Goal: Task Accomplishment & Management: Manage account settings

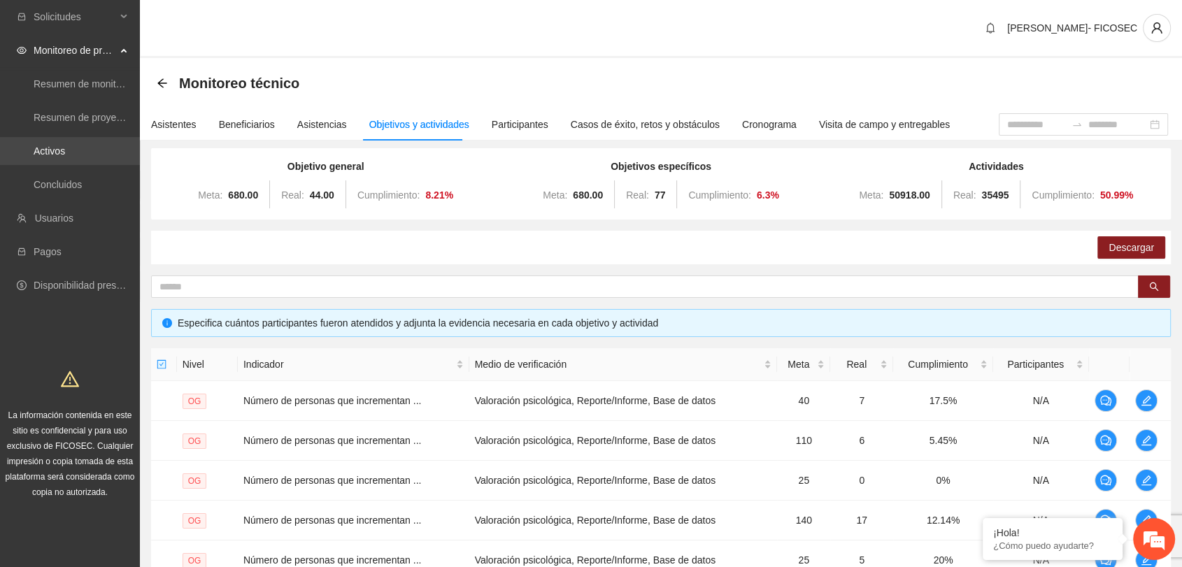
click at [44, 150] on link "Activos" at bounding box center [49, 150] width 31 height 11
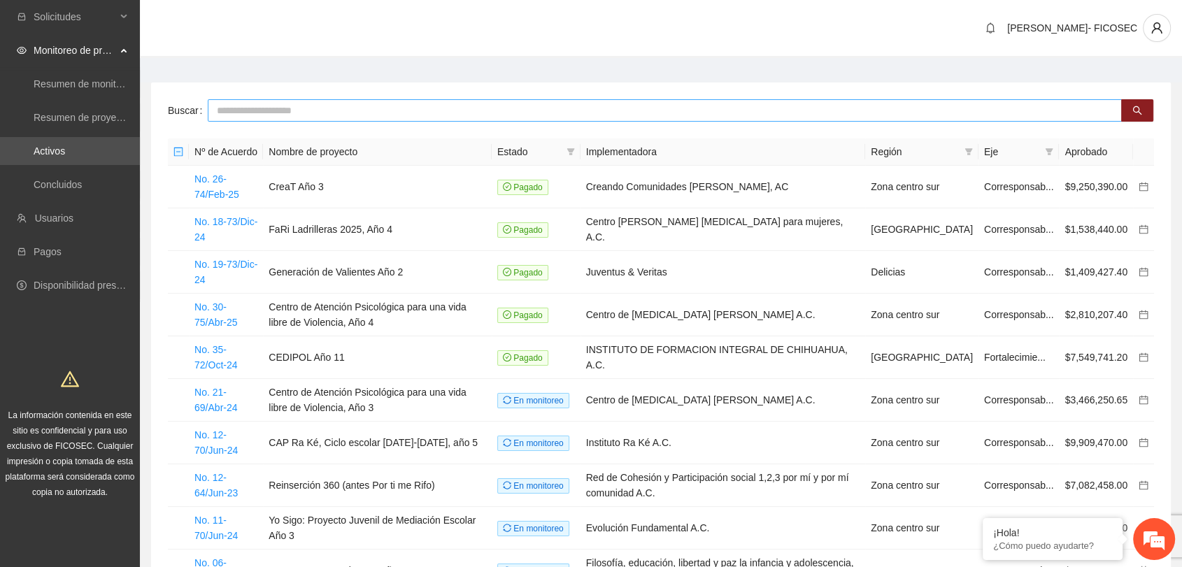
click at [228, 110] on input "text" at bounding box center [665, 110] width 914 height 22
click at [246, 109] on input "******" at bounding box center [665, 110] width 914 height 22
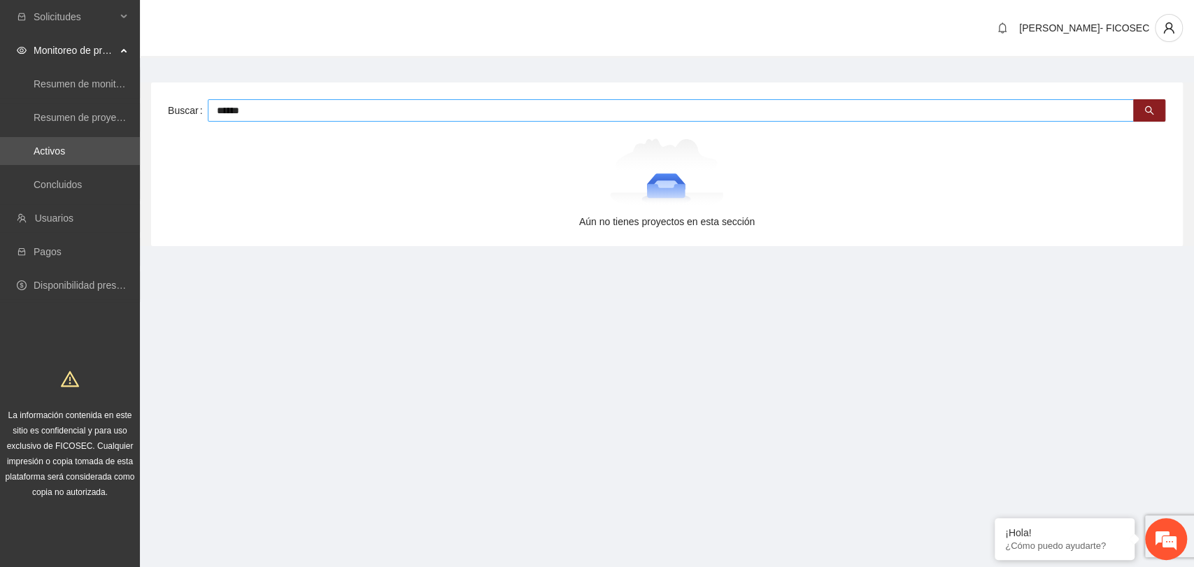
type input "******"
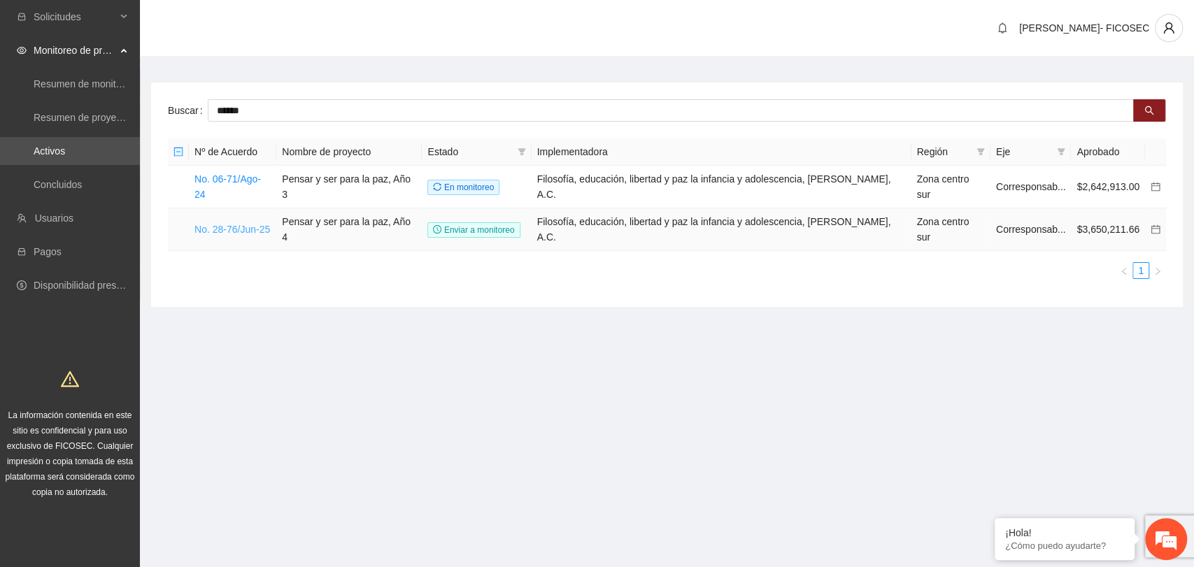
click at [240, 224] on link "No. 28-76/Jun-25" at bounding box center [232, 229] width 76 height 11
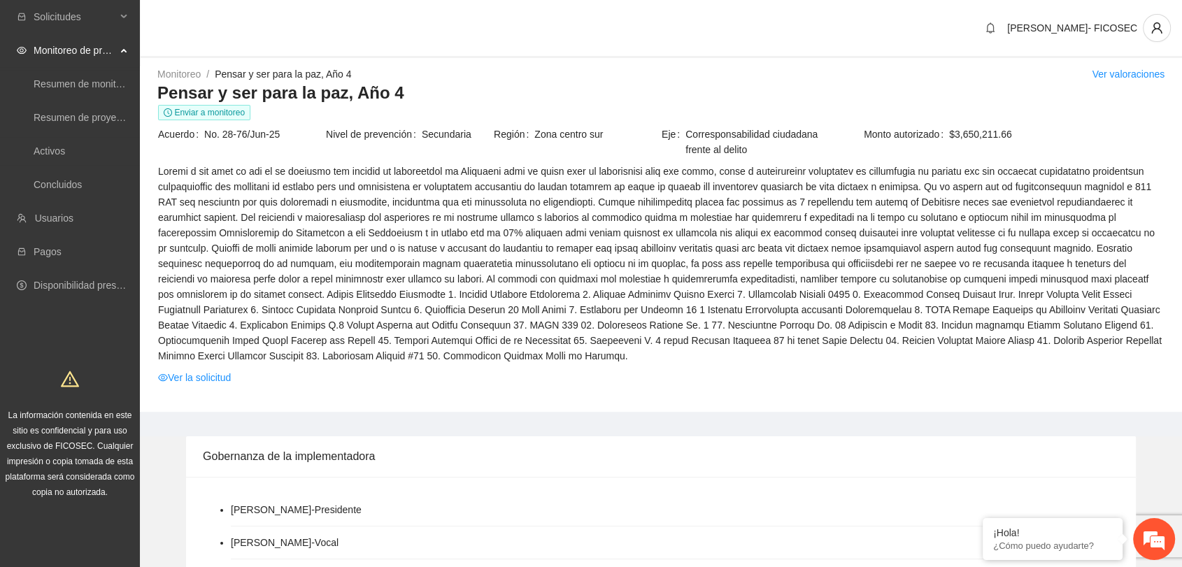
click at [405, 50] on div "[PERSON_NAME]- FICOSEC" at bounding box center [661, 29] width 1042 height 58
click at [217, 24] on div "[PERSON_NAME]- FICOSEC" at bounding box center [661, 29] width 1042 height 58
click at [685, 382] on span "Ver la solicitud" at bounding box center [660, 377] width 1005 height 15
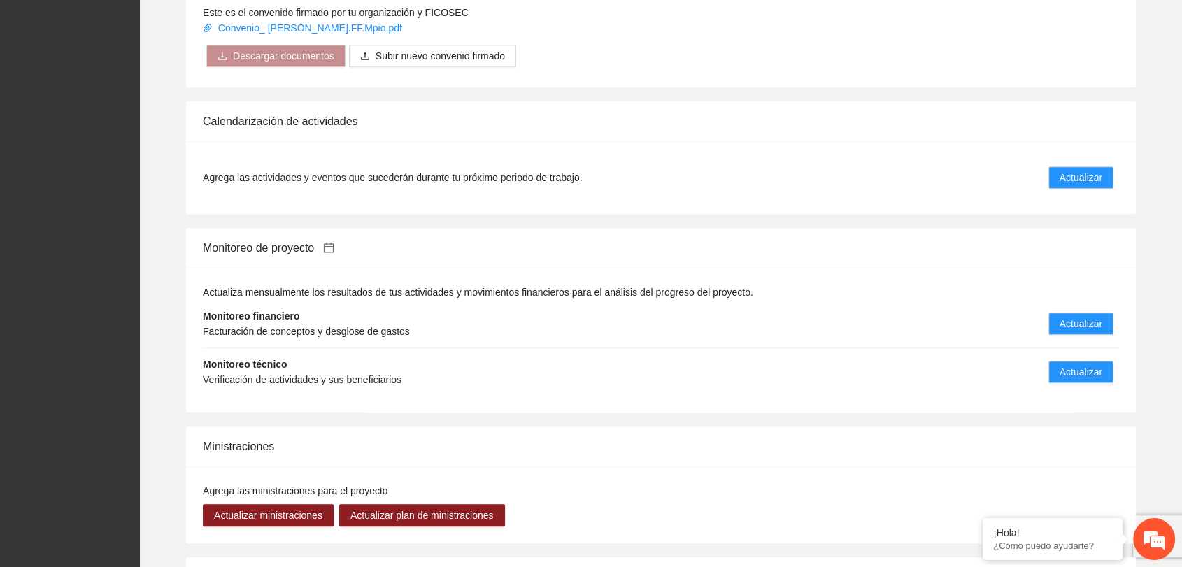
scroll to position [1165, 0]
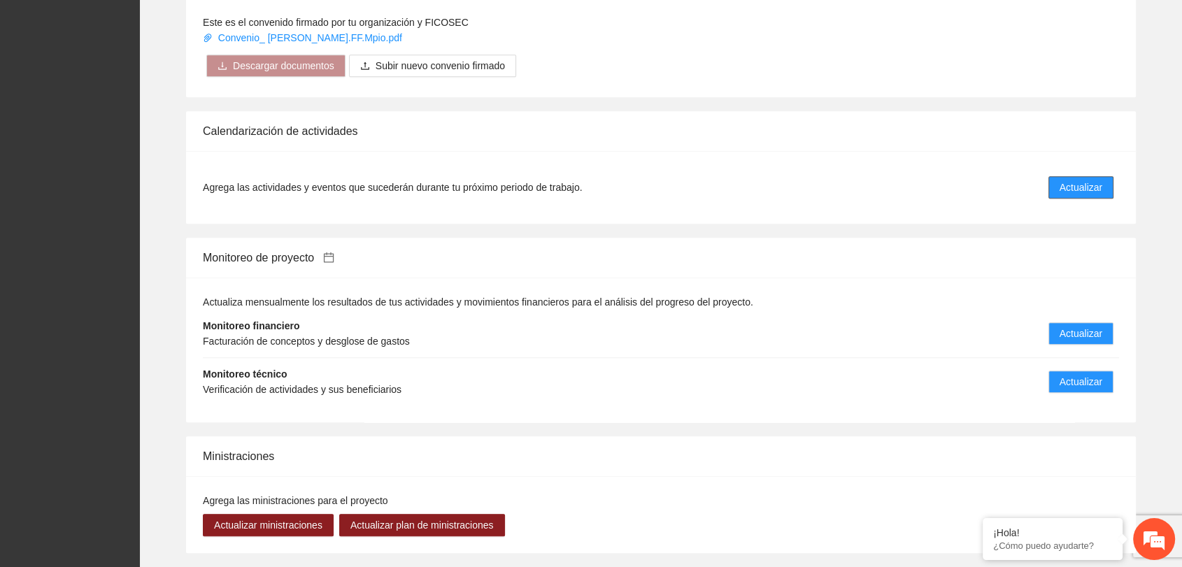
click at [1065, 187] on span "Actualizar" at bounding box center [1080, 187] width 43 height 15
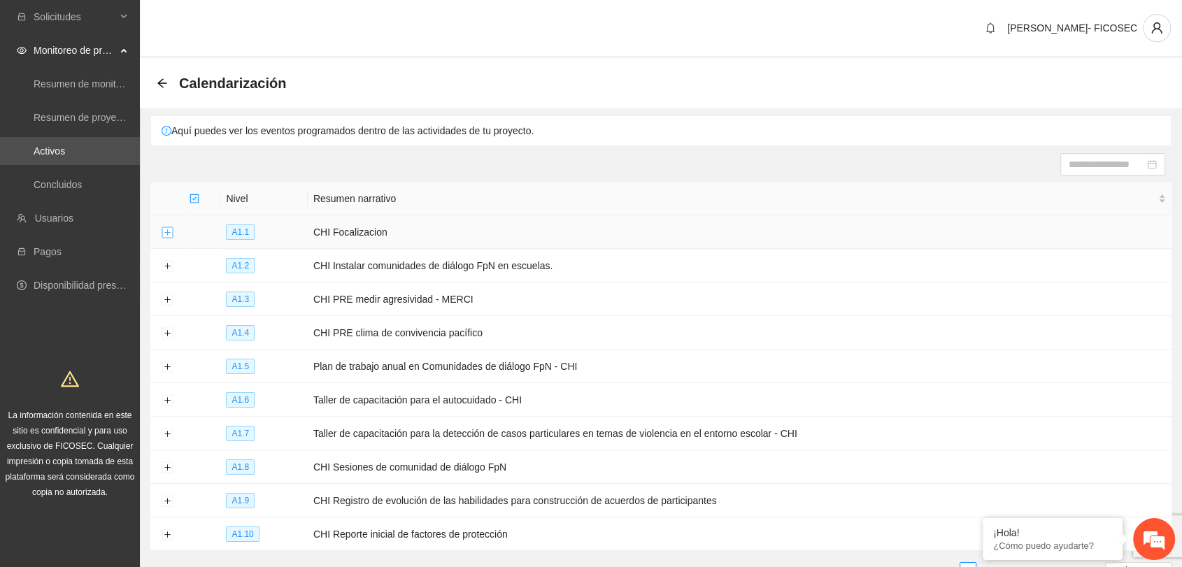
click at [167, 229] on button "Expand row" at bounding box center [167, 232] width 11 height 11
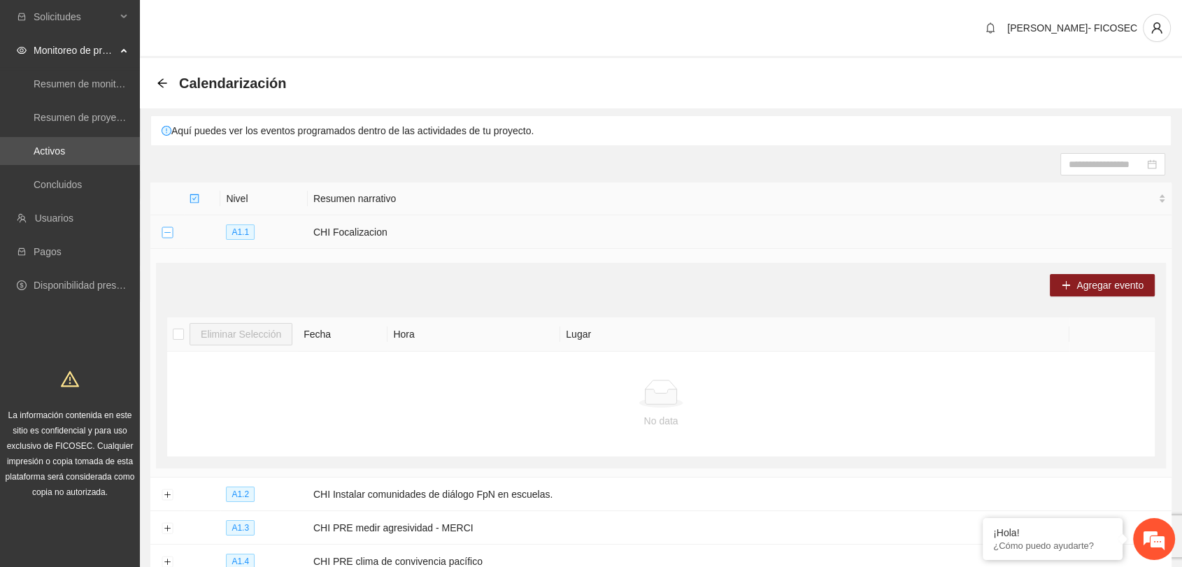
click at [164, 231] on button "Collapse row" at bounding box center [167, 232] width 11 height 11
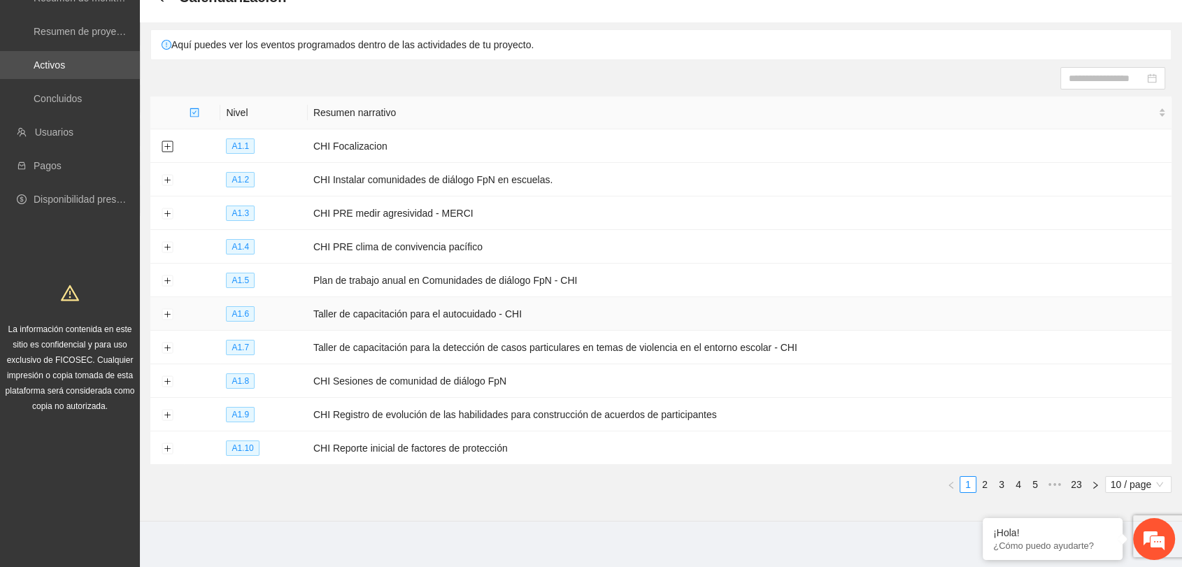
scroll to position [88, 0]
click at [977, 474] on li "2" at bounding box center [984, 482] width 17 height 17
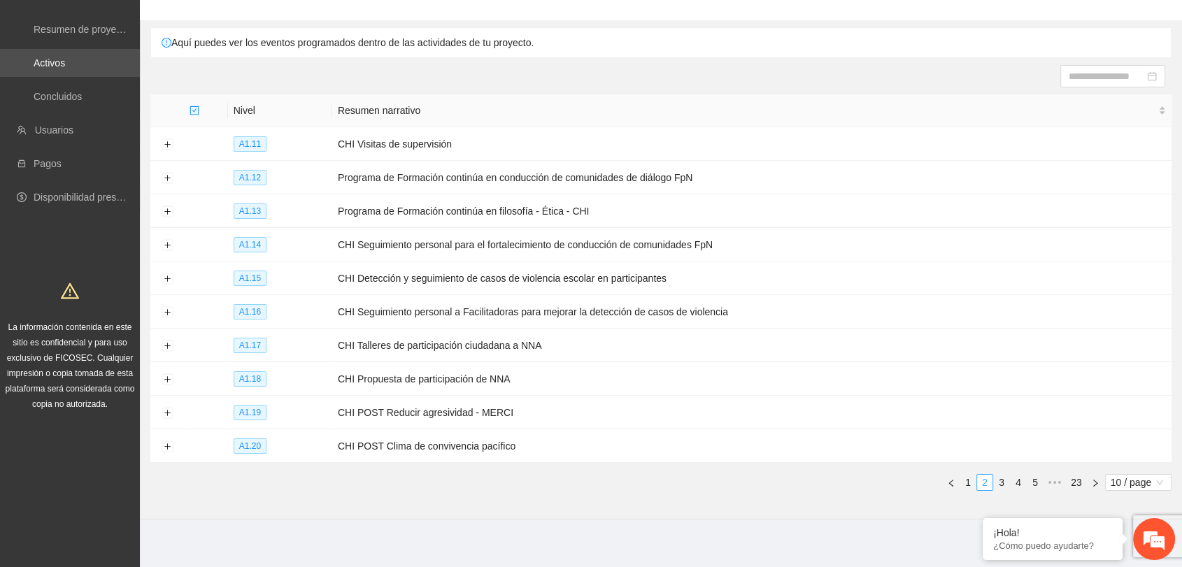
click at [984, 475] on link "2" at bounding box center [984, 482] width 15 height 15
click at [1002, 475] on link "3" at bounding box center [1001, 482] width 15 height 15
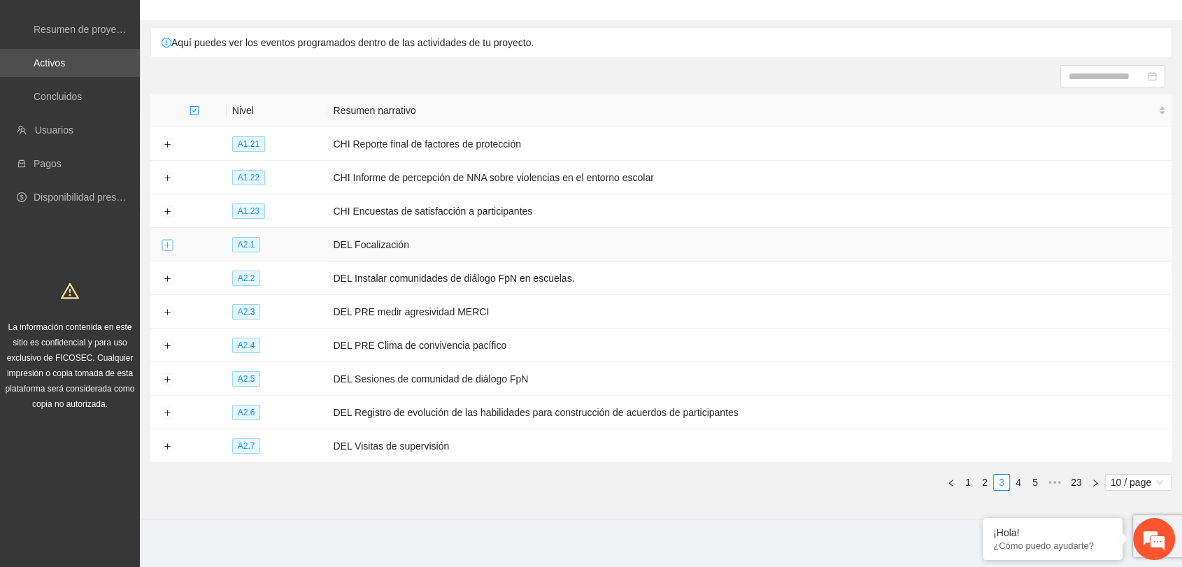
click at [163, 242] on button "Expand row" at bounding box center [167, 245] width 11 height 11
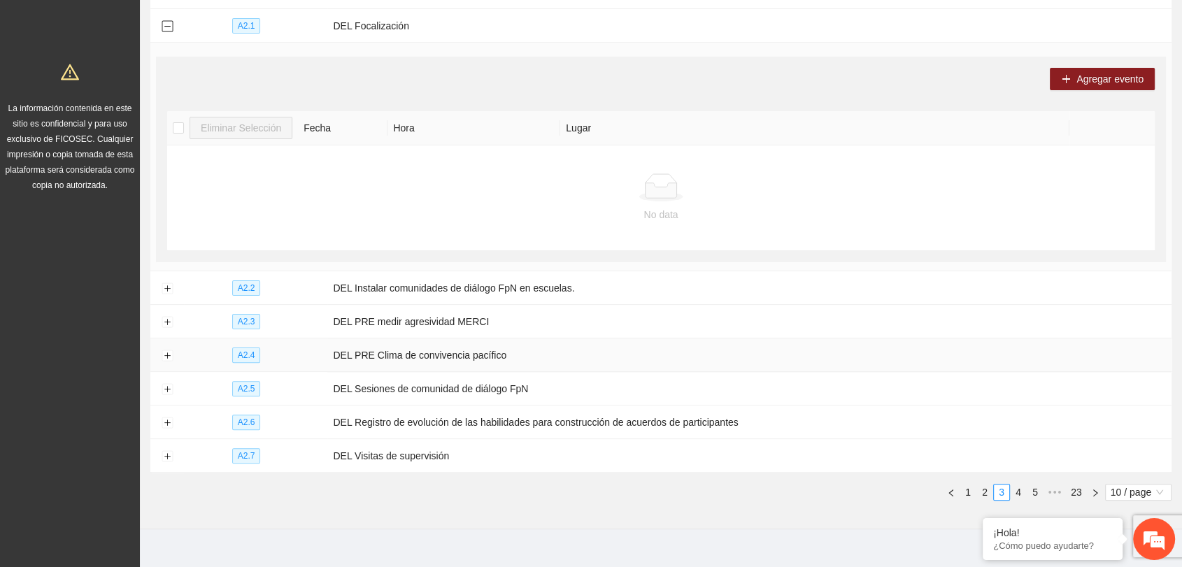
scroll to position [317, 0]
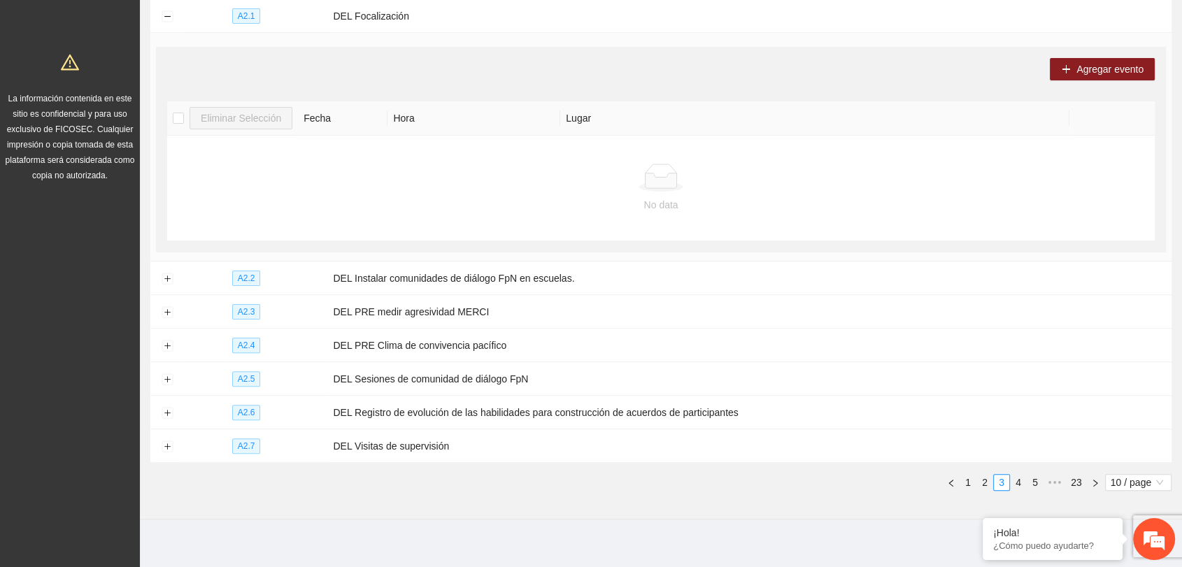
click at [942, 522] on main "Calendarización Aquí puedes ver los eventos programados dentro de las actividad…" at bounding box center [661, 138] width 1042 height 795
click at [1015, 479] on link "4" at bounding box center [1017, 482] width 15 height 15
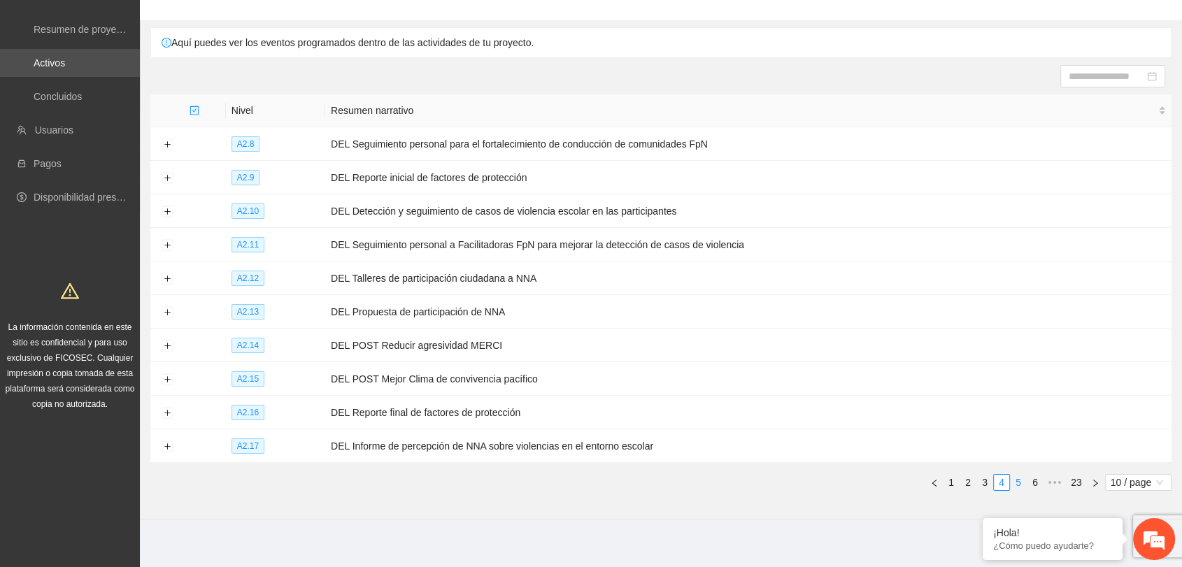
click at [1019, 475] on link "5" at bounding box center [1017, 482] width 15 height 15
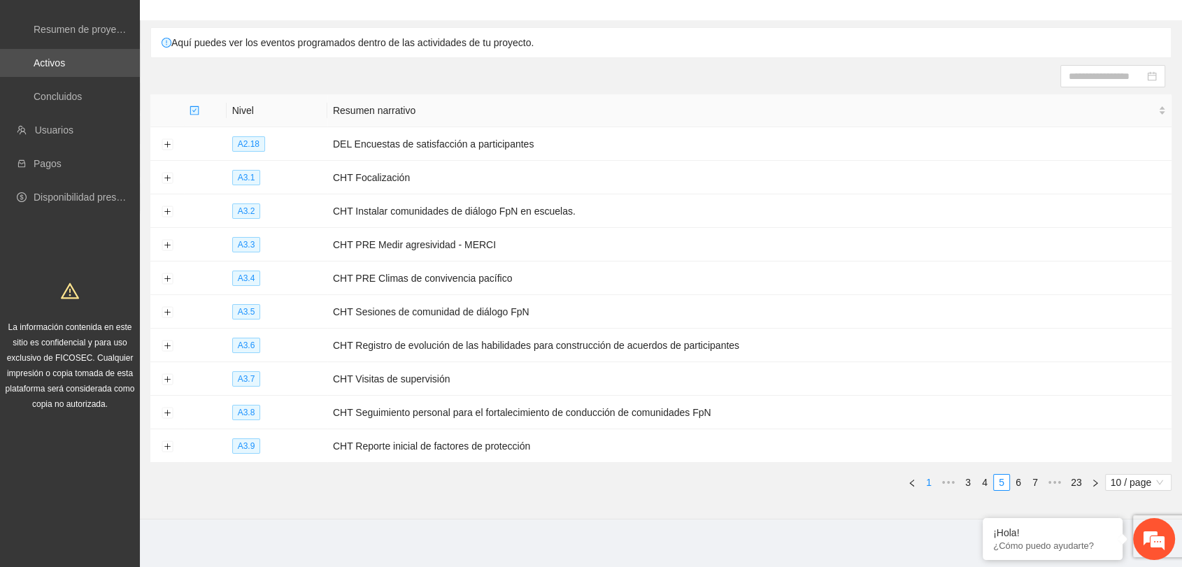
click at [930, 475] on link "1" at bounding box center [928, 482] width 15 height 15
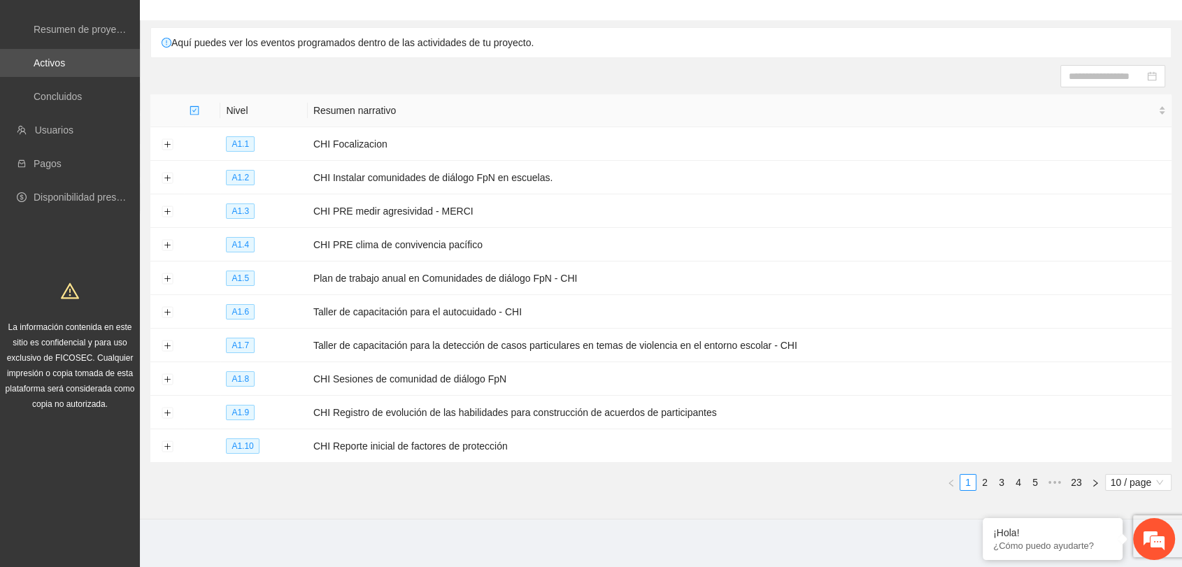
click at [828, 505] on section "Calendarización Aquí puedes ver los eventos programados dentro de las actividad…" at bounding box center [661, 245] width 1042 height 550
click at [1127, 475] on span "10 / page" at bounding box center [1137, 482] width 55 height 15
click at [1135, 450] on div "100 / page" at bounding box center [1138, 457] width 50 height 15
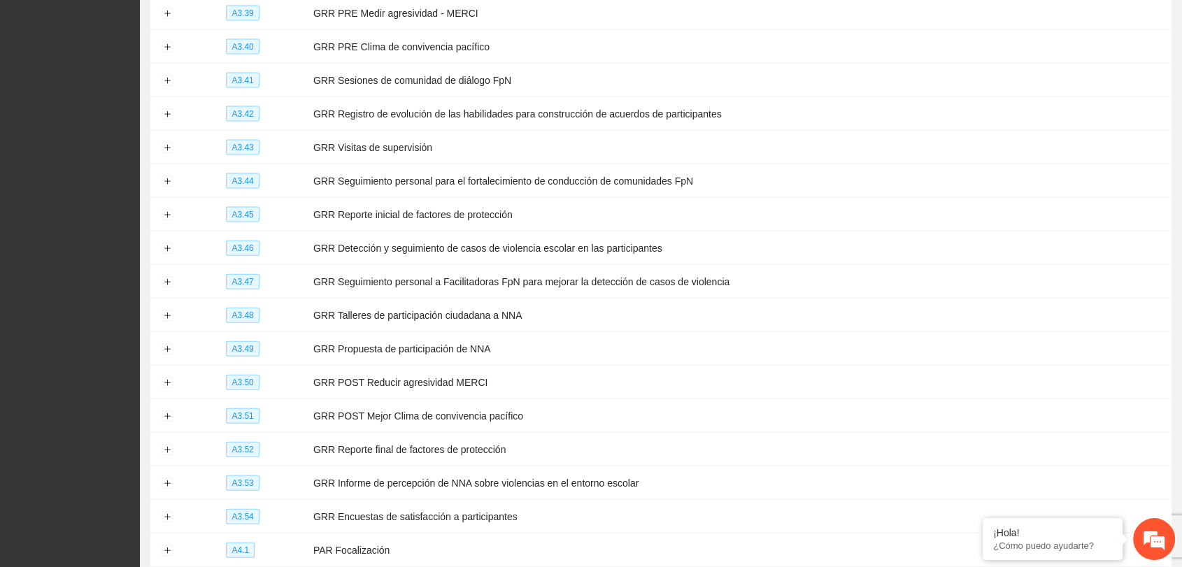
scroll to position [3267, 0]
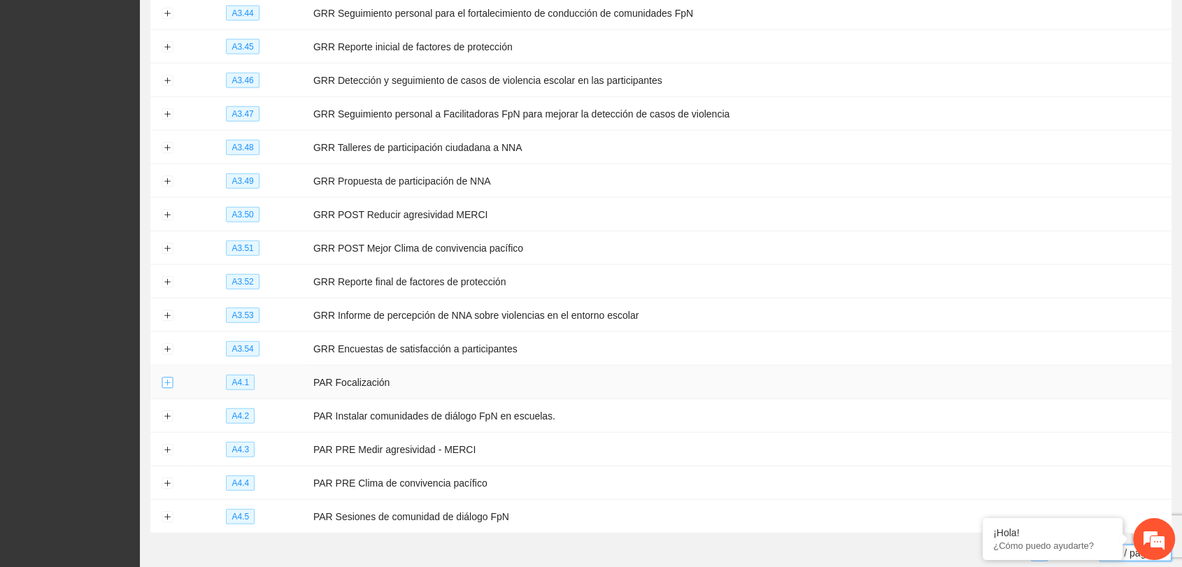
click at [167, 378] on button "Expand row" at bounding box center [167, 383] width 11 height 11
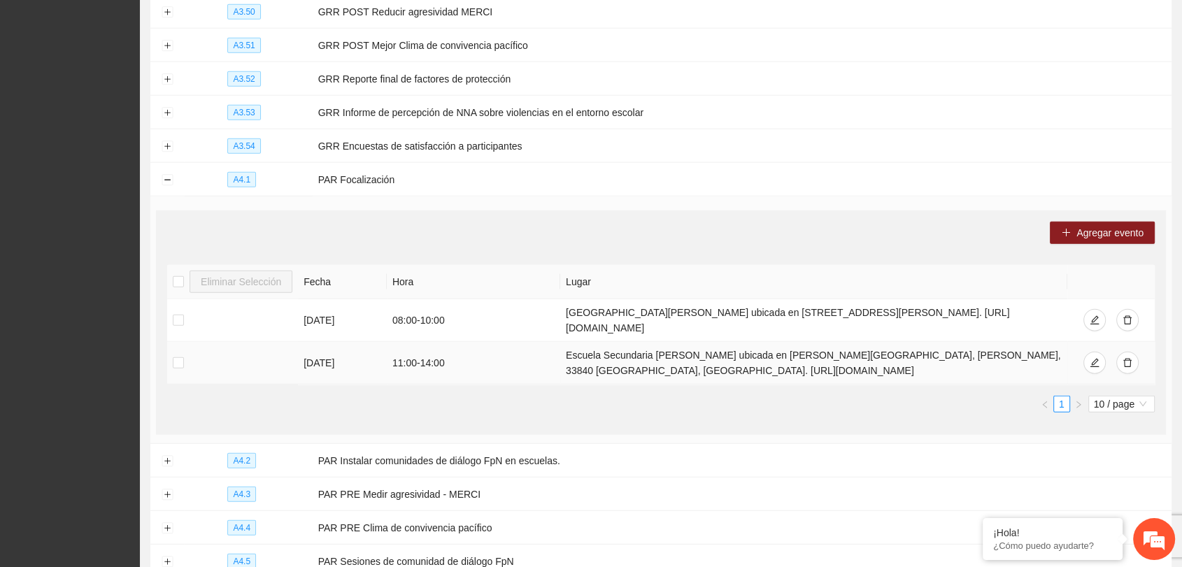
scroll to position [3514, 0]
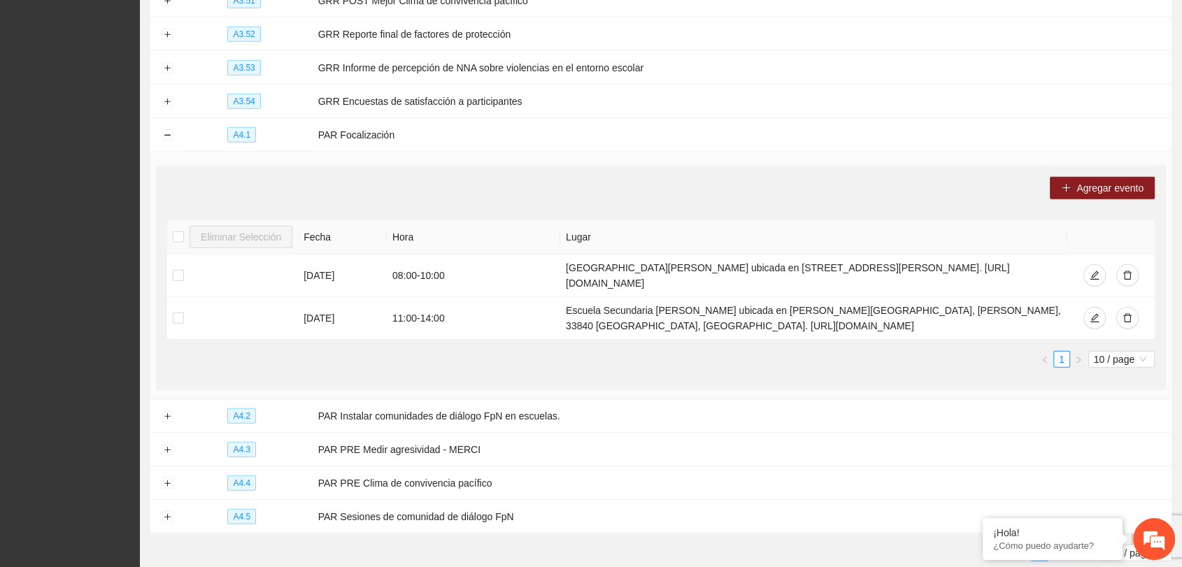
click at [1051, 545] on link "2" at bounding box center [1055, 552] width 15 height 15
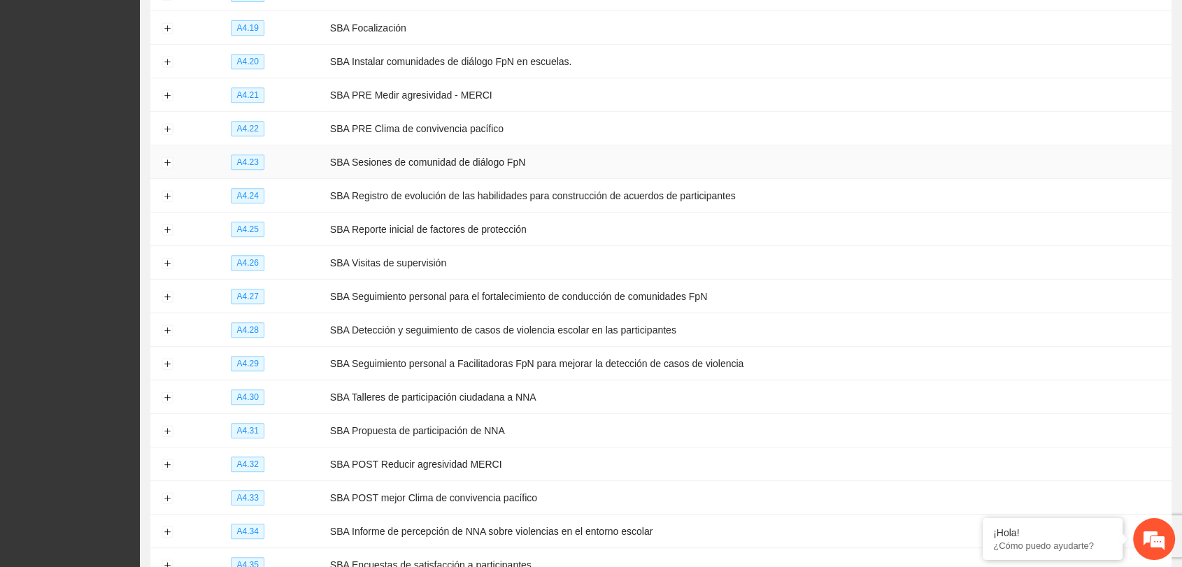
scroll to position [631, 0]
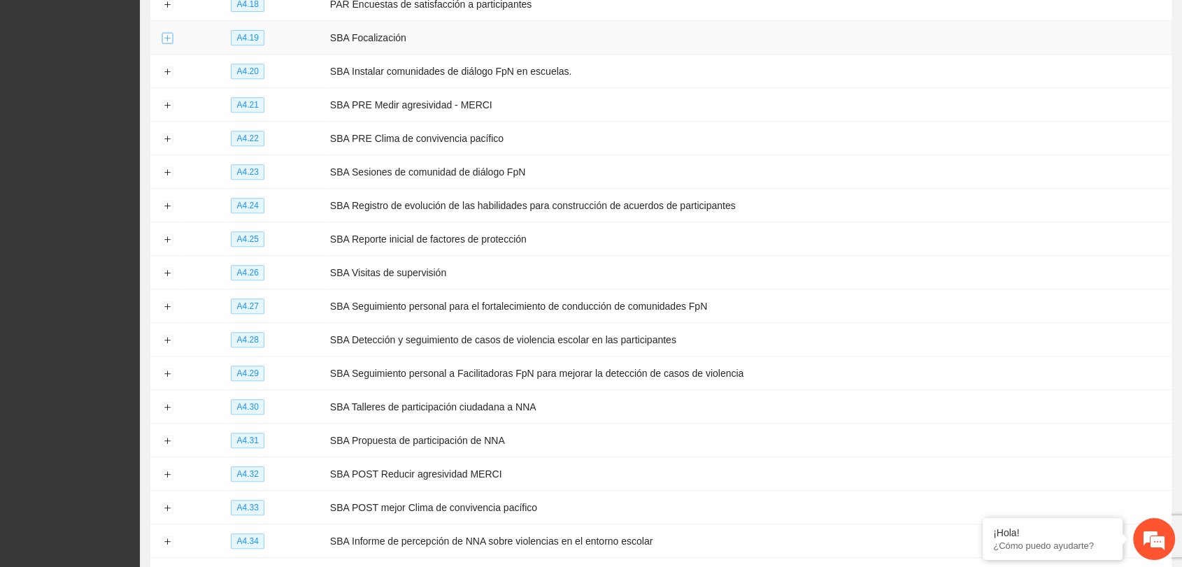
click at [168, 33] on button "Expand row" at bounding box center [167, 38] width 11 height 11
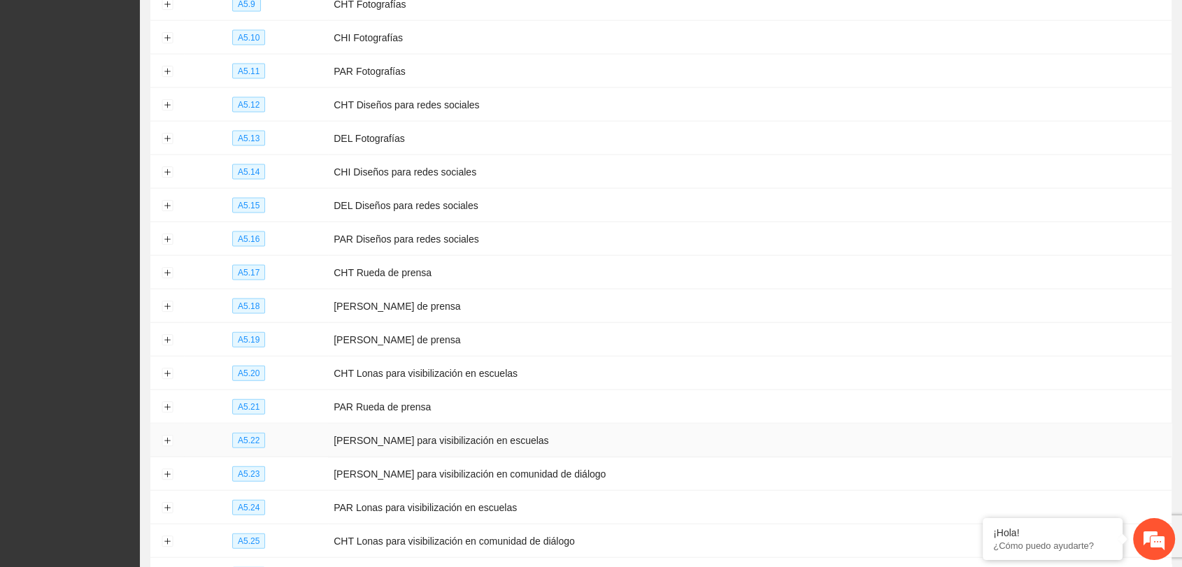
scroll to position [3285, 0]
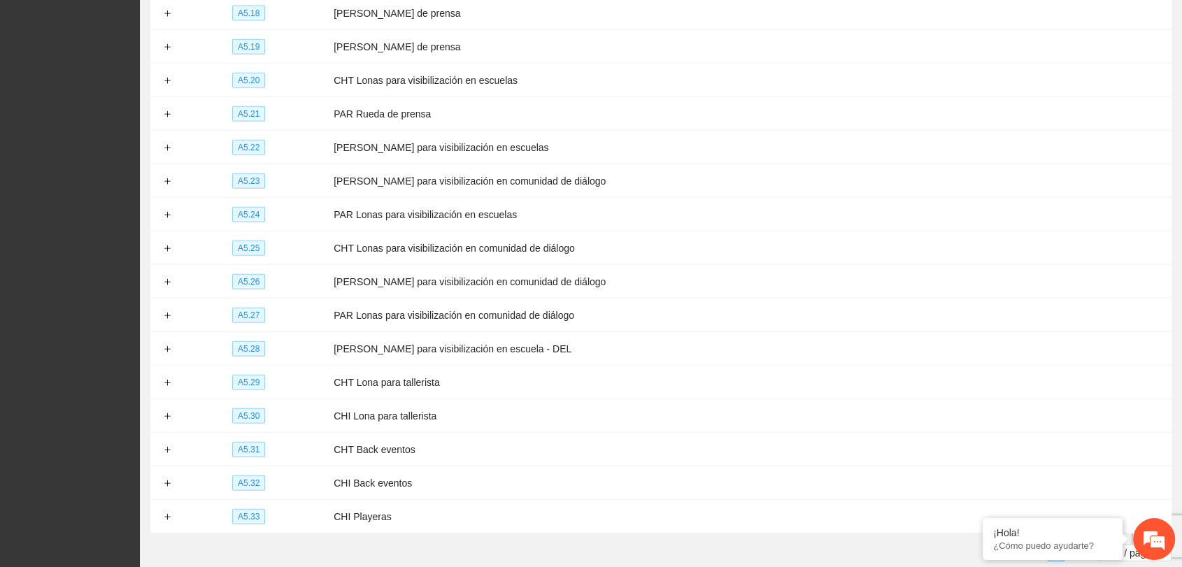
click at [1039, 545] on link "1" at bounding box center [1038, 552] width 15 height 15
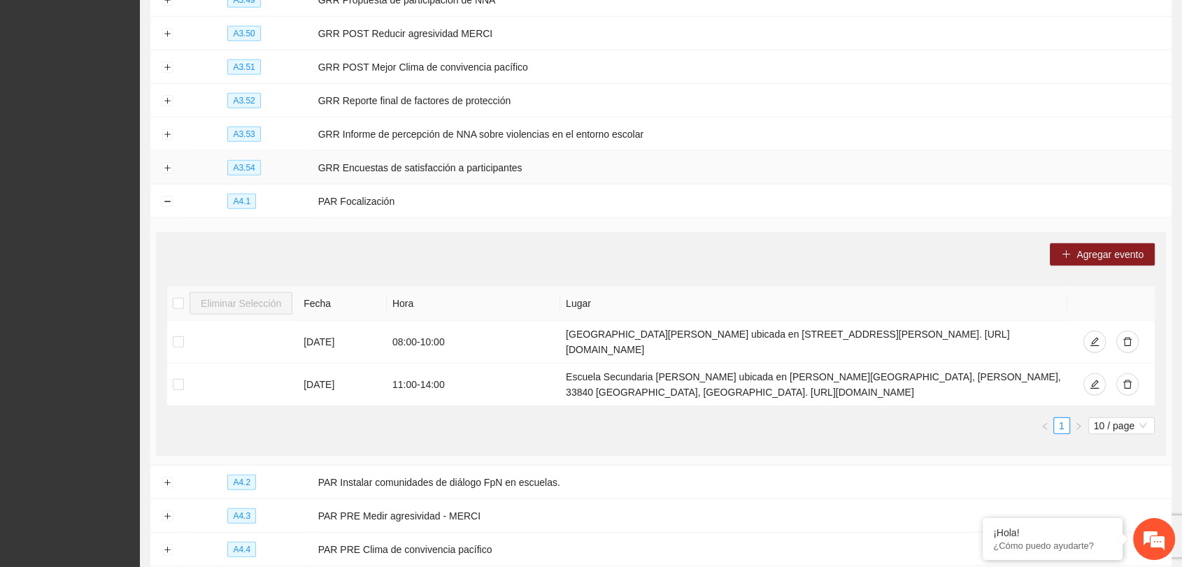
scroll to position [3514, 0]
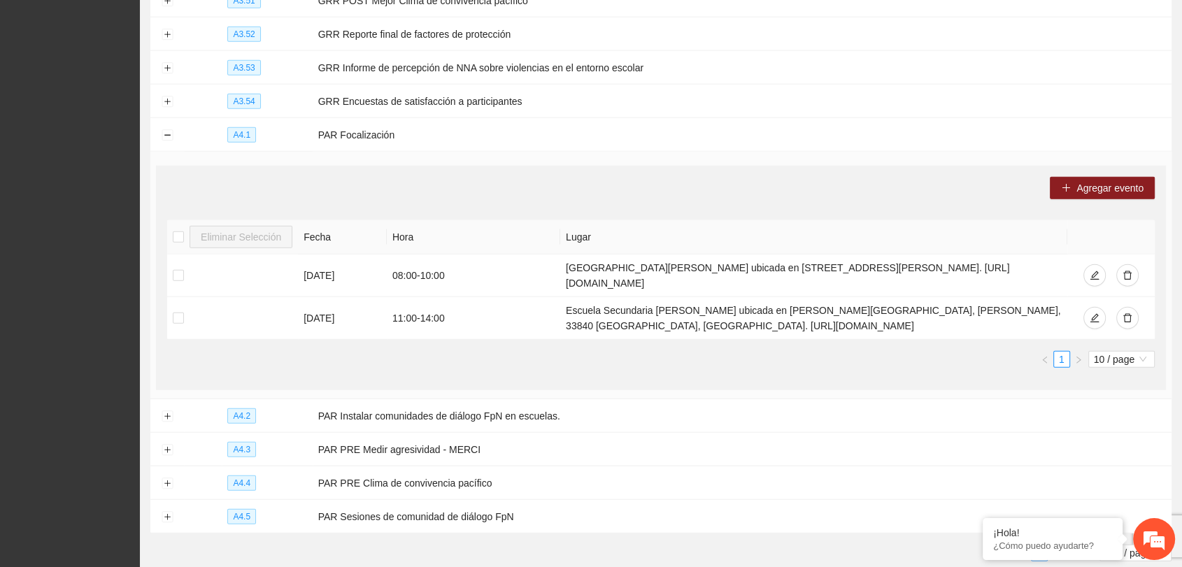
click at [1059, 545] on link "2" at bounding box center [1055, 552] width 15 height 15
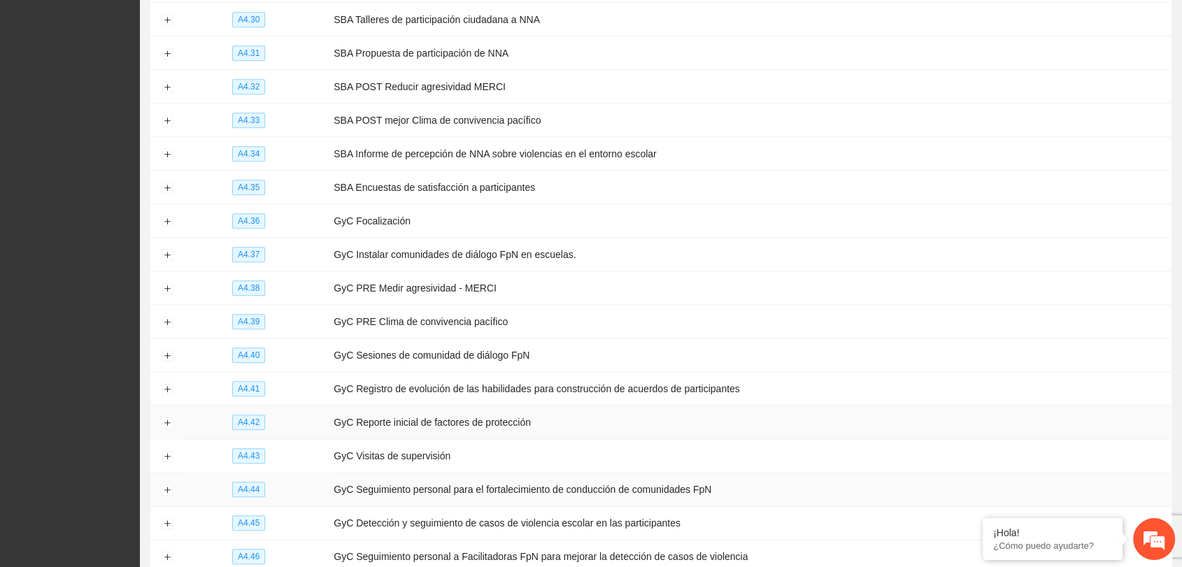
scroll to position [1343, 0]
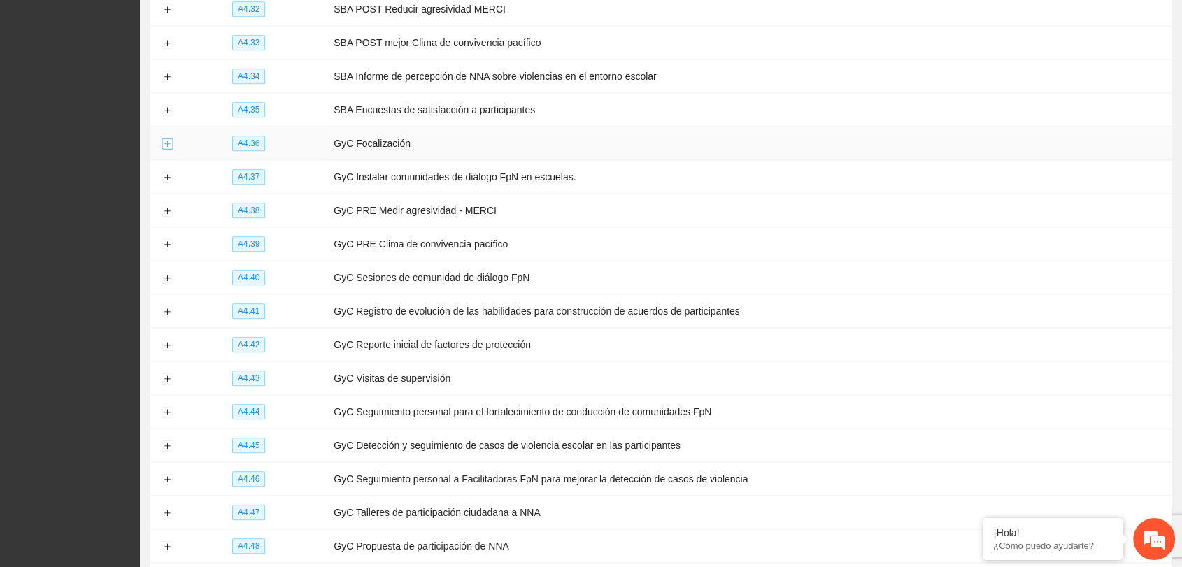
click at [169, 138] on button "Expand row" at bounding box center [167, 143] width 11 height 11
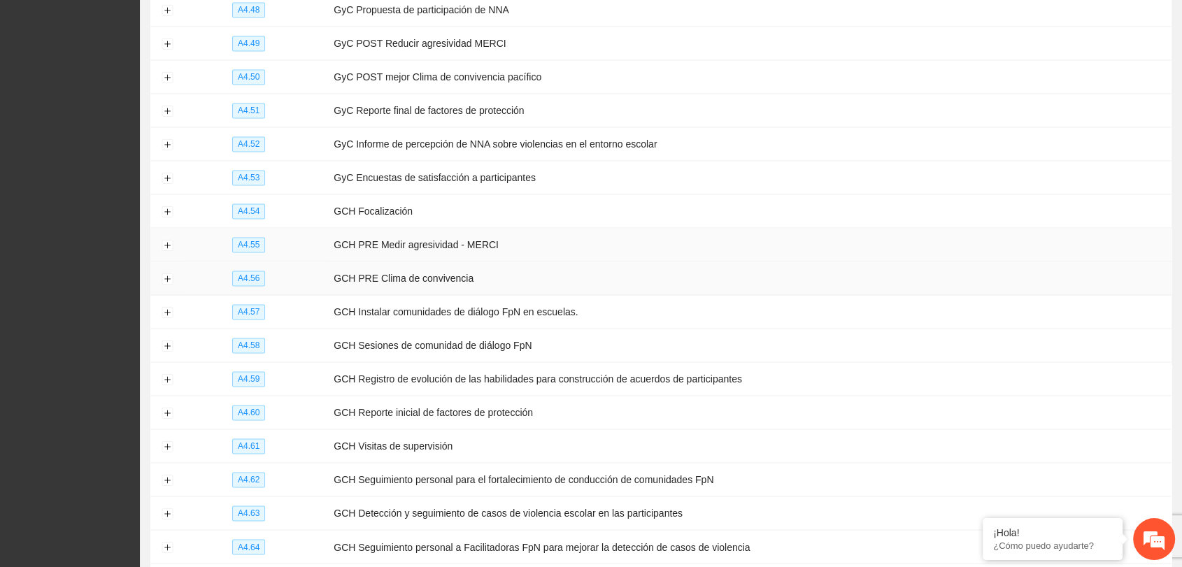
scroll to position [2120, 0]
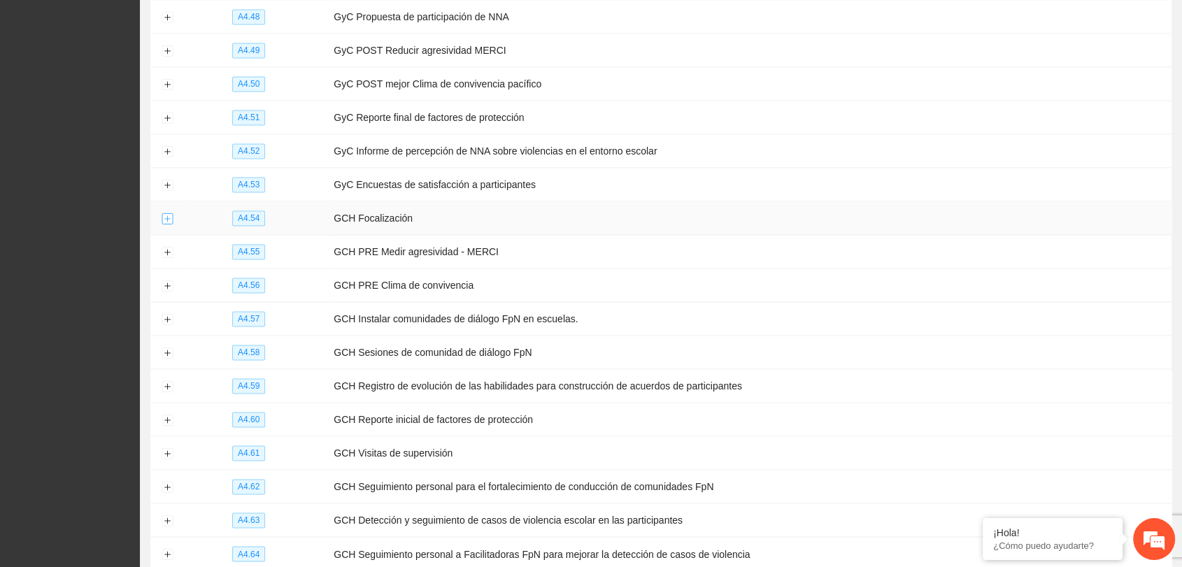
click at [165, 213] on button "Expand row" at bounding box center [167, 218] width 11 height 11
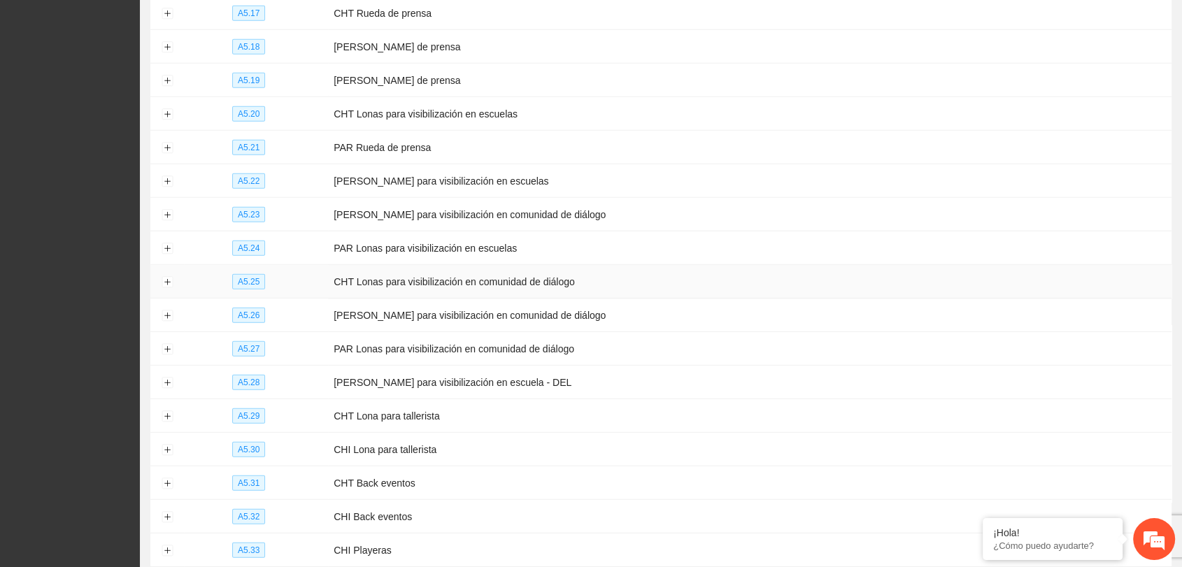
scroll to position [3806, 0]
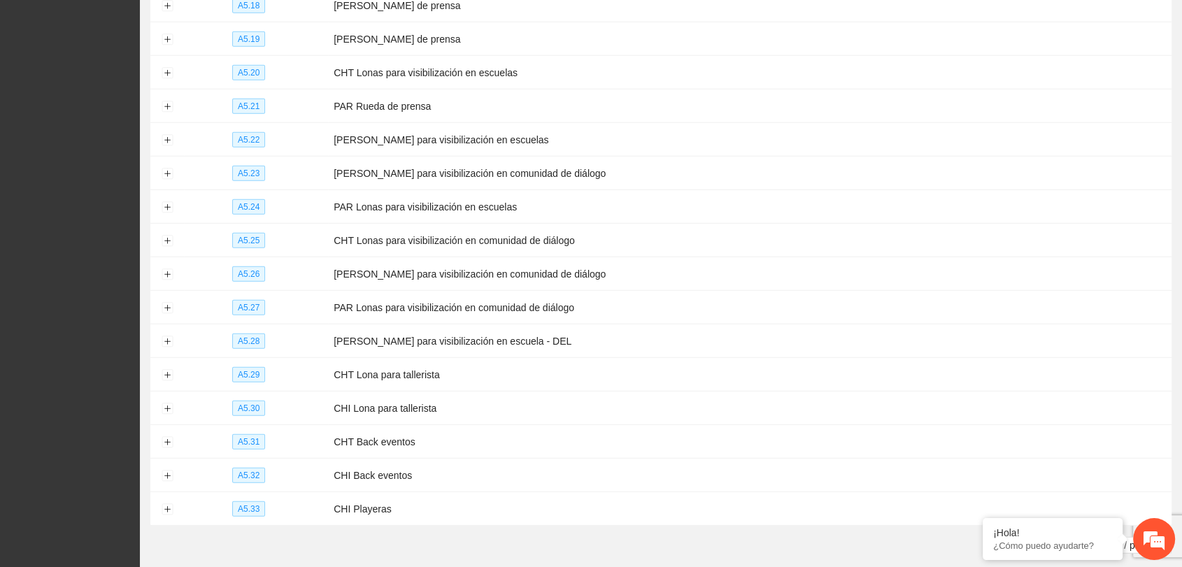
click at [1032, 538] on link "1" at bounding box center [1038, 545] width 15 height 15
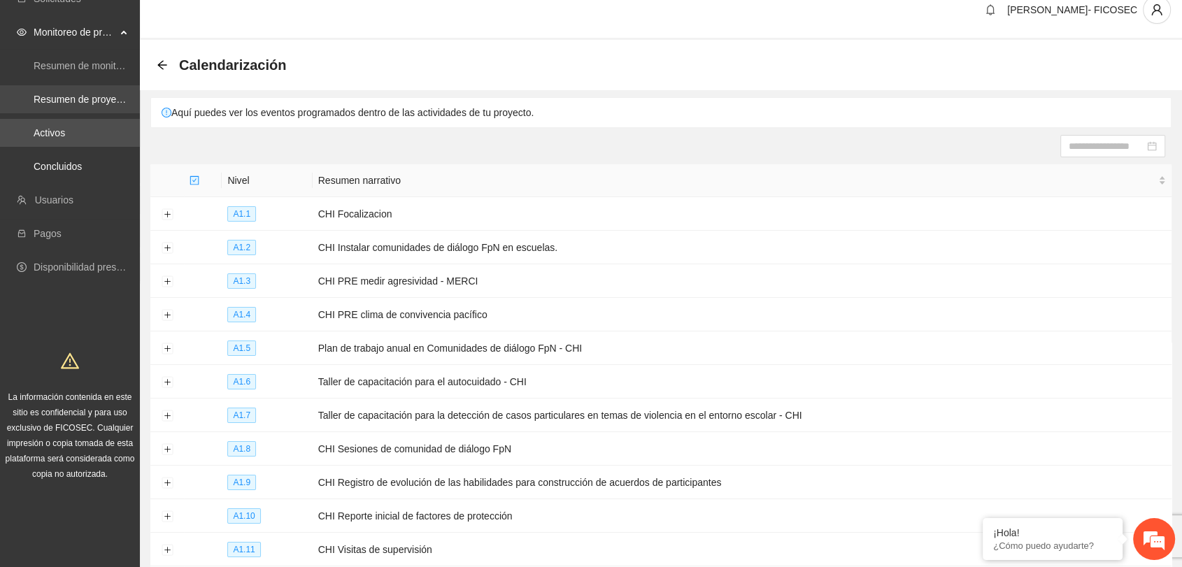
scroll to position [0, 0]
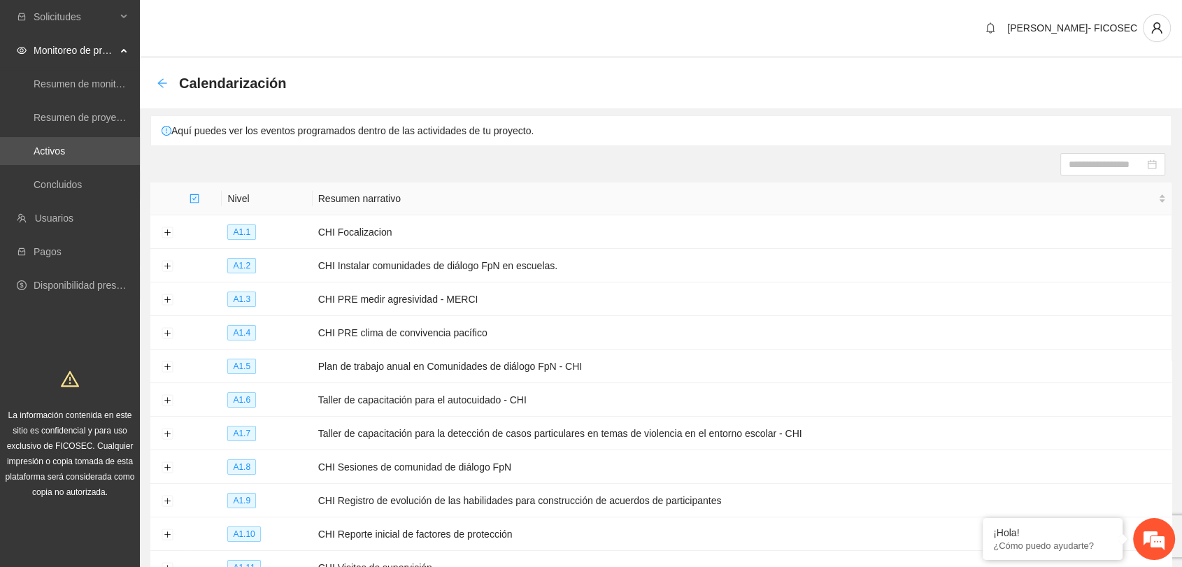
click at [157, 85] on icon "arrow-left" at bounding box center [162, 83] width 11 height 11
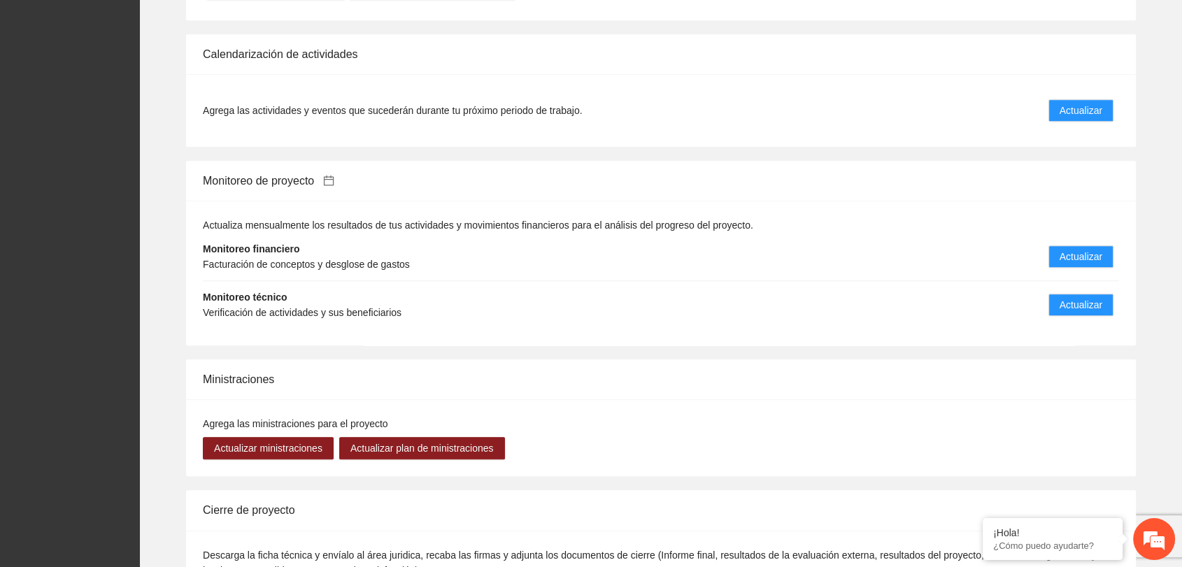
scroll to position [1320, 0]
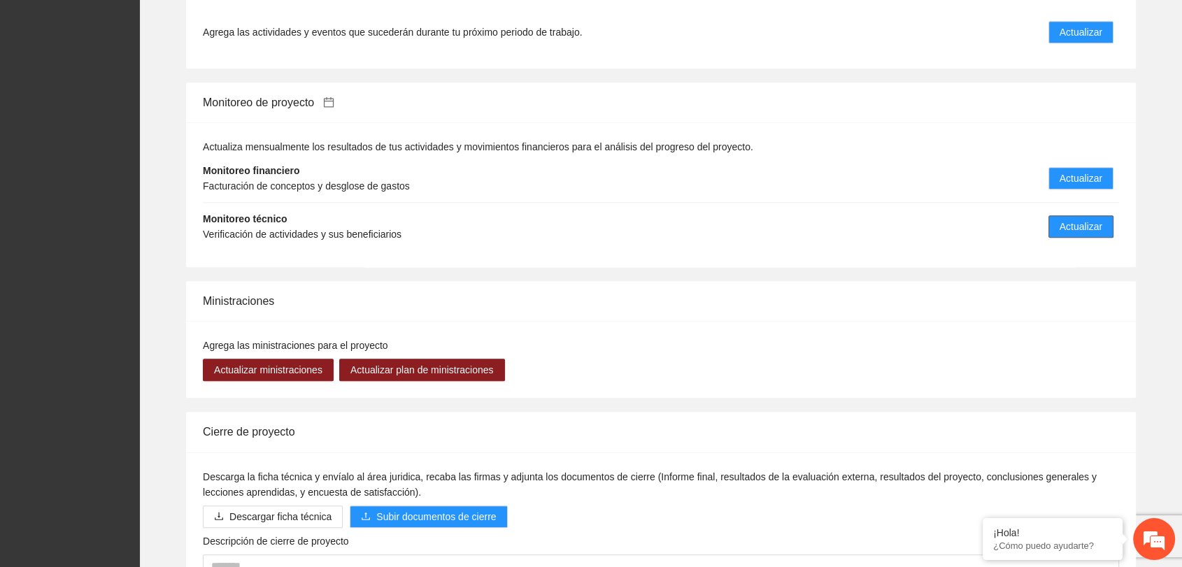
click at [1099, 229] on span "Actualizar" at bounding box center [1080, 226] width 43 height 15
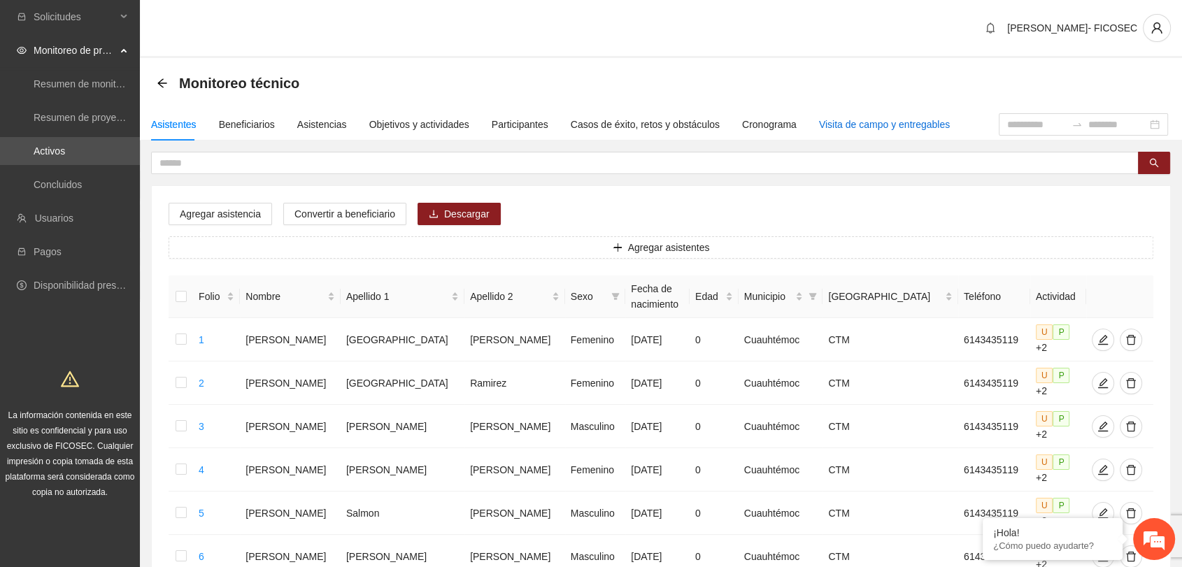
click at [908, 124] on div "Visita de campo y entregables" at bounding box center [884, 124] width 131 height 15
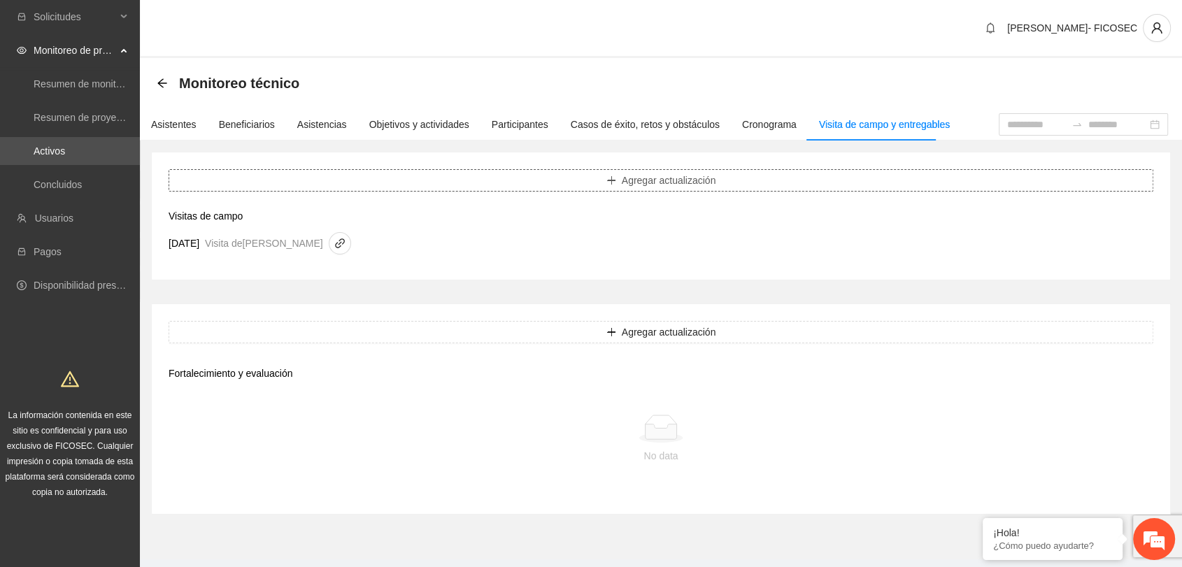
click at [452, 175] on button "Agregar actualización" at bounding box center [661, 180] width 984 height 22
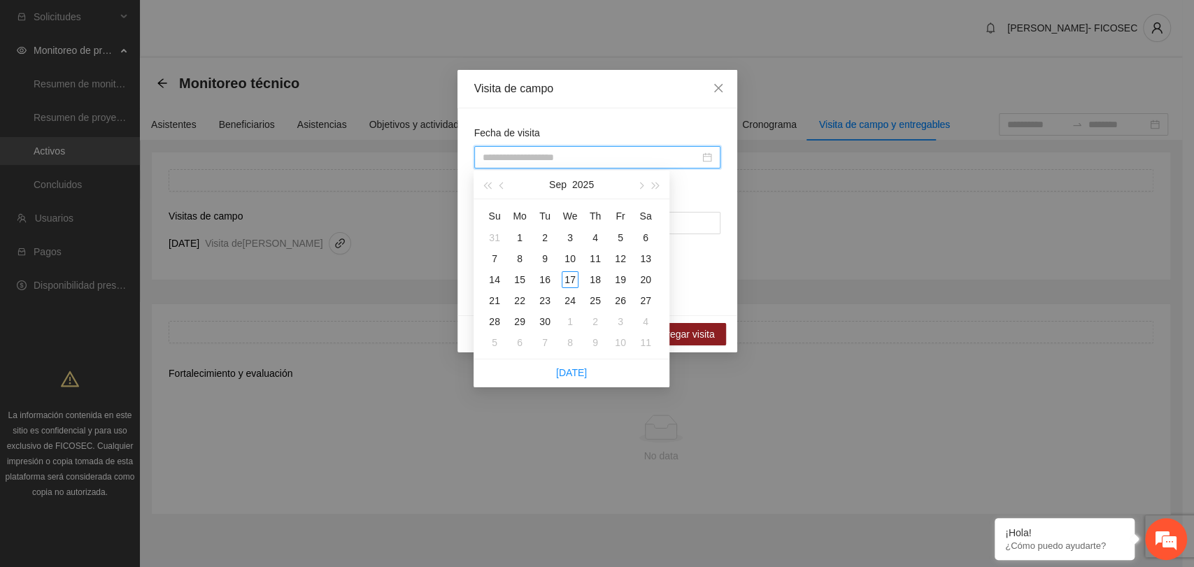
click at [554, 157] on input "Fecha de visita" at bounding box center [590, 157] width 217 height 15
type input "**********"
click at [566, 259] on div "10" at bounding box center [569, 258] width 17 height 17
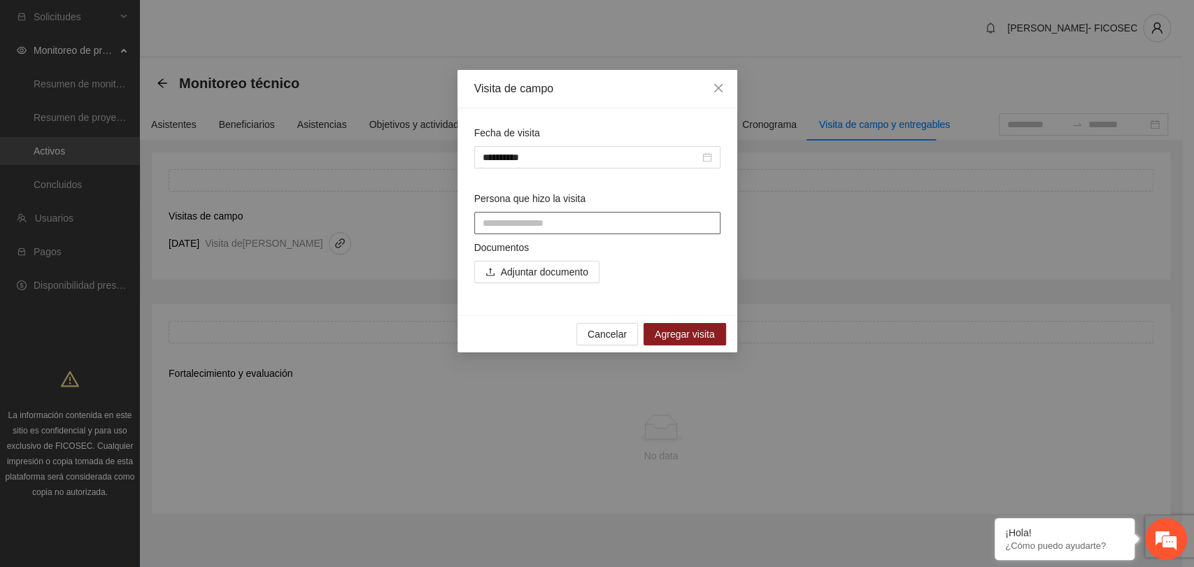
click at [538, 231] on input "Persona que hizo la visita" at bounding box center [597, 223] width 246 height 22
type input "**********"
click at [528, 268] on span "Adjuntar documento" at bounding box center [544, 271] width 87 height 15
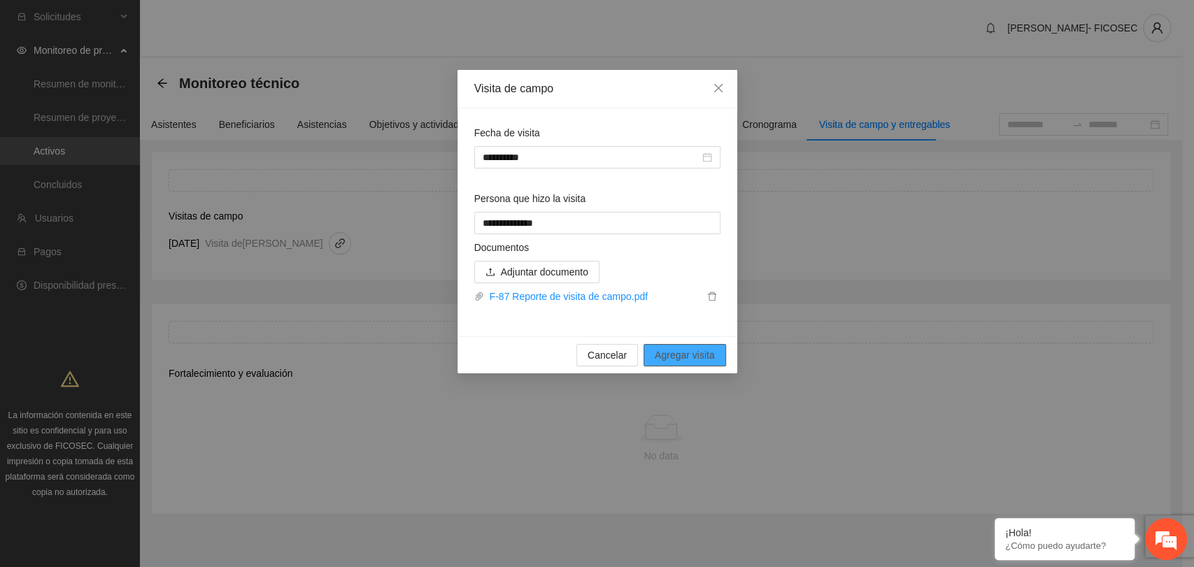
click at [675, 352] on span "Agregar visita" at bounding box center [684, 354] width 60 height 15
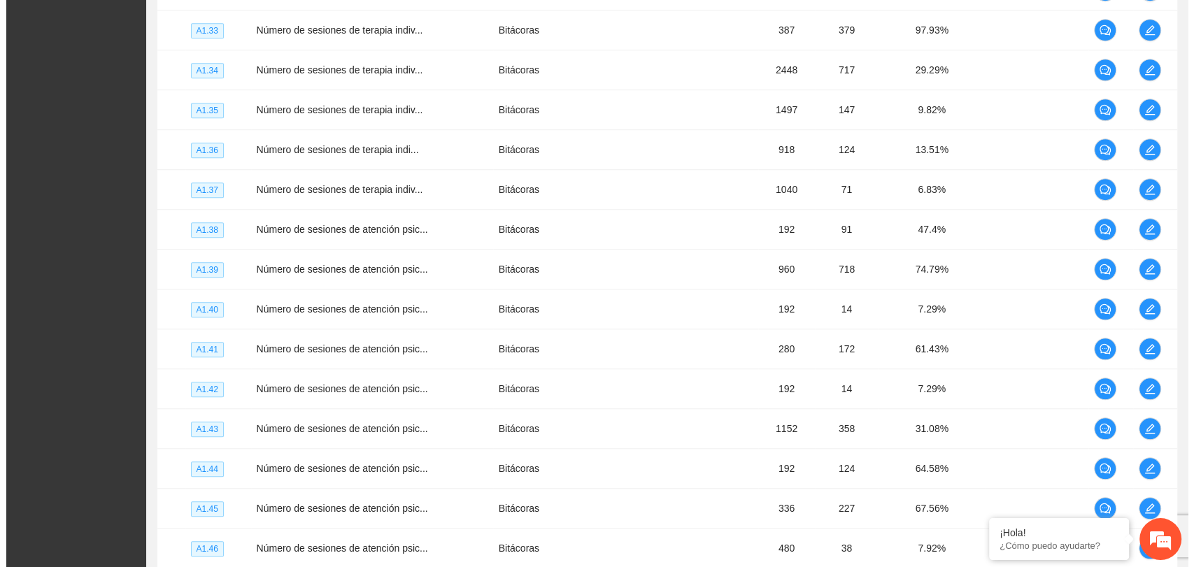
scroll to position [1165, 0]
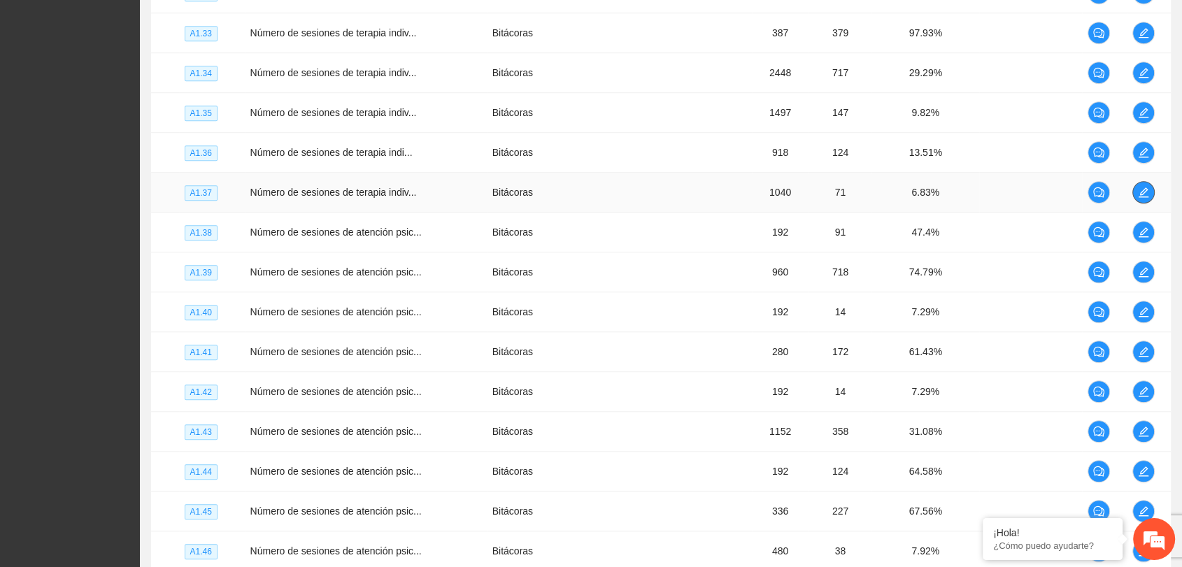
click at [1140, 190] on icon "edit" at bounding box center [1143, 192] width 11 height 11
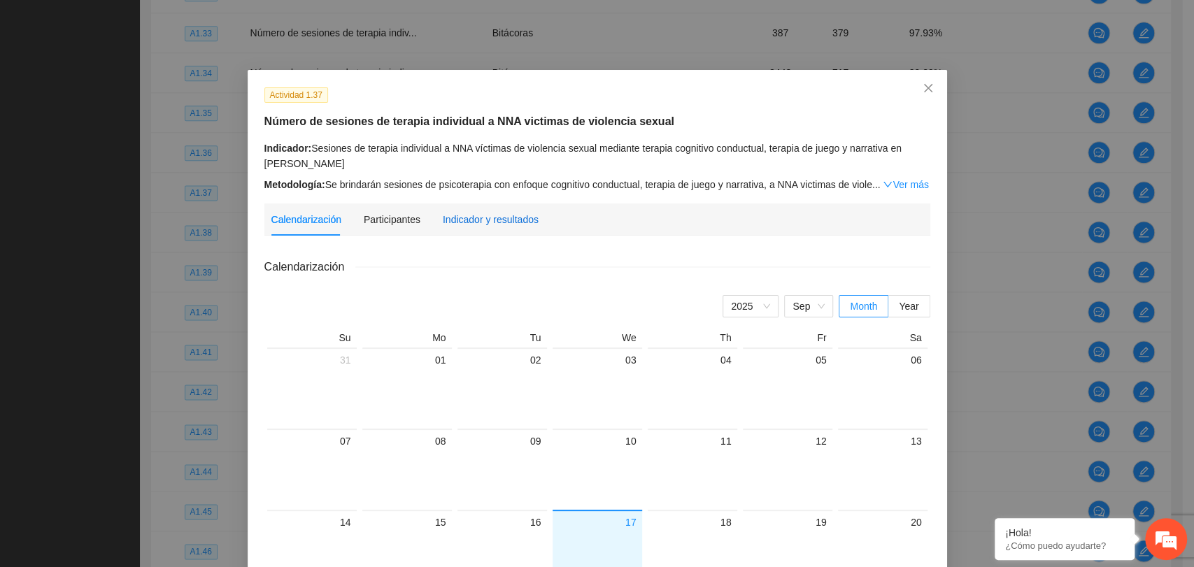
click at [487, 222] on div "Indicador y resultados" at bounding box center [491, 219] width 96 height 15
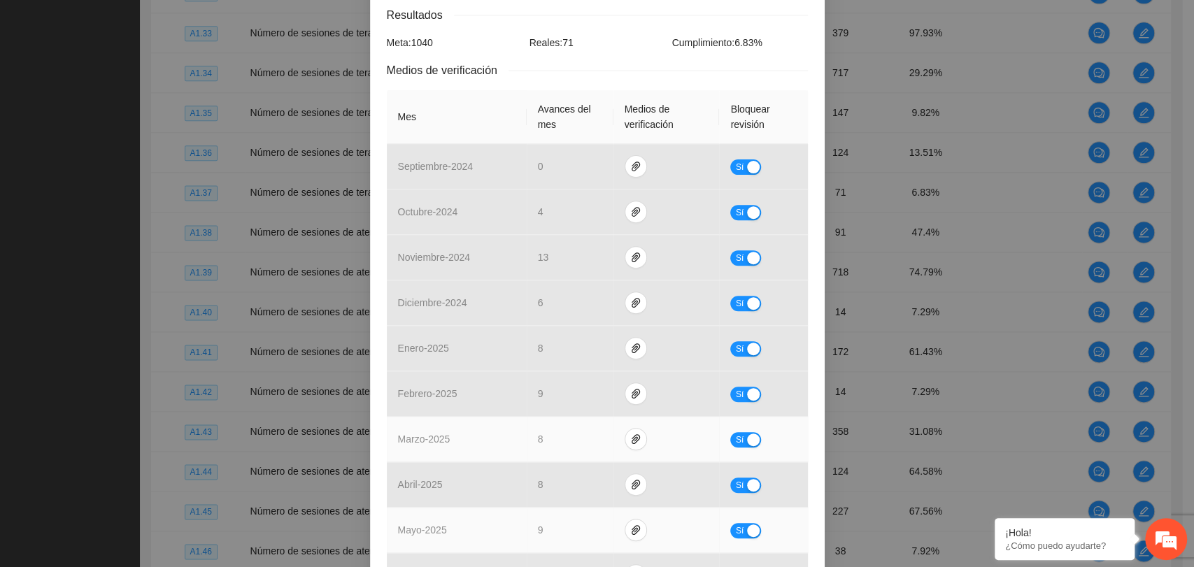
scroll to position [466, 0]
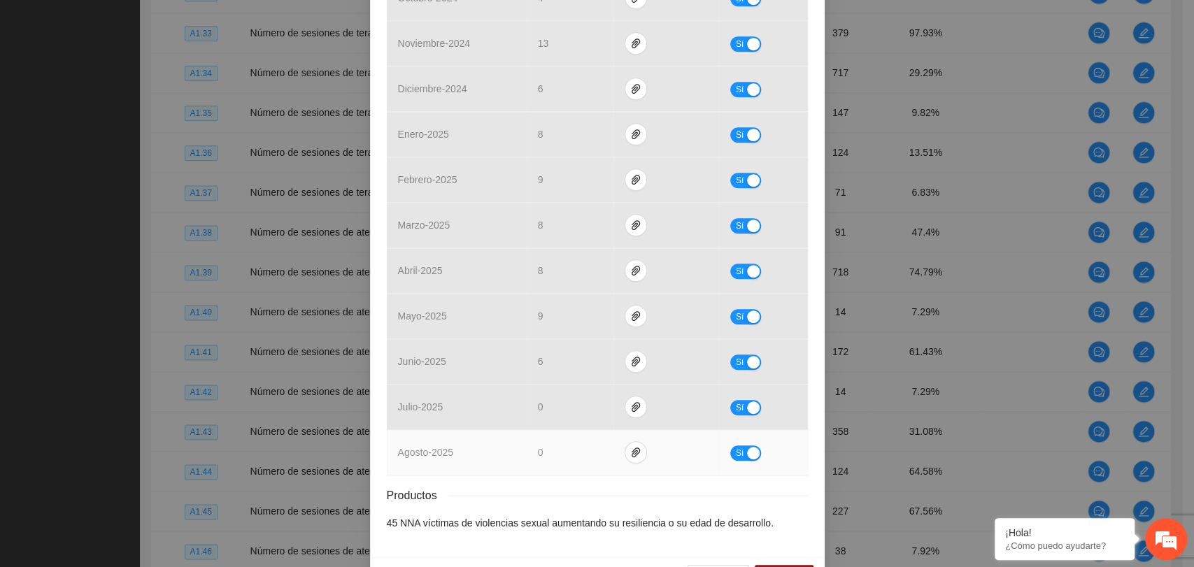
click at [749, 455] on div "button" at bounding box center [753, 453] width 13 height 13
click at [636, 452] on icon "paper-clip" at bounding box center [641, 452] width 11 height 11
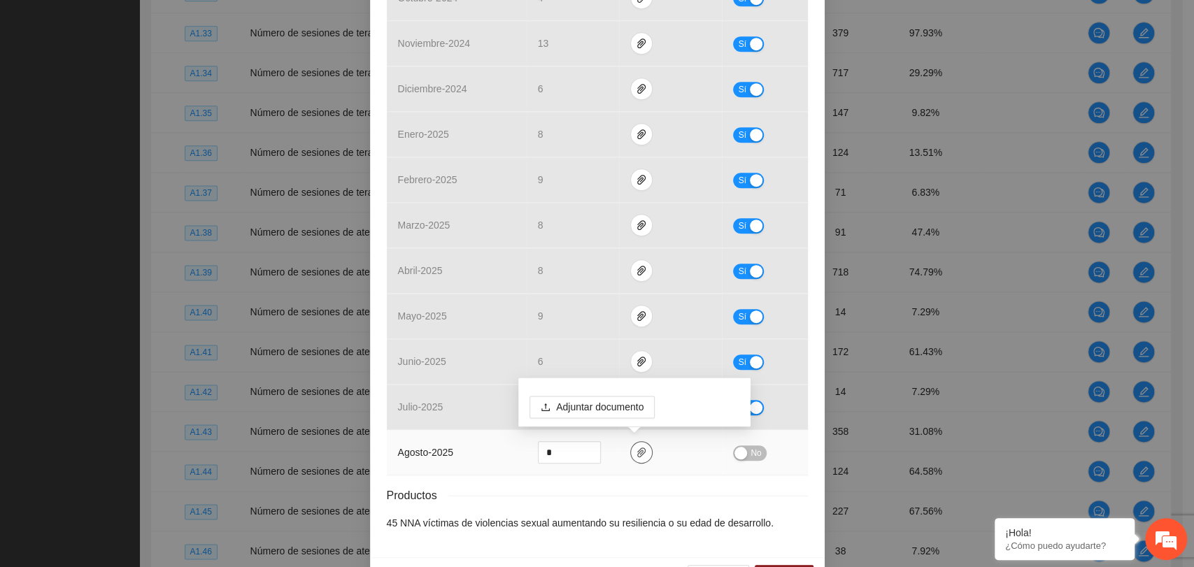
click at [637, 452] on icon "paper-clip" at bounding box center [641, 452] width 8 height 10
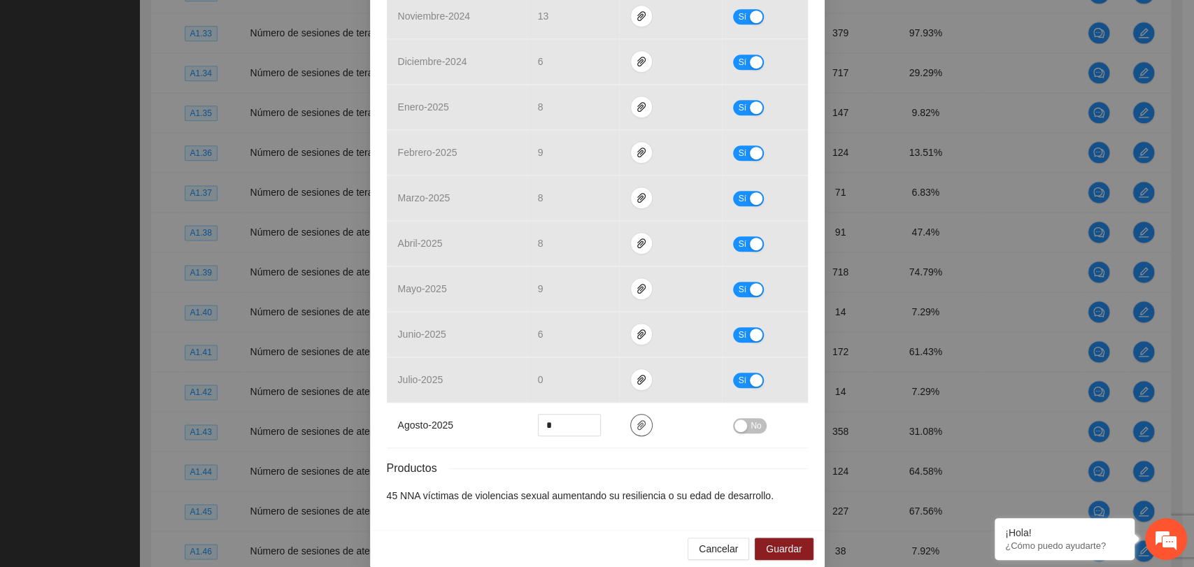
scroll to position [508, 0]
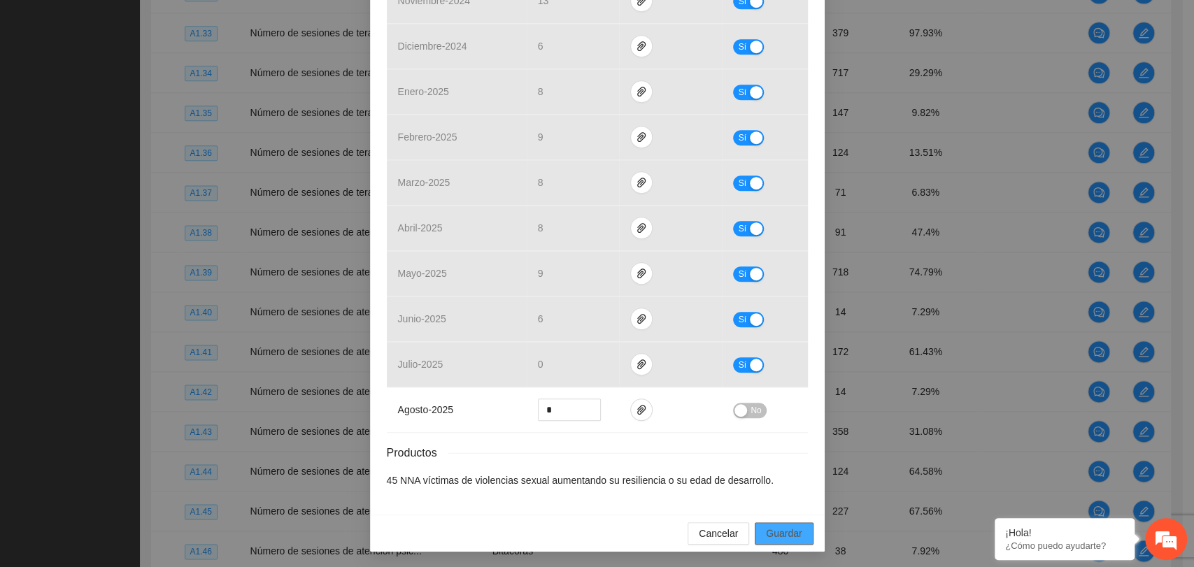
click at [787, 526] on span "Guardar" at bounding box center [784, 533] width 36 height 15
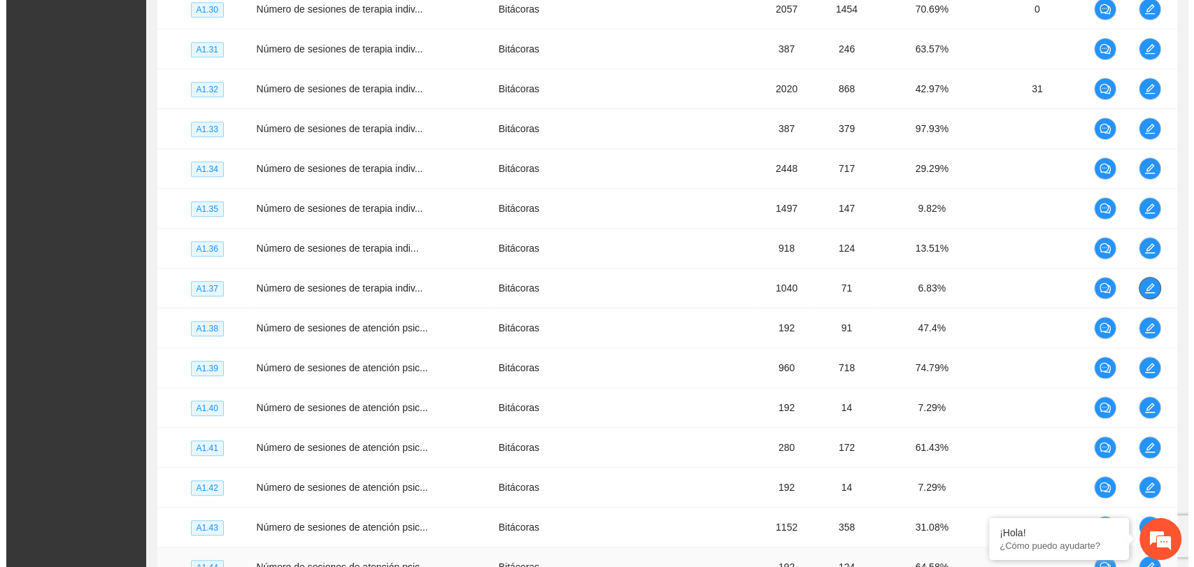
scroll to position [1165, 0]
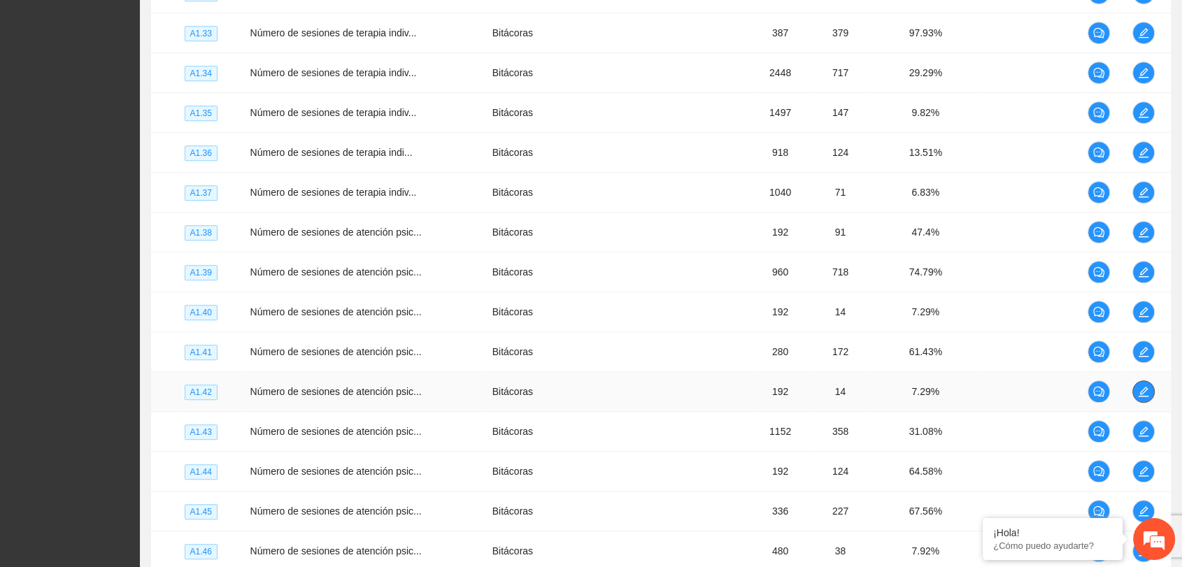
click at [1135, 390] on span "edit" at bounding box center [1143, 391] width 21 height 11
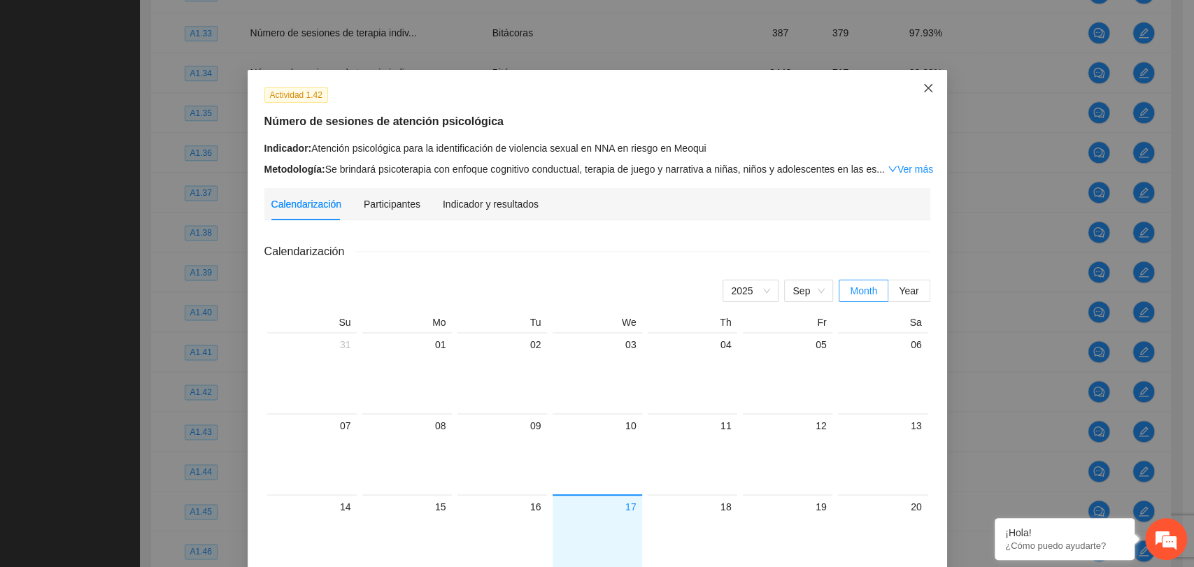
click at [923, 92] on icon "close" at bounding box center [927, 88] width 8 height 8
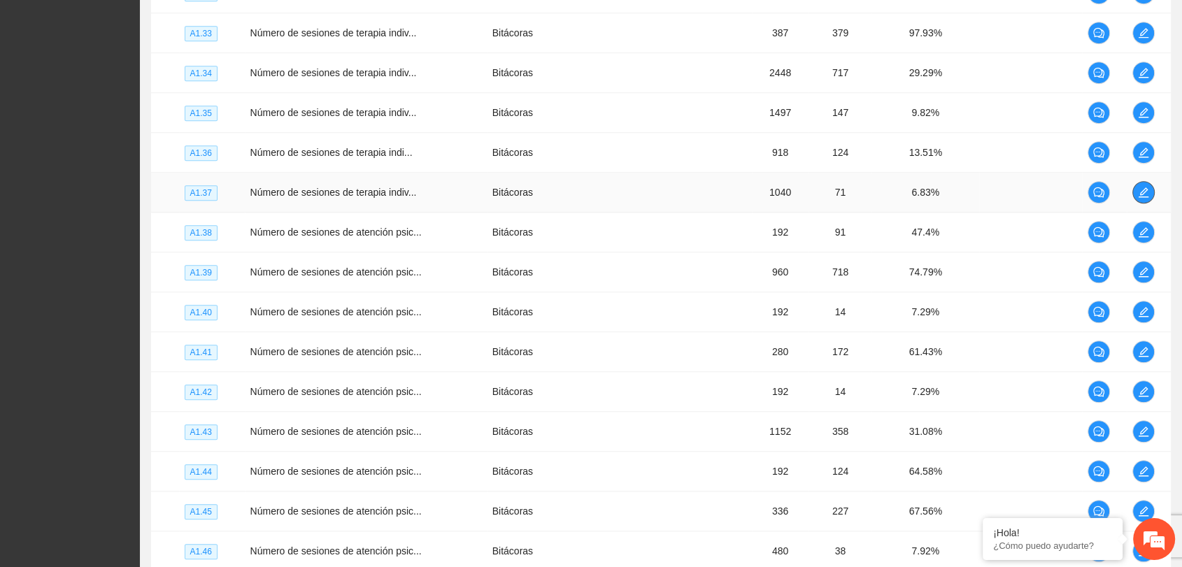
click at [1145, 191] on icon "edit" at bounding box center [1143, 192] width 11 height 11
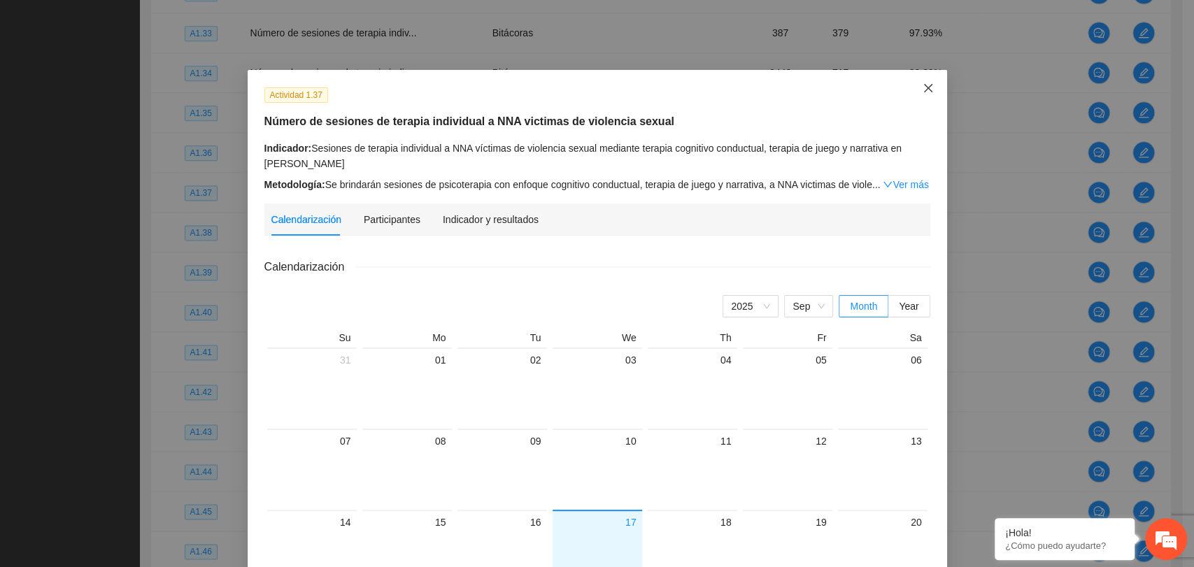
click at [922, 101] on span "Close" at bounding box center [928, 89] width 38 height 38
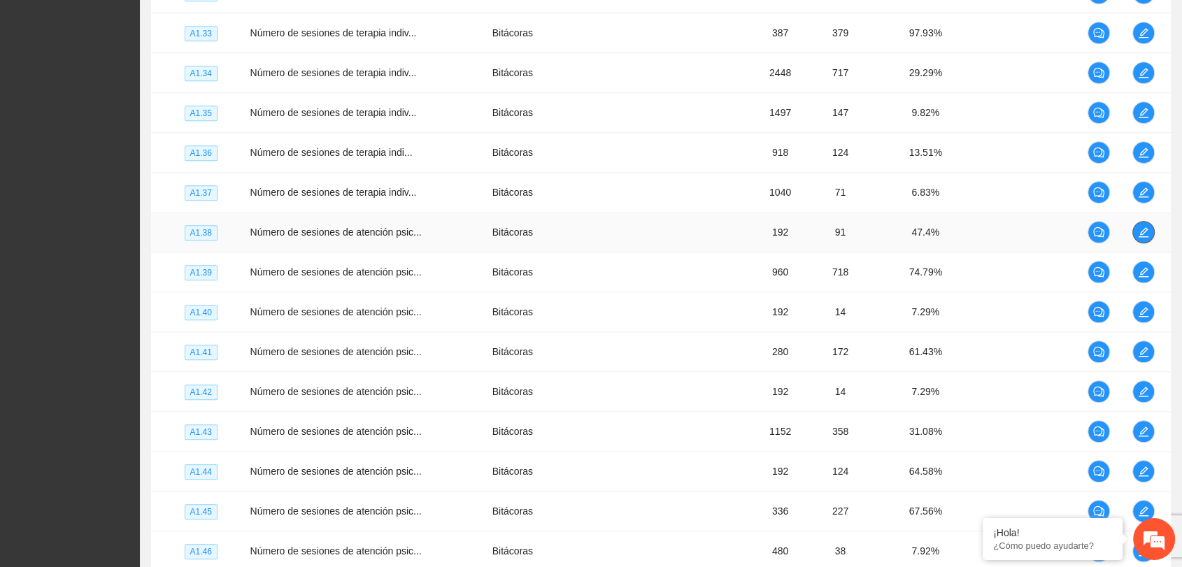
click at [1142, 231] on icon "edit" at bounding box center [1143, 232] width 11 height 11
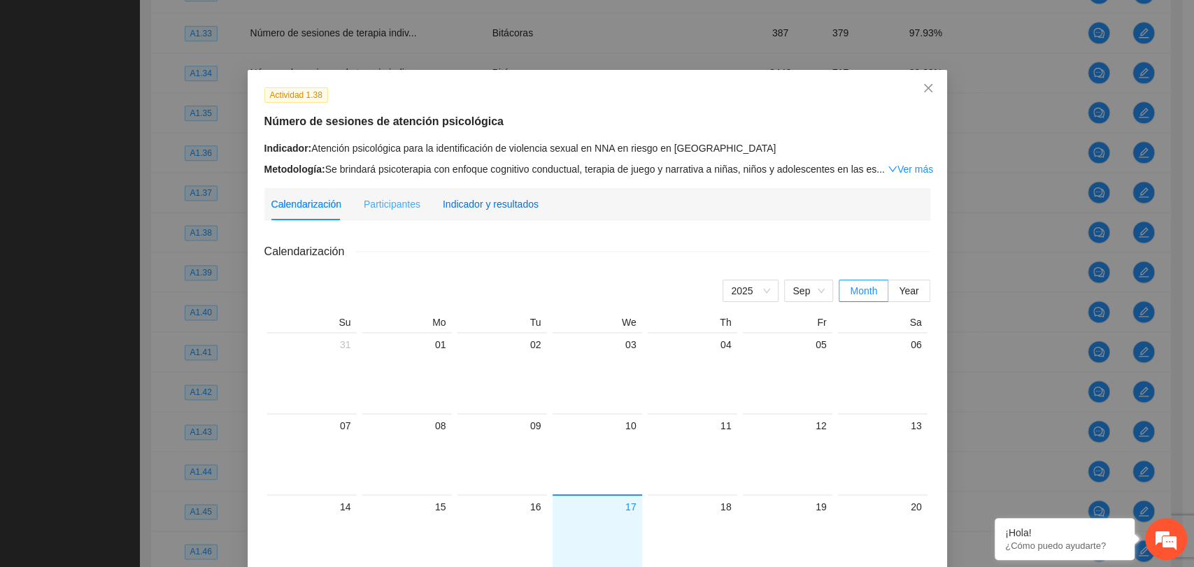
click at [510, 201] on div "Indicador y resultados" at bounding box center [491, 203] width 96 height 15
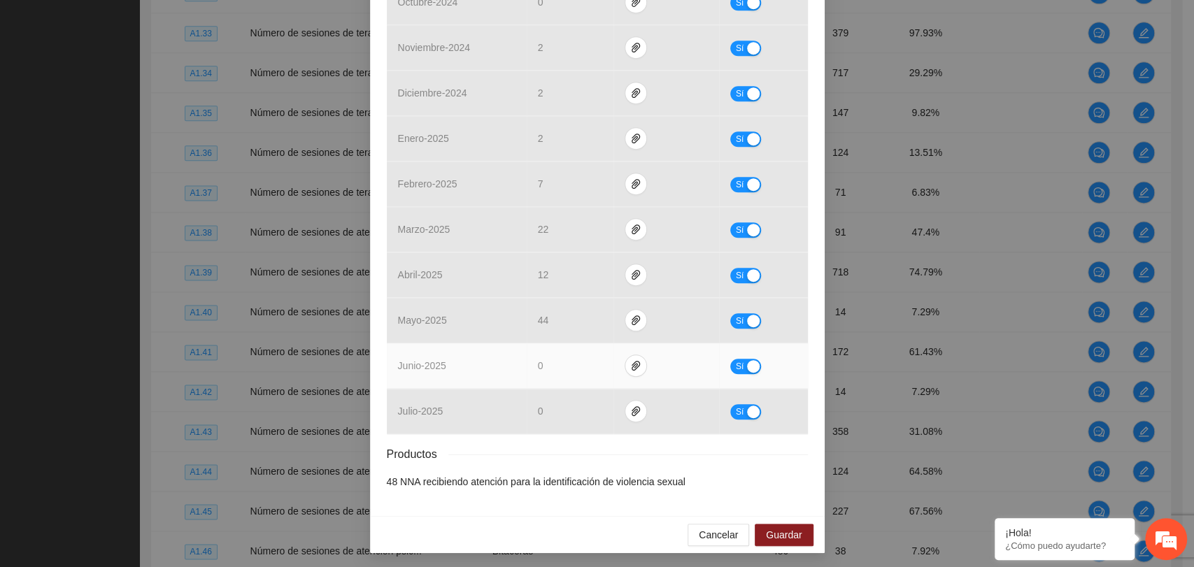
scroll to position [463, 0]
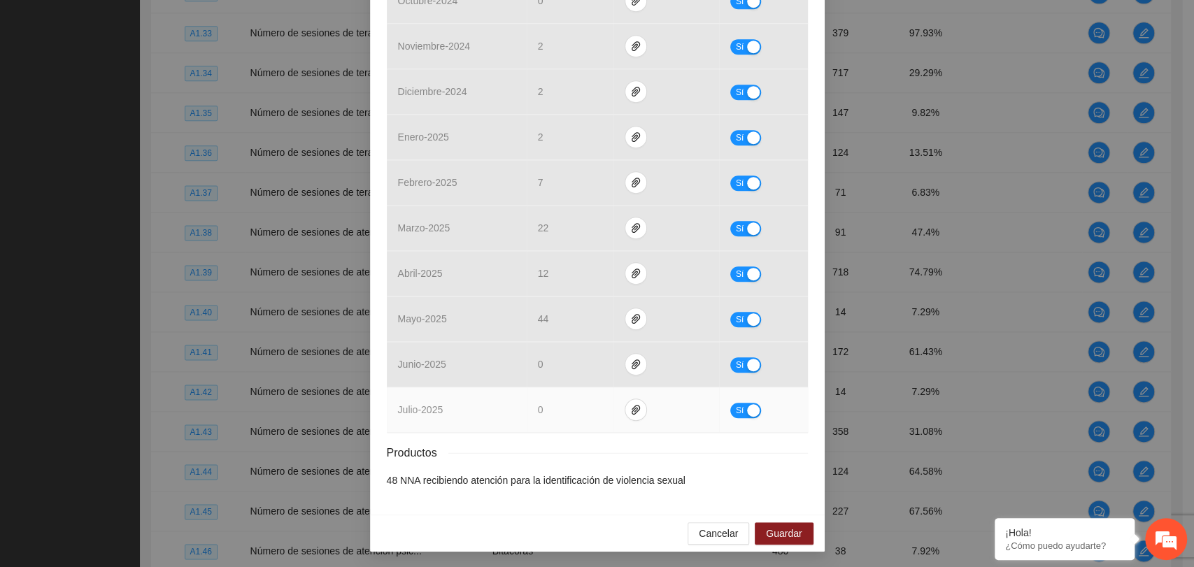
click at [738, 407] on button "Sí" at bounding box center [745, 410] width 31 height 15
click at [750, 403] on span "No" at bounding box center [755, 410] width 10 height 15
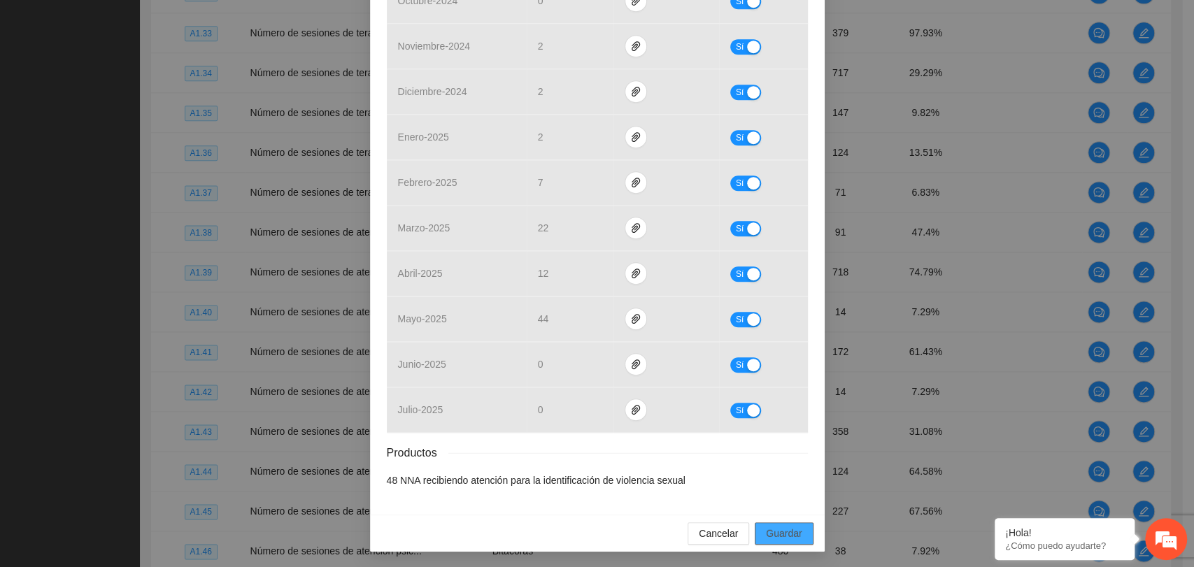
click at [779, 526] on span "Guardar" at bounding box center [784, 533] width 36 height 15
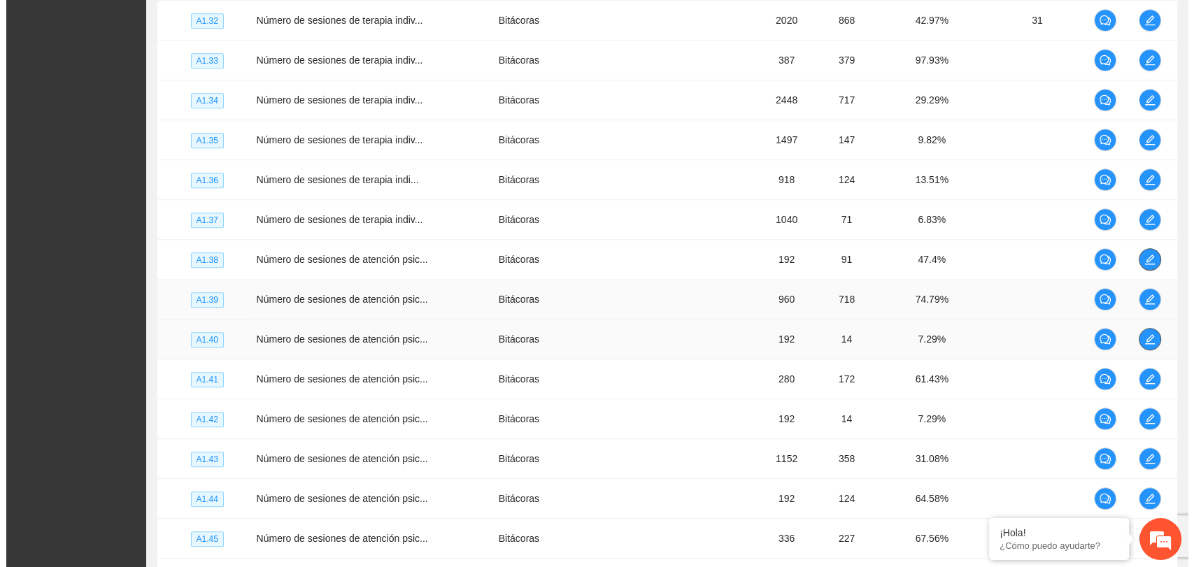
scroll to position [1165, 0]
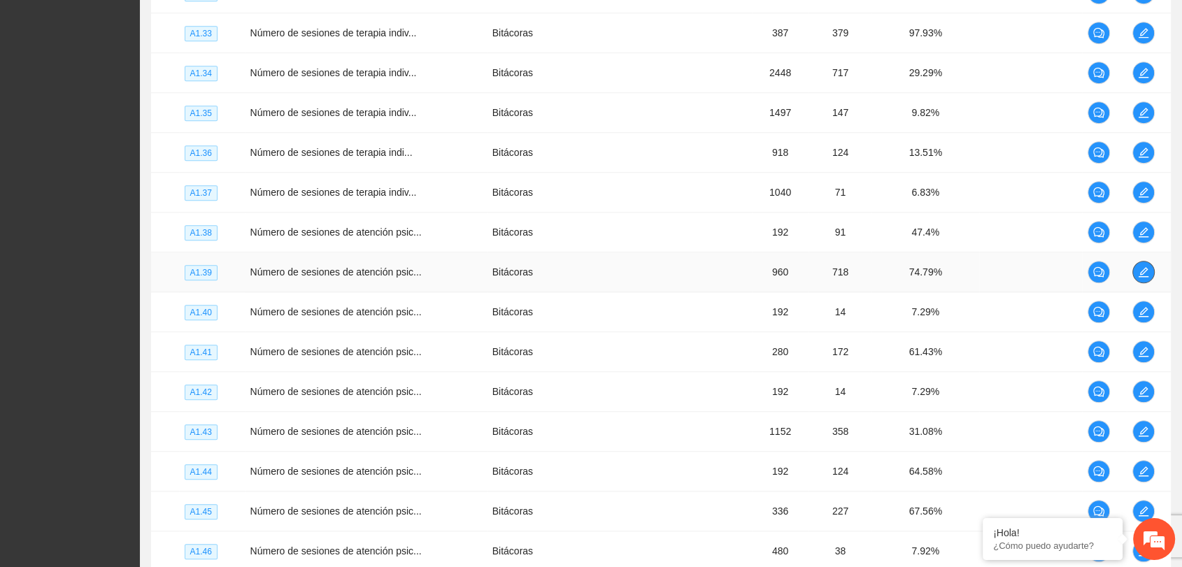
click at [1147, 269] on icon "edit" at bounding box center [1143, 271] width 11 height 11
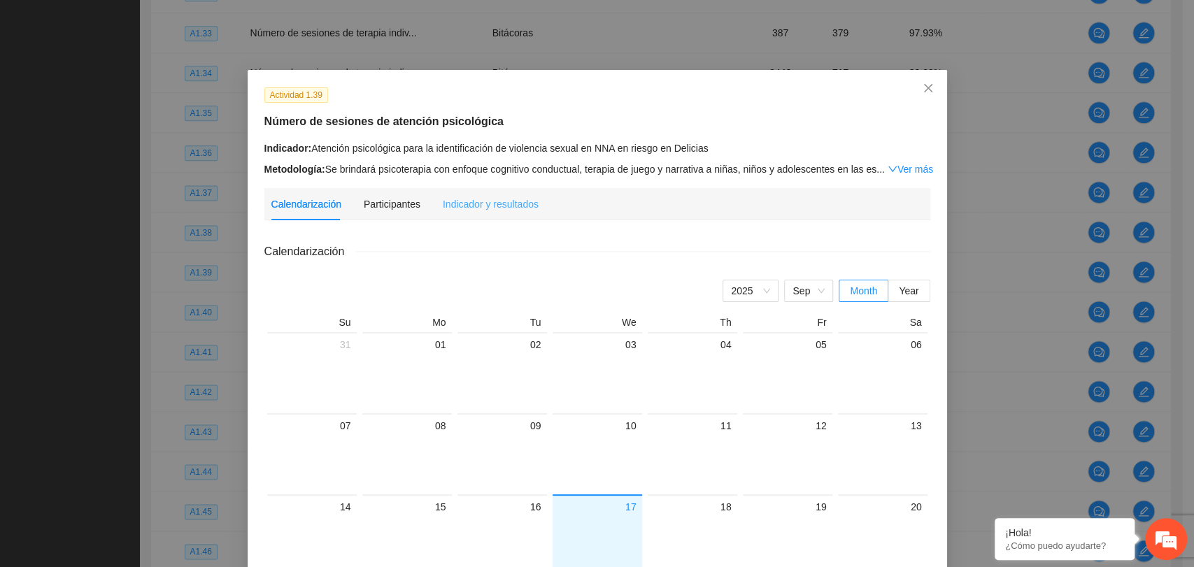
click at [492, 211] on div "Indicador y resultados" at bounding box center [491, 204] width 96 height 32
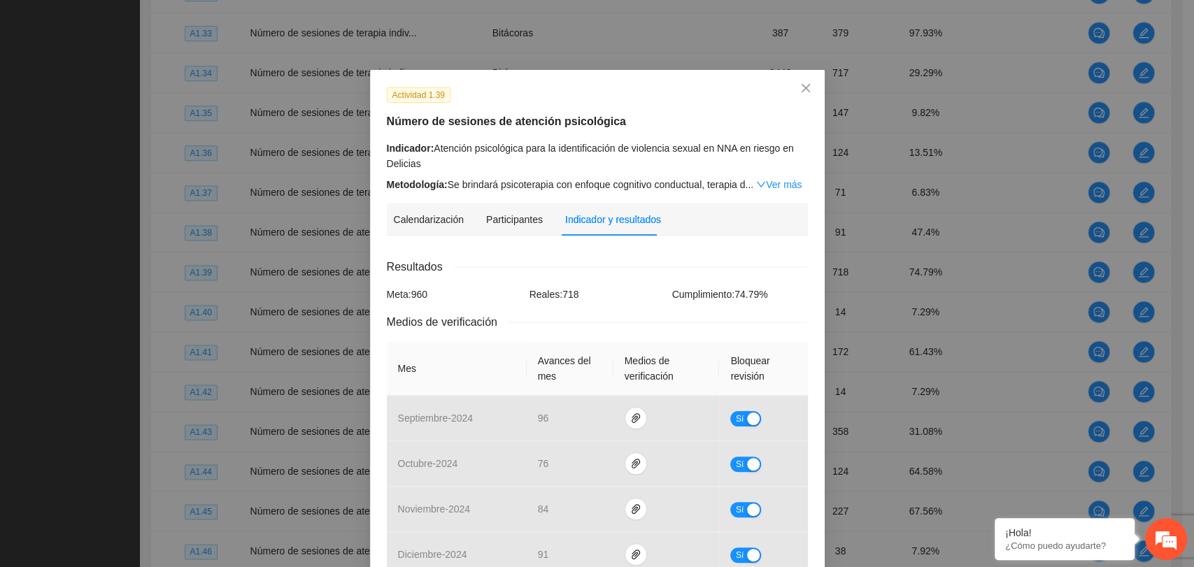
scroll to position [0, 0]
click at [794, 78] on span "Close" at bounding box center [806, 89] width 38 height 38
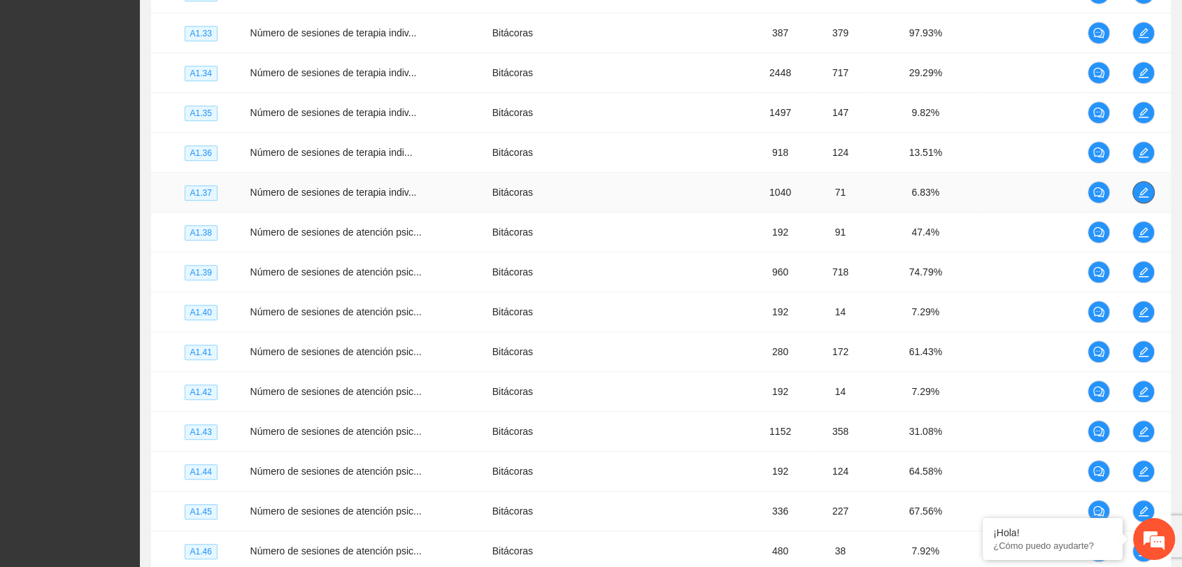
click at [1139, 187] on icon "edit" at bounding box center [1143, 192] width 11 height 11
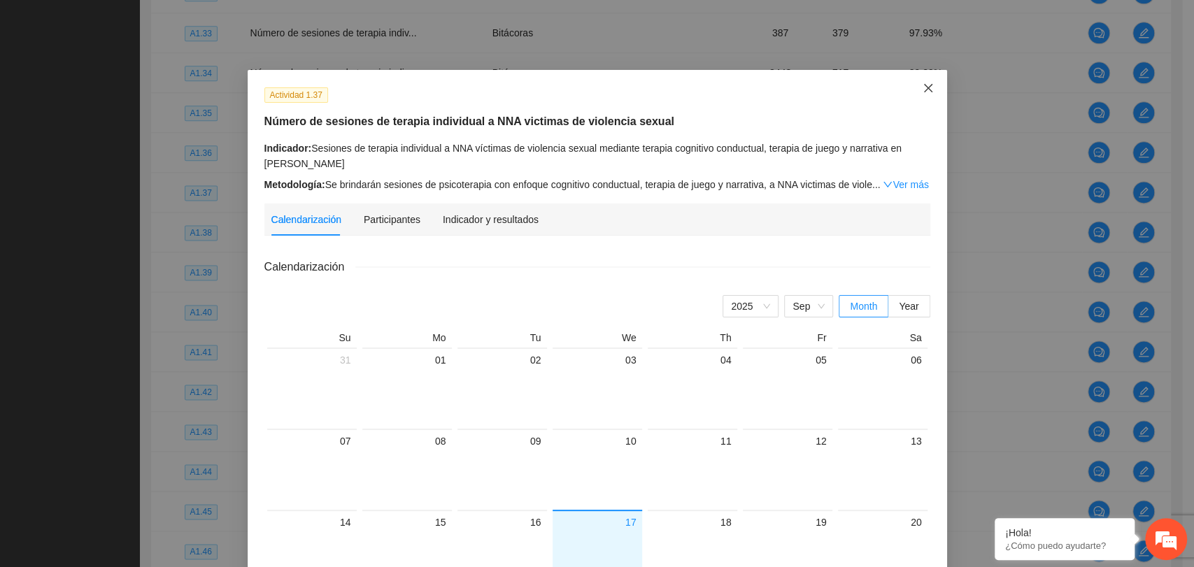
drag, startPoint x: 927, startPoint y: 83, endPoint x: 929, endPoint y: 108, distance: 25.3
click at [923, 84] on span "Close" at bounding box center [928, 89] width 38 height 38
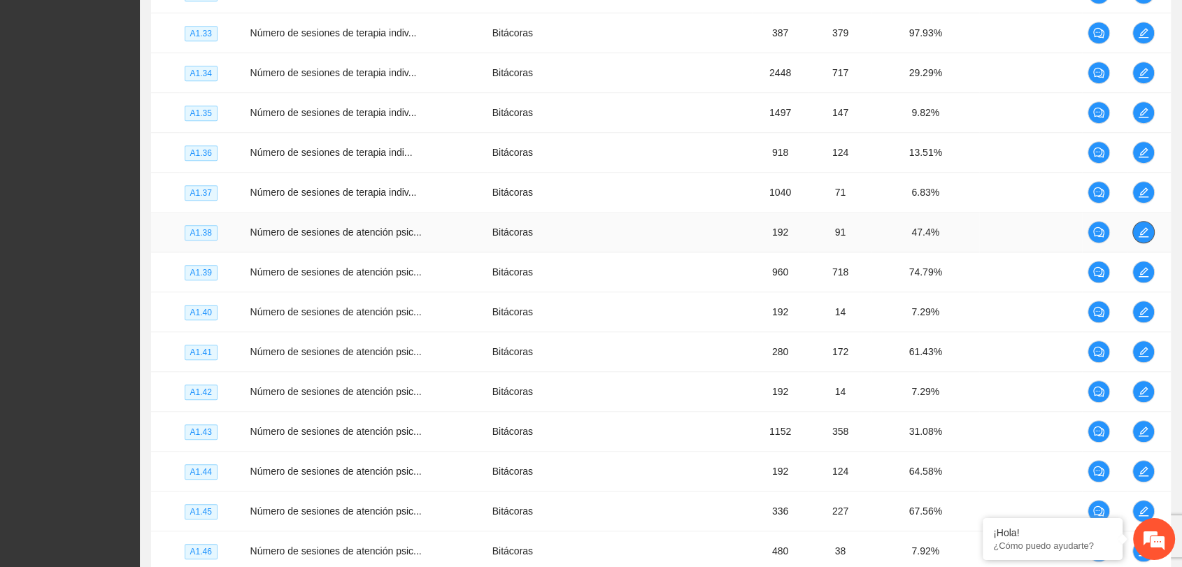
click at [1141, 231] on icon "edit" at bounding box center [1143, 232] width 11 height 11
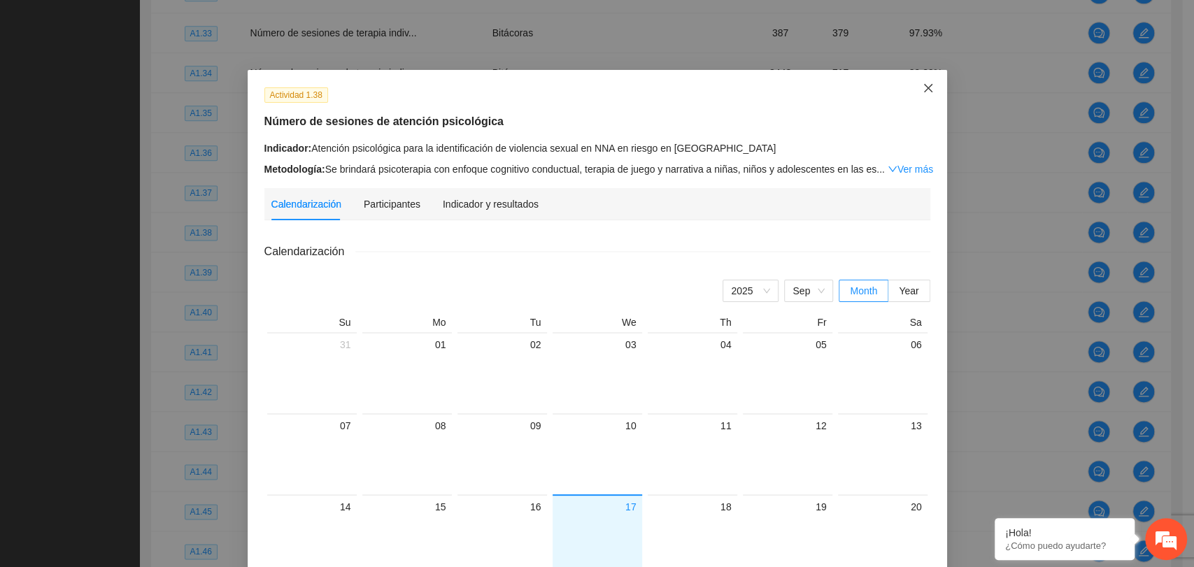
click at [927, 91] on span "Close" at bounding box center [928, 89] width 38 height 38
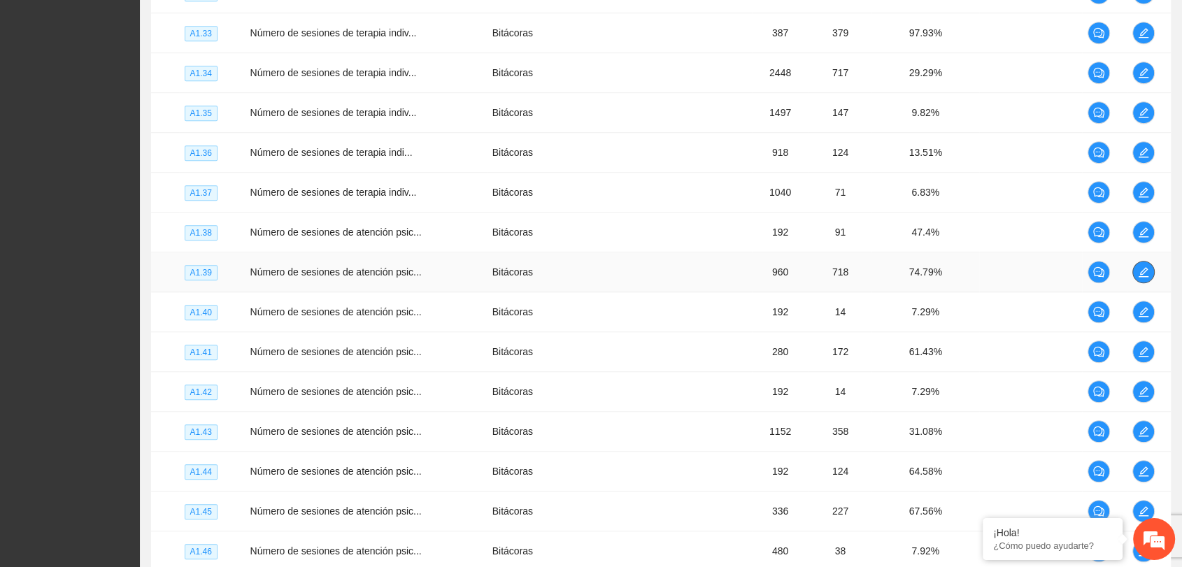
click at [1140, 266] on icon "edit" at bounding box center [1143, 271] width 11 height 11
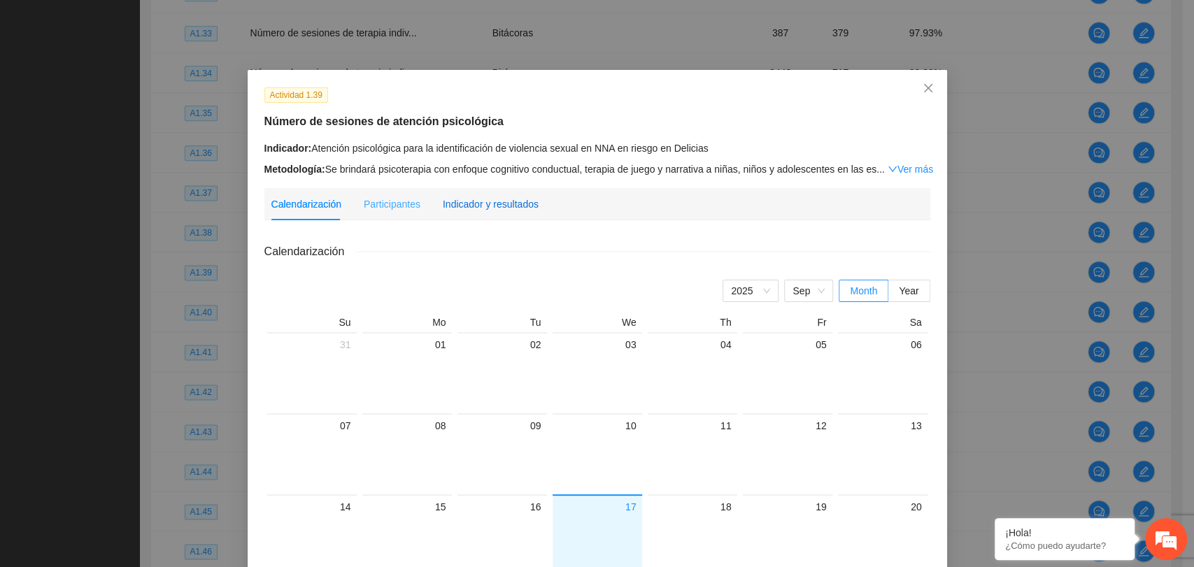
click at [502, 207] on div "Indicador y resultados" at bounding box center [491, 203] width 96 height 15
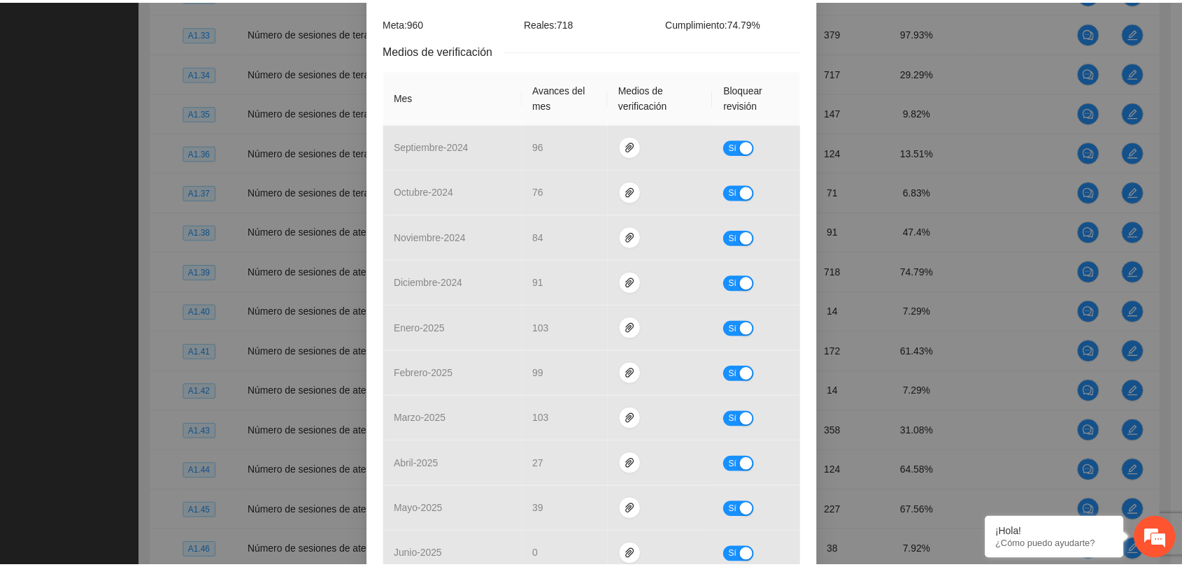
scroll to position [74, 0]
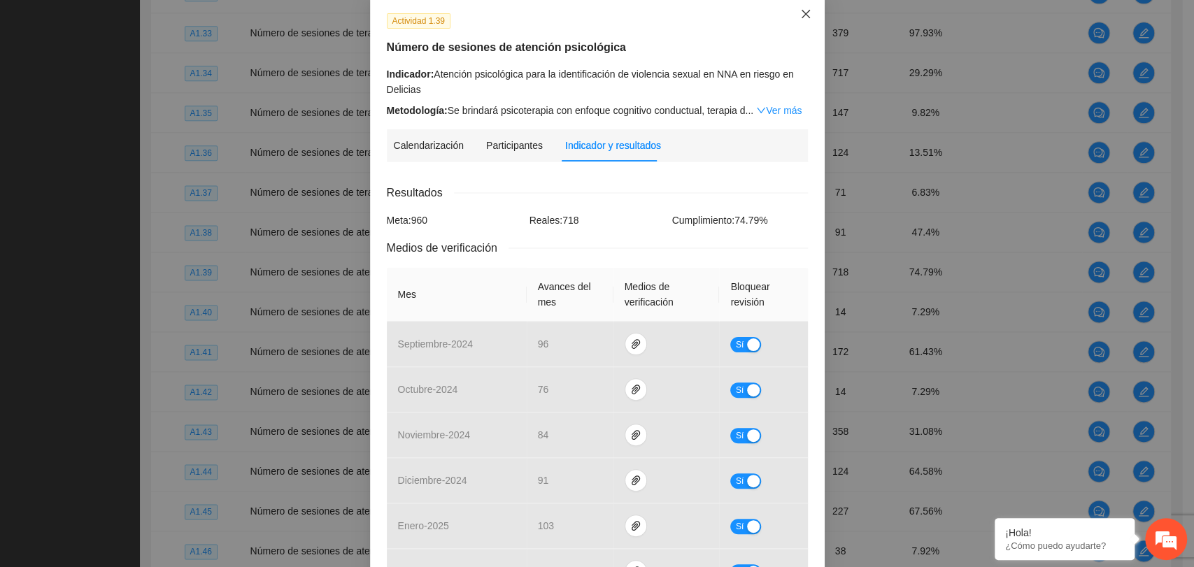
click at [801, 23] on span "Close" at bounding box center [806, 15] width 38 height 38
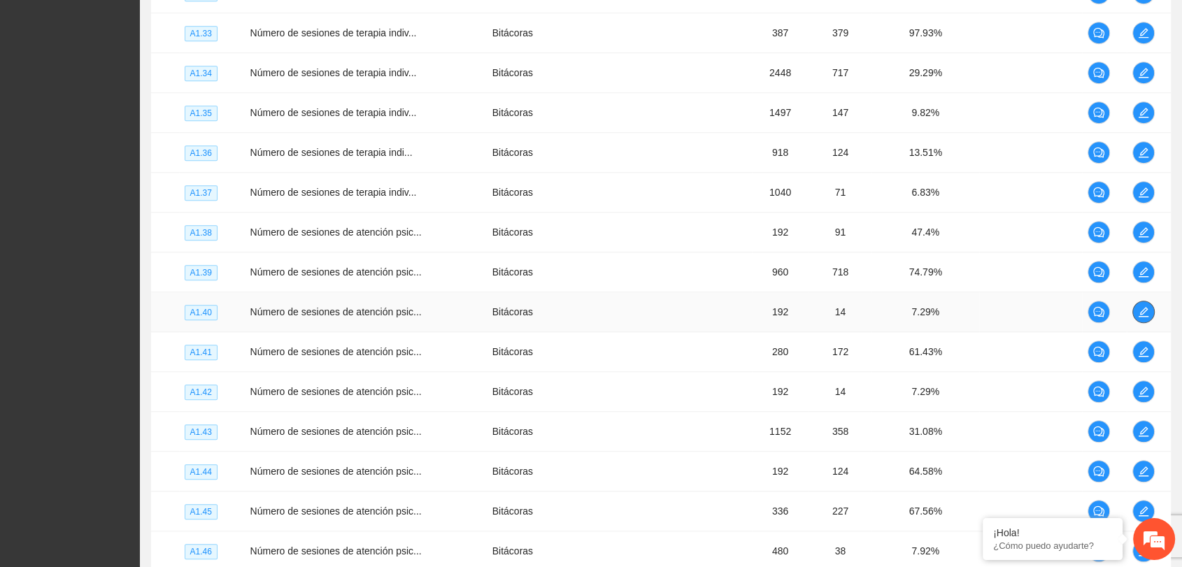
click at [1138, 310] on icon "edit" at bounding box center [1143, 311] width 11 height 11
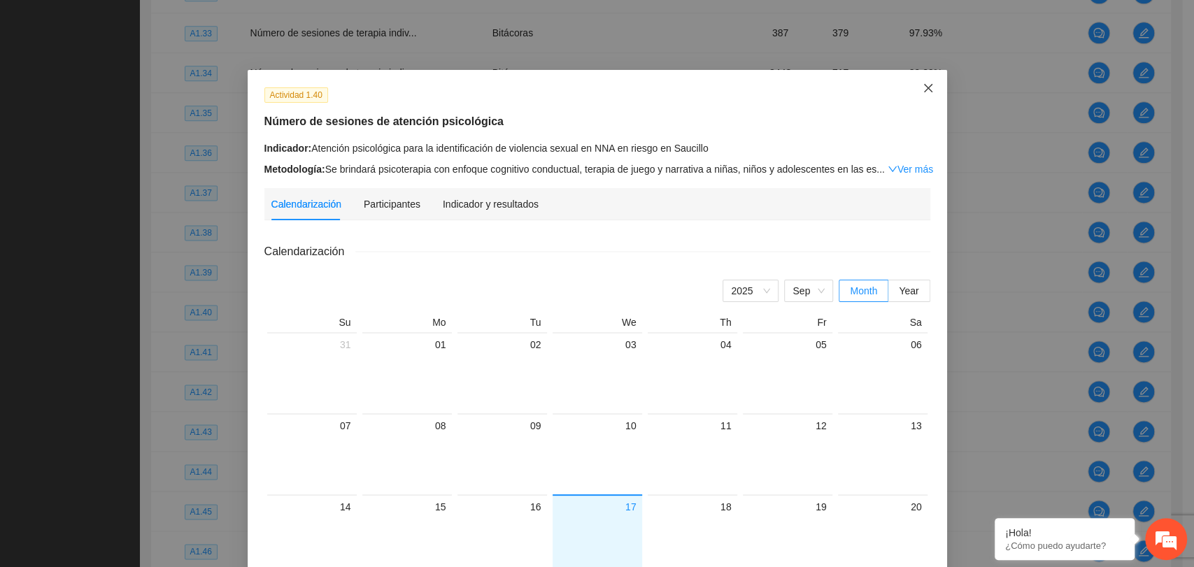
click at [922, 89] on icon "close" at bounding box center [927, 88] width 11 height 11
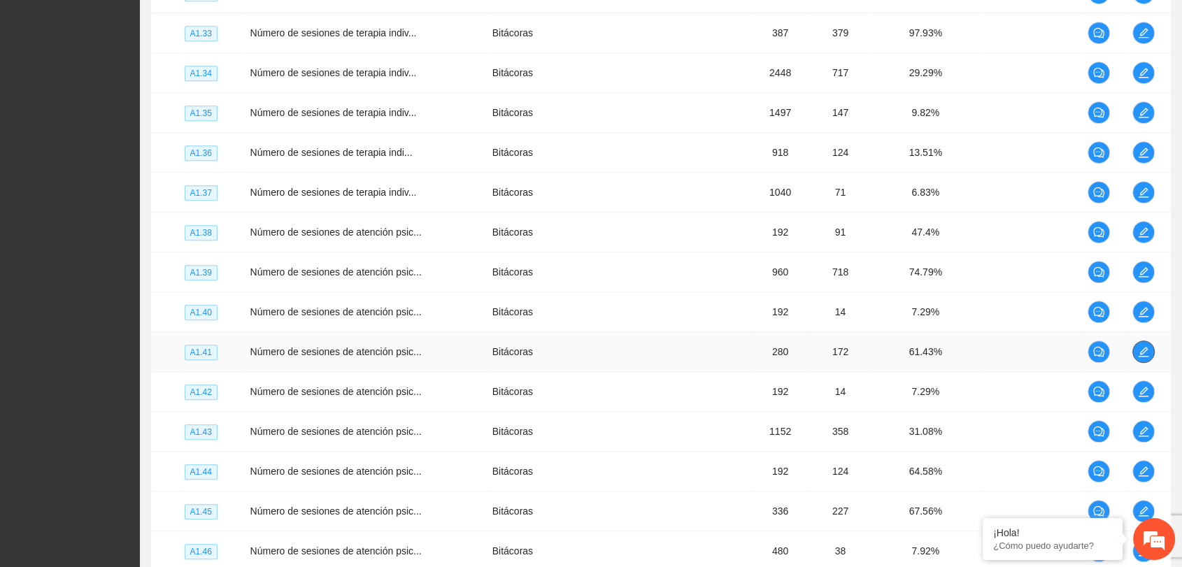
click at [1146, 343] on button "button" at bounding box center [1143, 352] width 22 height 22
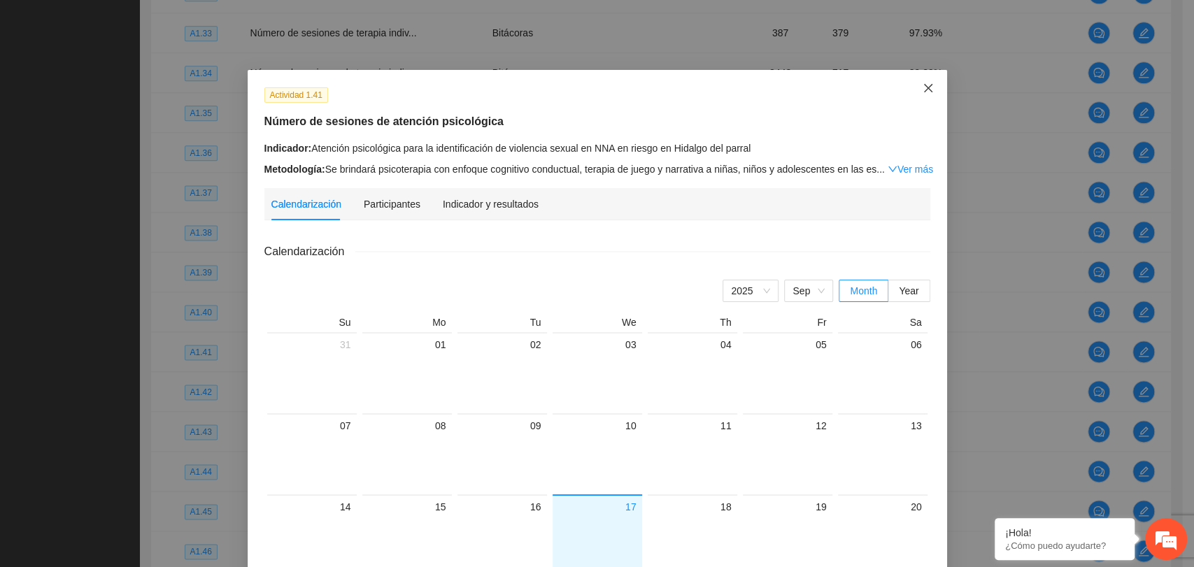
drag, startPoint x: 919, startPoint y: 84, endPoint x: 922, endPoint y: 96, distance: 12.4
click at [922, 85] on icon "close" at bounding box center [927, 88] width 11 height 11
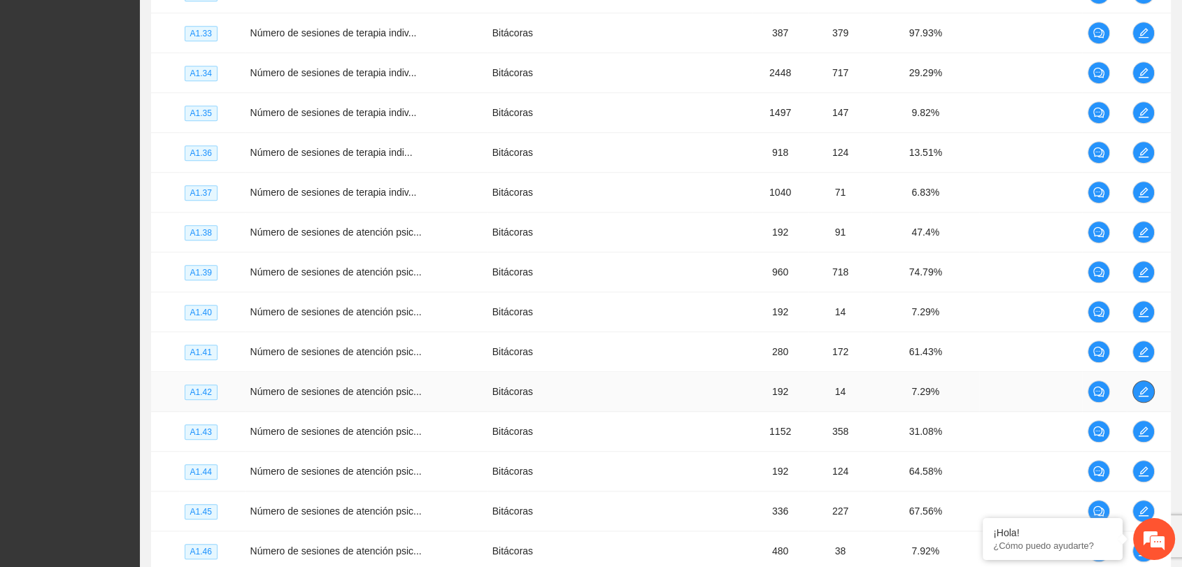
click at [1138, 393] on icon "edit" at bounding box center [1143, 392] width 10 height 10
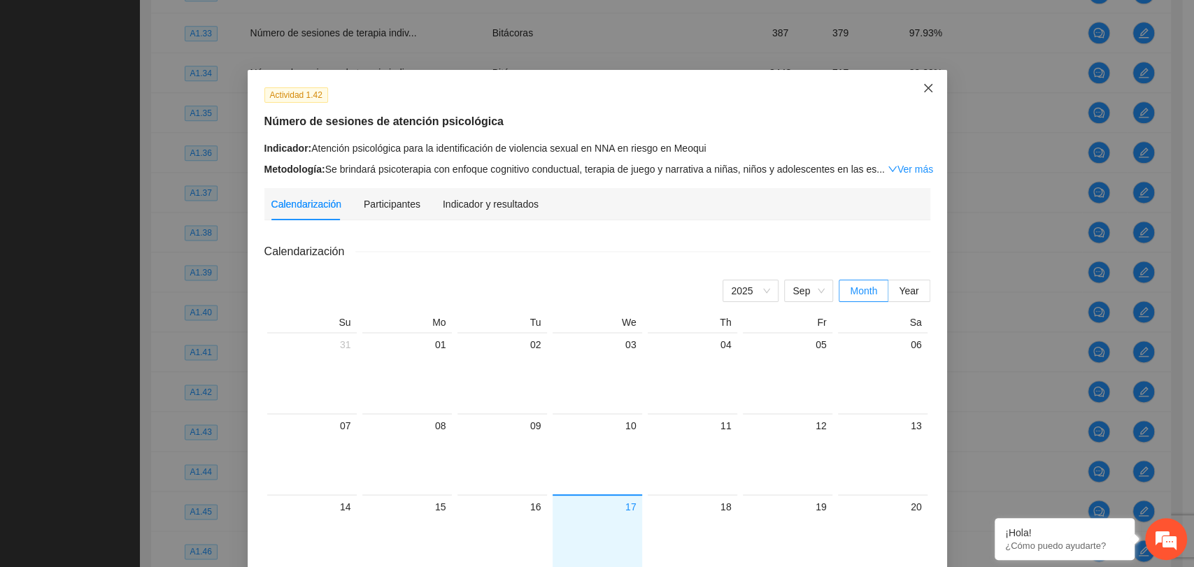
click at [924, 93] on icon "close" at bounding box center [927, 88] width 11 height 11
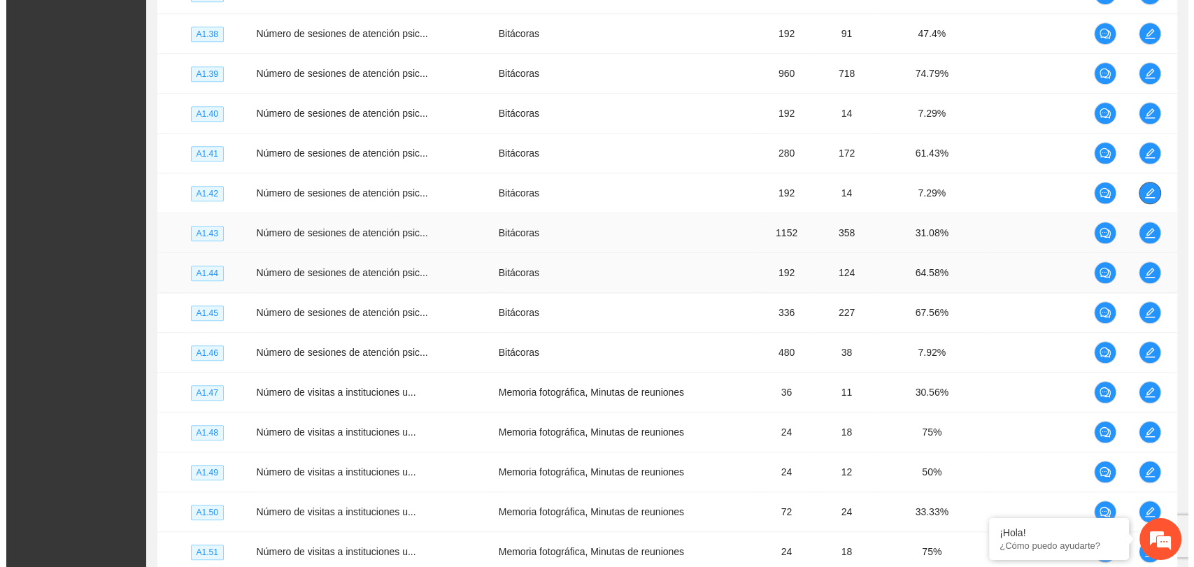
scroll to position [1398, 0]
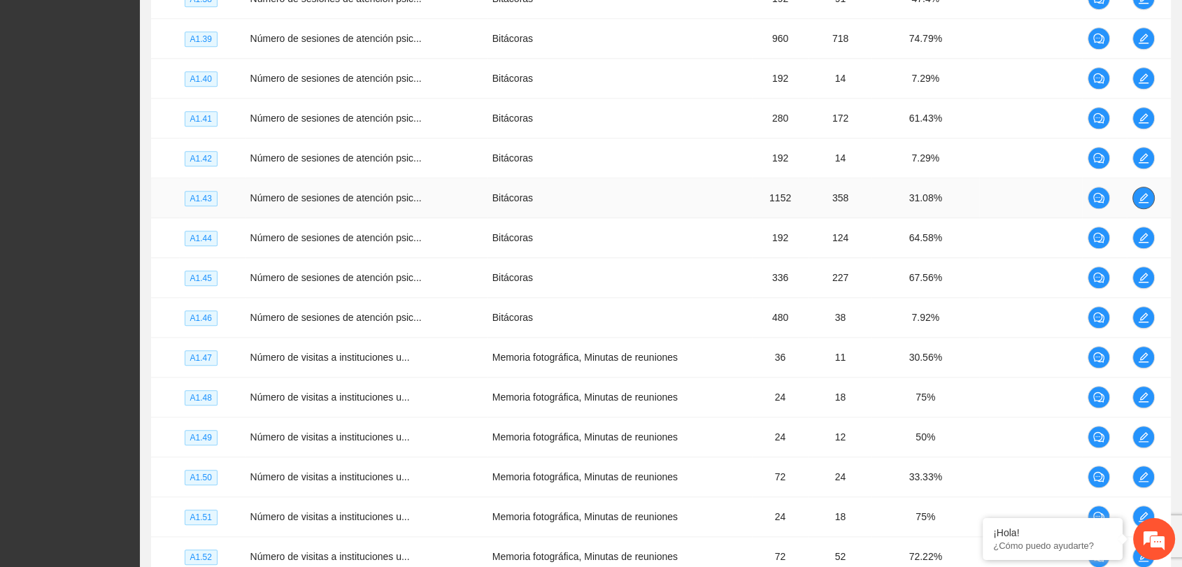
click at [1138, 193] on icon "edit" at bounding box center [1143, 197] width 11 height 11
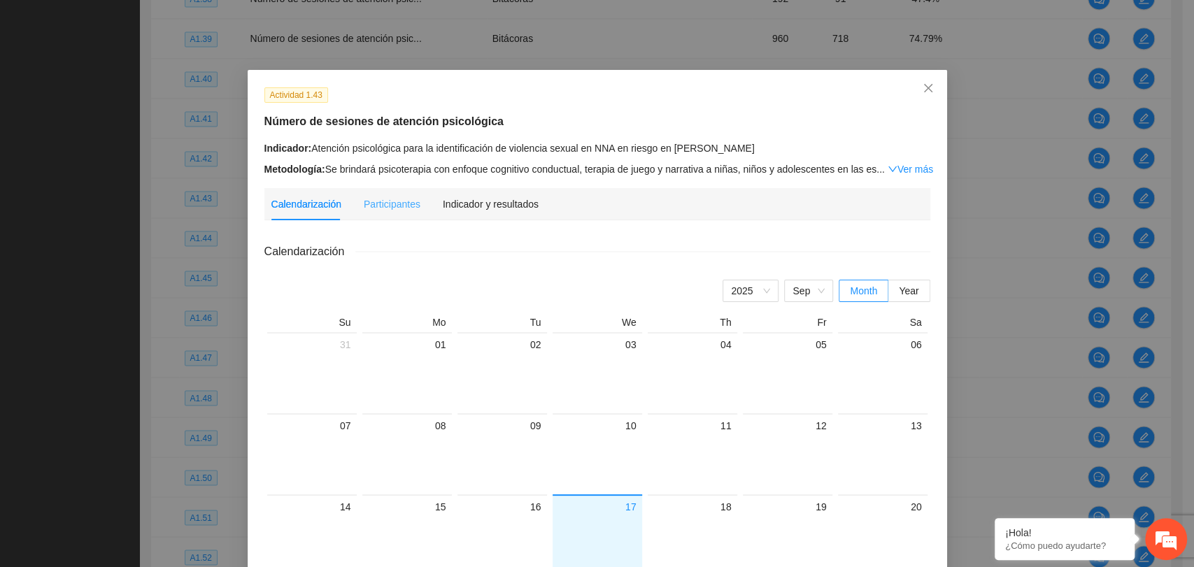
click at [508, 211] on div "Indicador y resultados" at bounding box center [491, 204] width 96 height 32
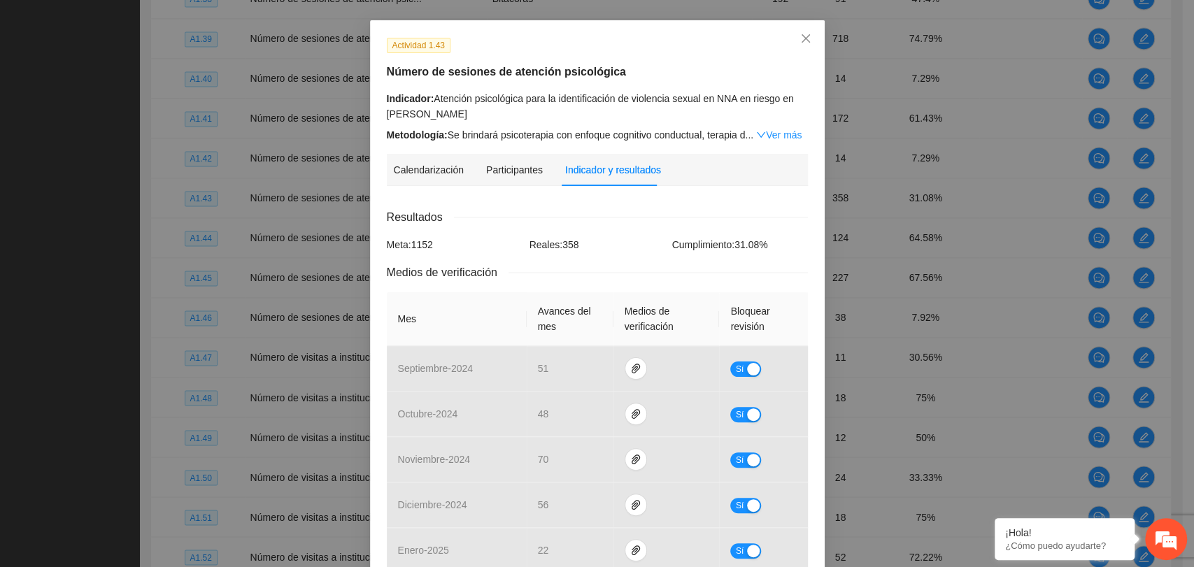
scroll to position [0, 0]
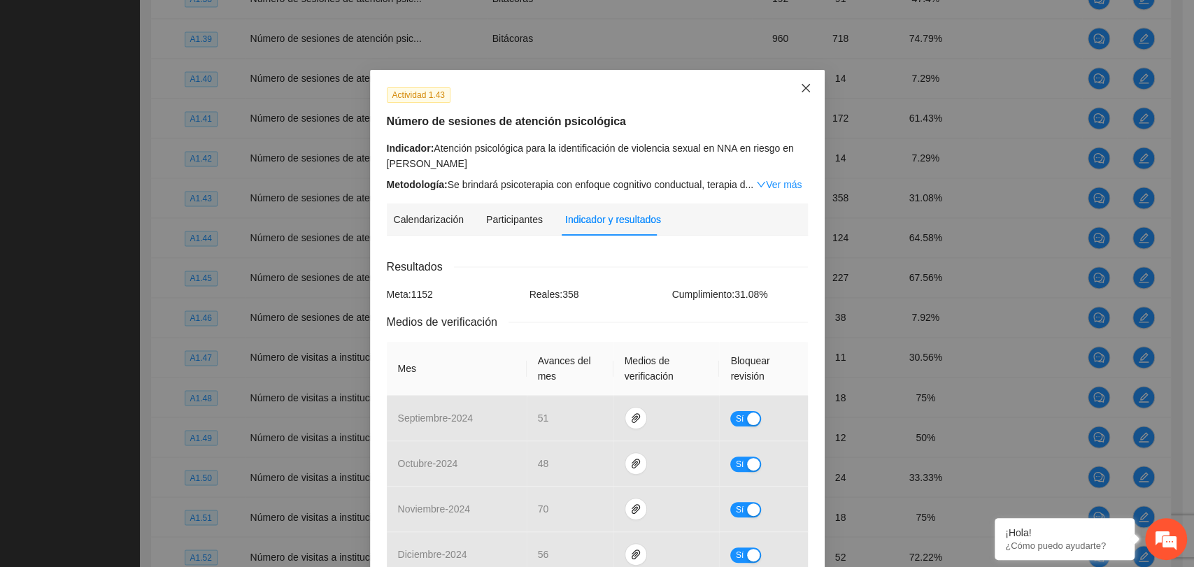
click at [801, 91] on span "Close" at bounding box center [806, 89] width 38 height 38
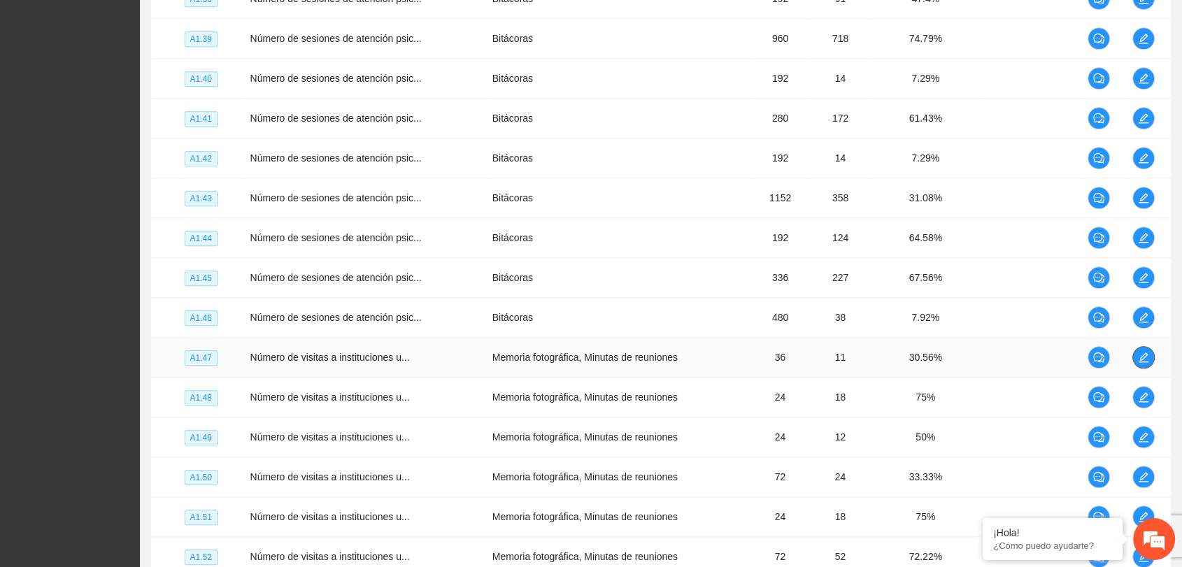
click at [1144, 359] on button "button" at bounding box center [1143, 357] width 22 height 22
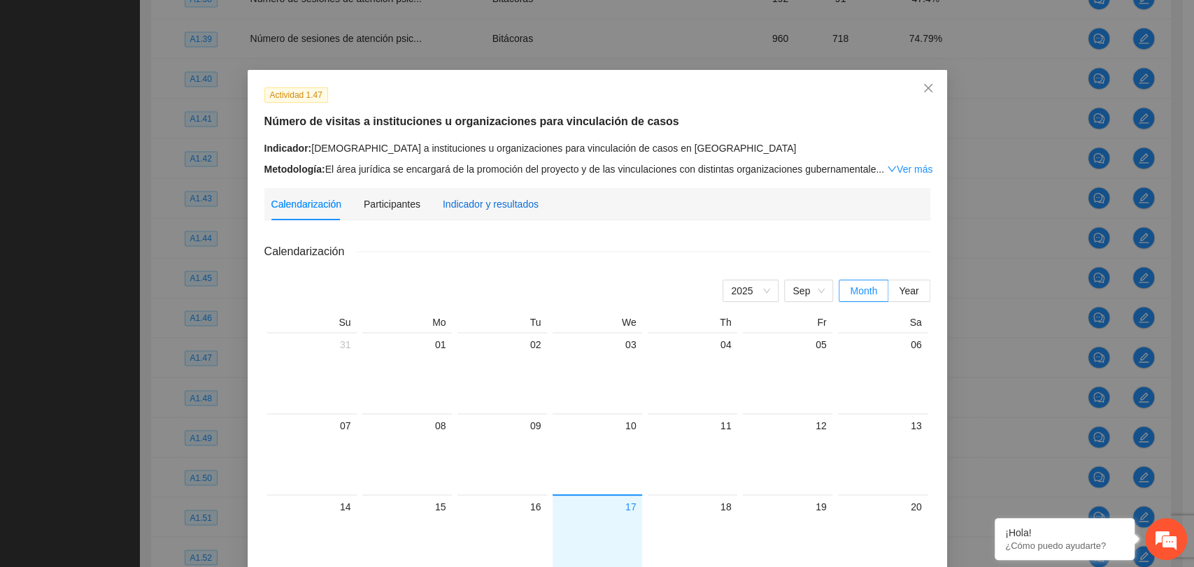
click at [471, 199] on div "Indicador y resultados" at bounding box center [491, 203] width 96 height 15
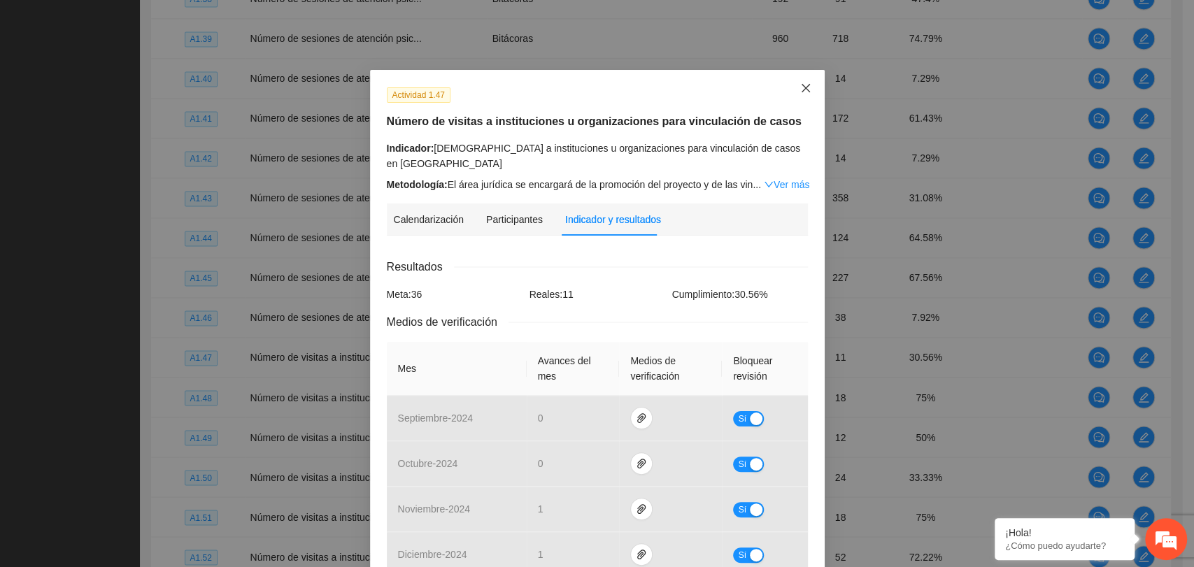
click at [801, 93] on icon "close" at bounding box center [805, 88] width 11 height 11
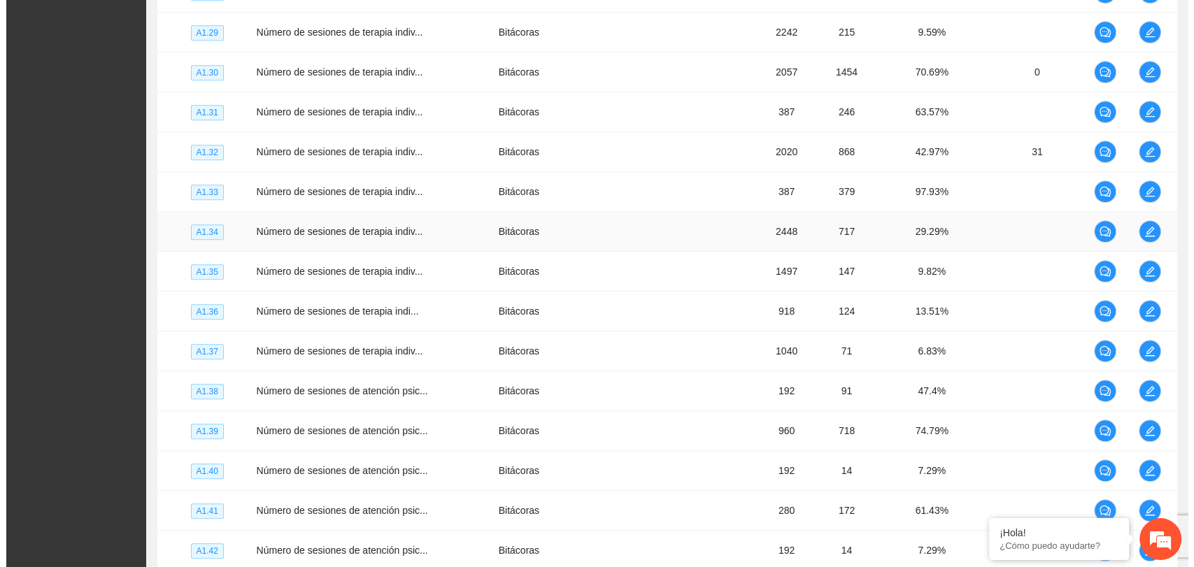
scroll to position [1010, 0]
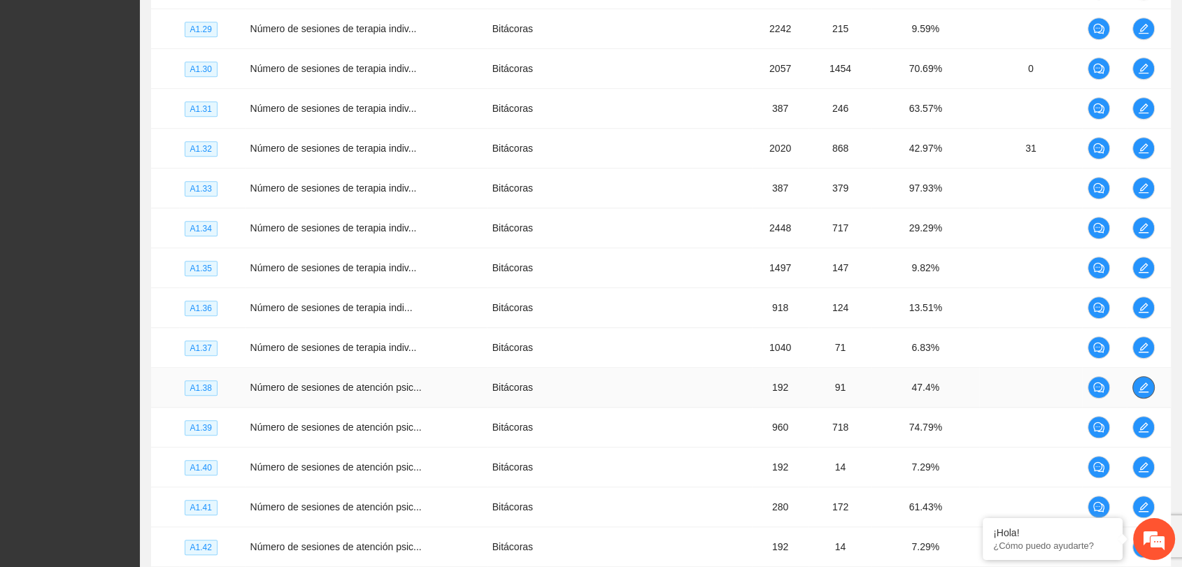
click at [1140, 385] on icon "edit" at bounding box center [1143, 387] width 11 height 11
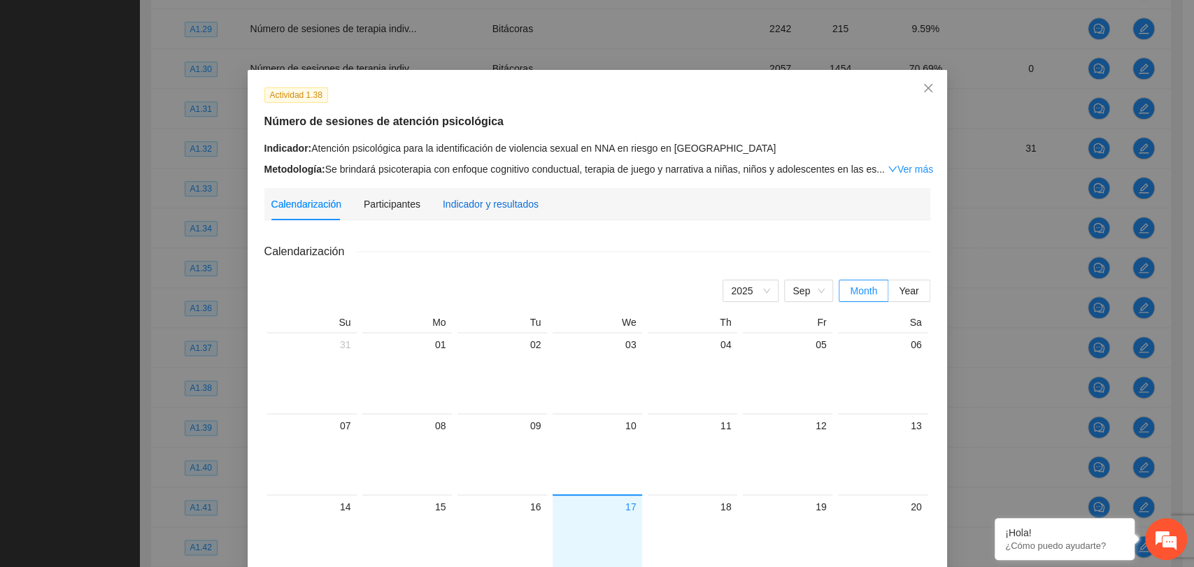
click at [488, 206] on div "Indicador y resultados" at bounding box center [491, 203] width 96 height 15
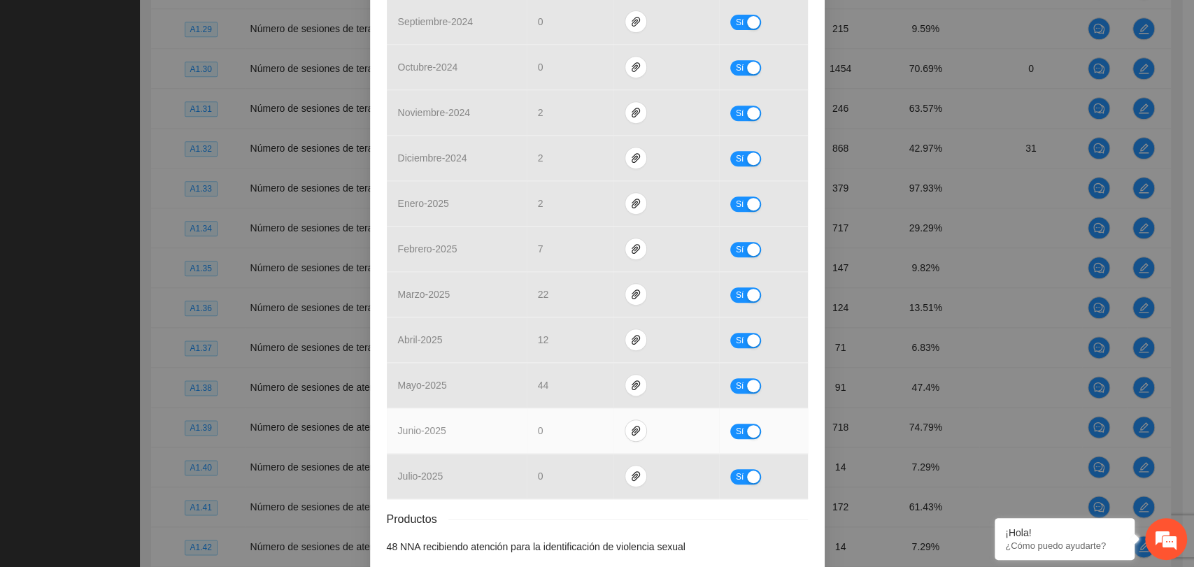
scroll to position [463, 0]
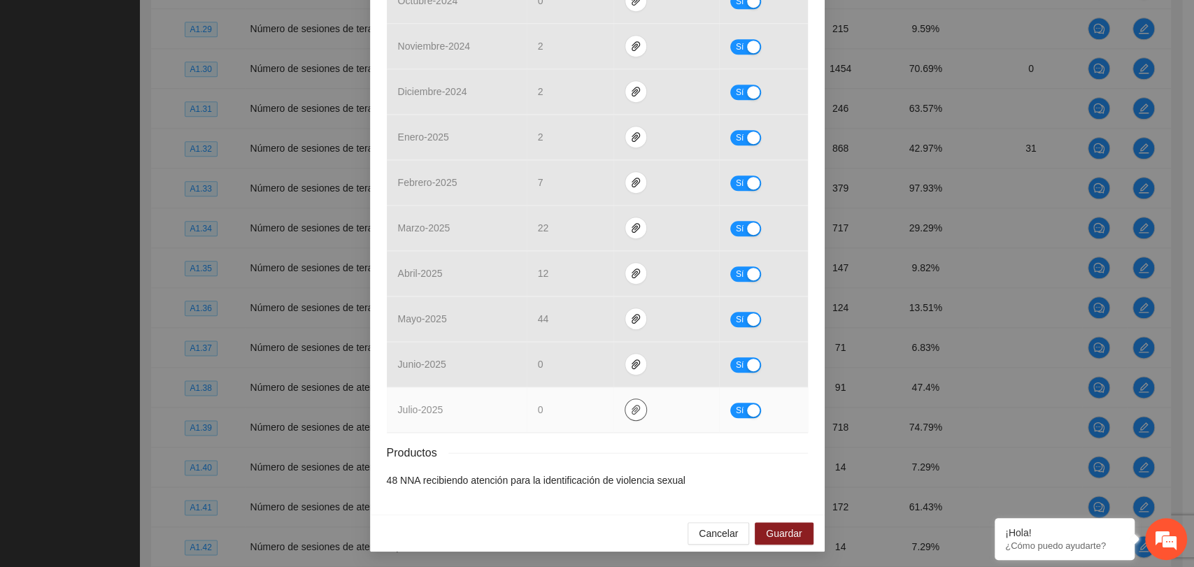
drag, startPoint x: 640, startPoint y: 403, endPoint x: 631, endPoint y: 403, distance: 9.1
click at [636, 403] on td at bounding box center [666, 409] width 106 height 45
click at [631, 404] on icon "paper-clip" at bounding box center [635, 409] width 11 height 11
click at [738, 408] on button "Sí" at bounding box center [745, 410] width 31 height 15
click at [775, 526] on span "Guardar" at bounding box center [784, 533] width 36 height 15
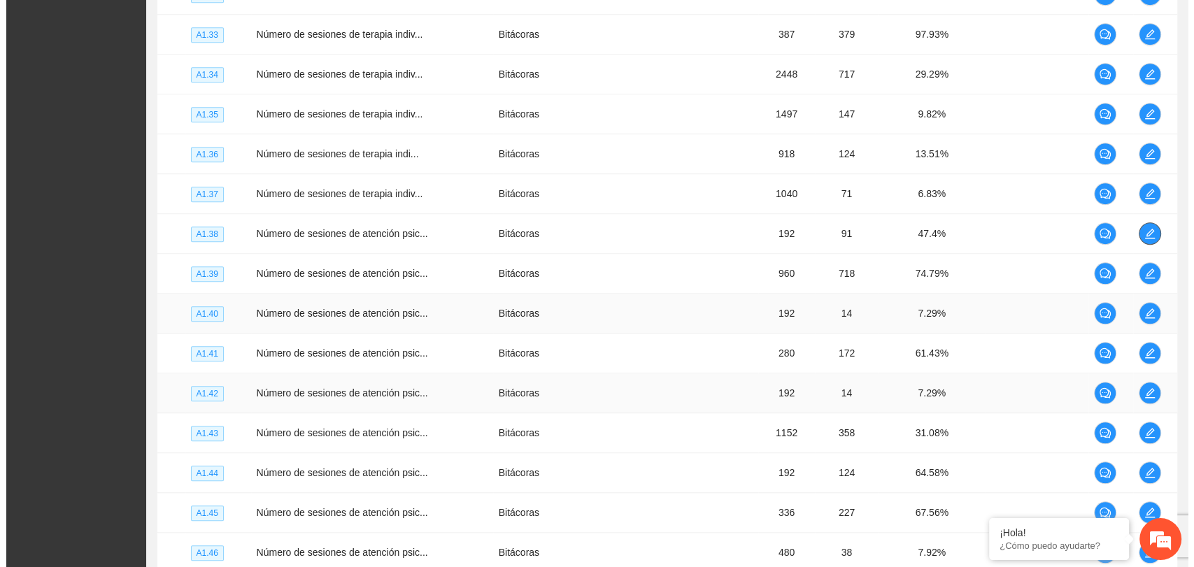
scroll to position [1165, 0]
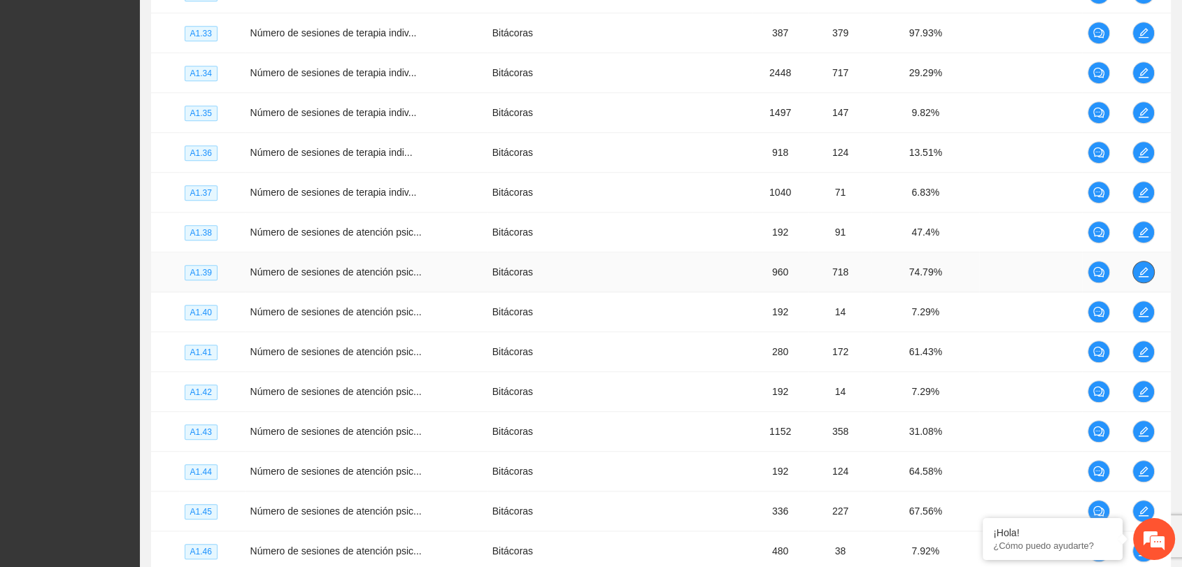
click at [1144, 269] on icon "edit" at bounding box center [1143, 271] width 11 height 11
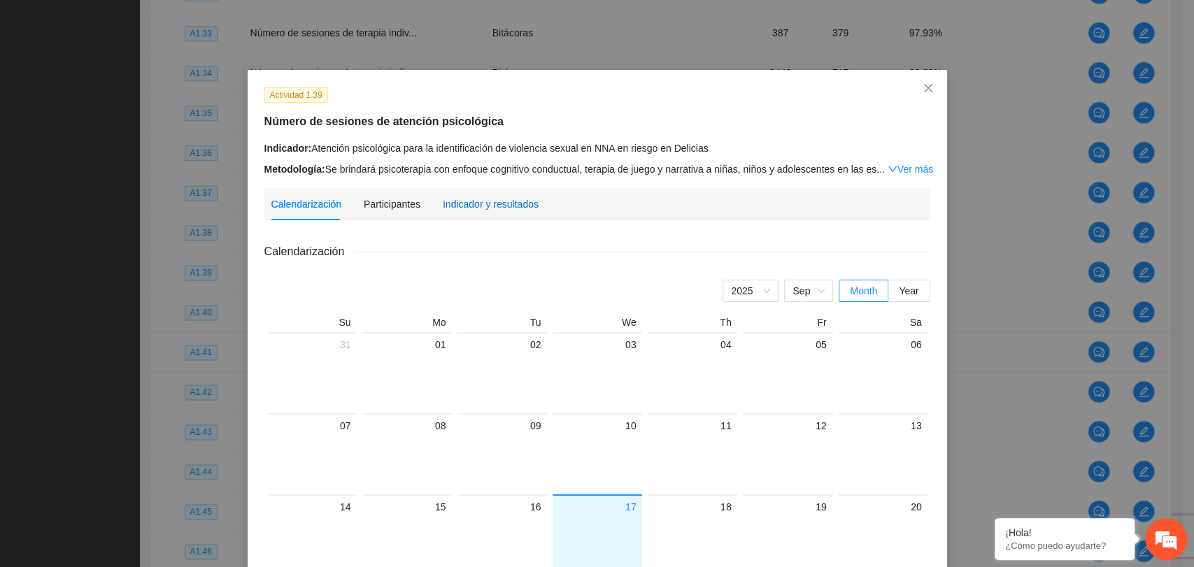
click at [489, 210] on div "Indicador y resultados" at bounding box center [491, 203] width 96 height 15
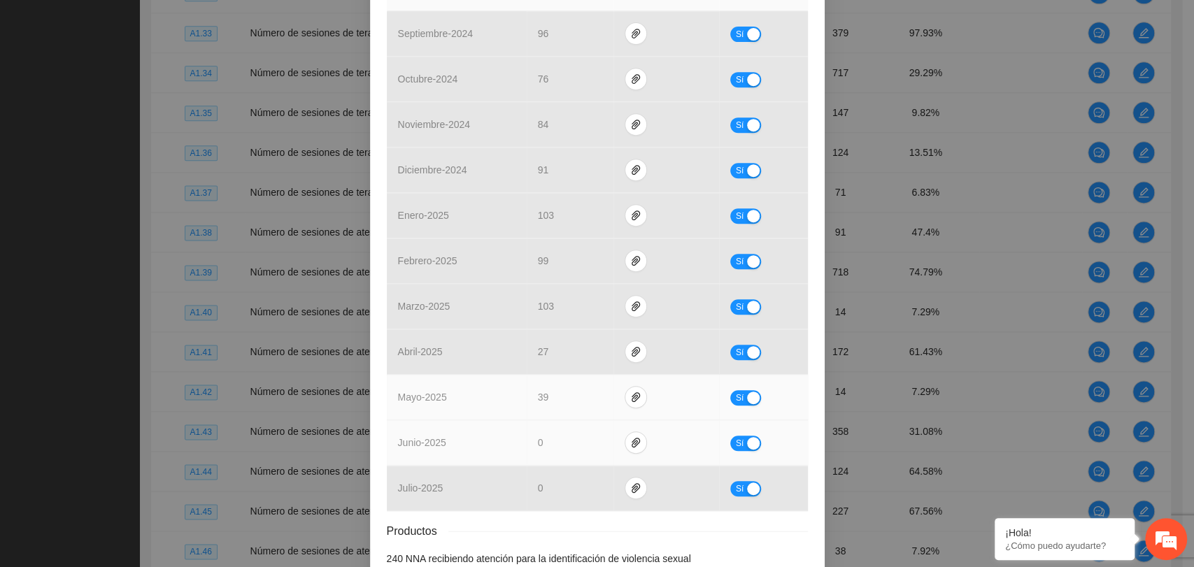
scroll to position [388, 0]
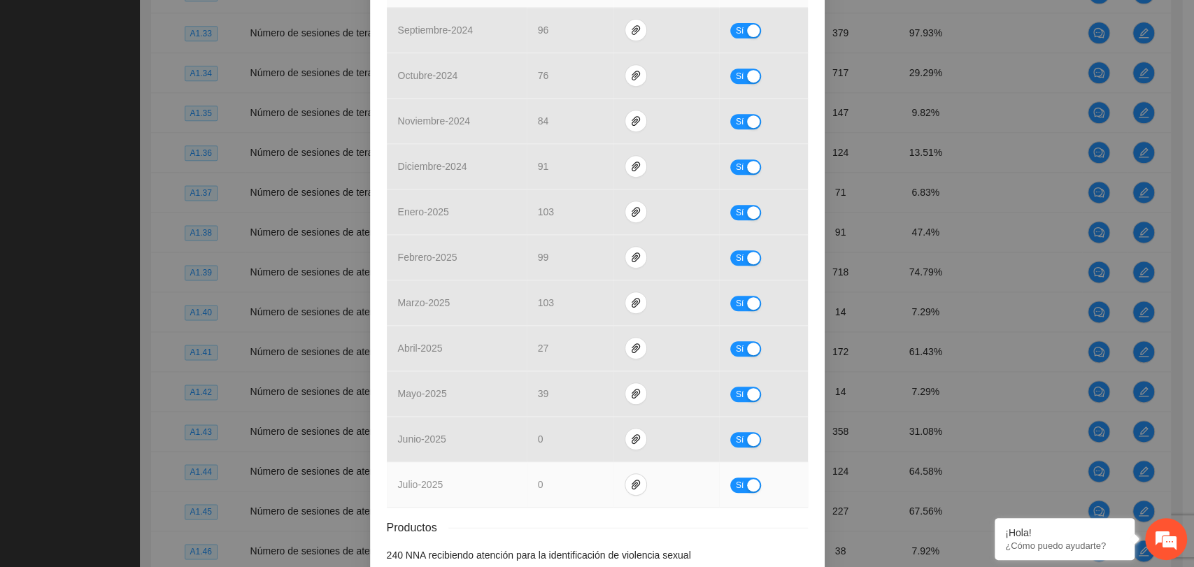
drag, startPoint x: 747, startPoint y: 482, endPoint x: 738, endPoint y: 482, distance: 9.1
click at [747, 481] on div "button" at bounding box center [753, 485] width 13 height 13
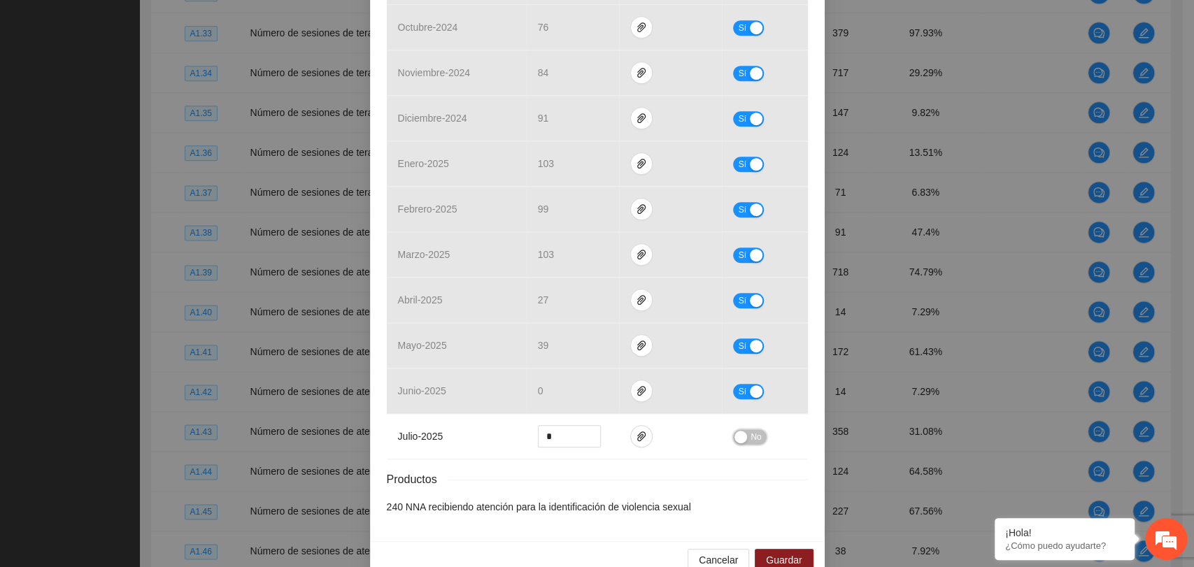
scroll to position [463, 0]
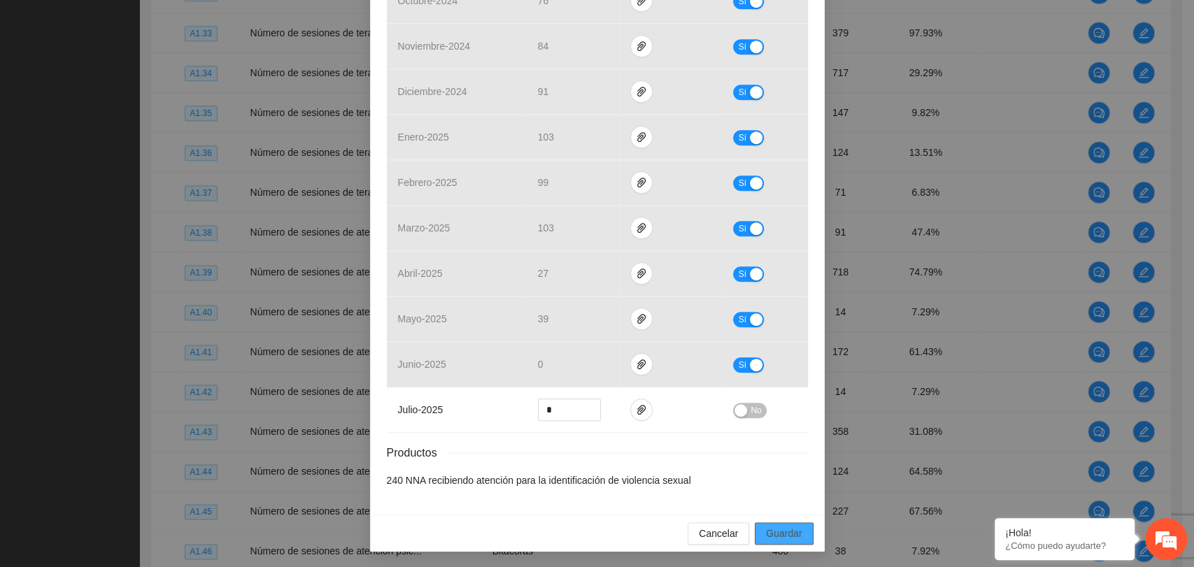
click at [775, 529] on span "Guardar" at bounding box center [784, 533] width 36 height 15
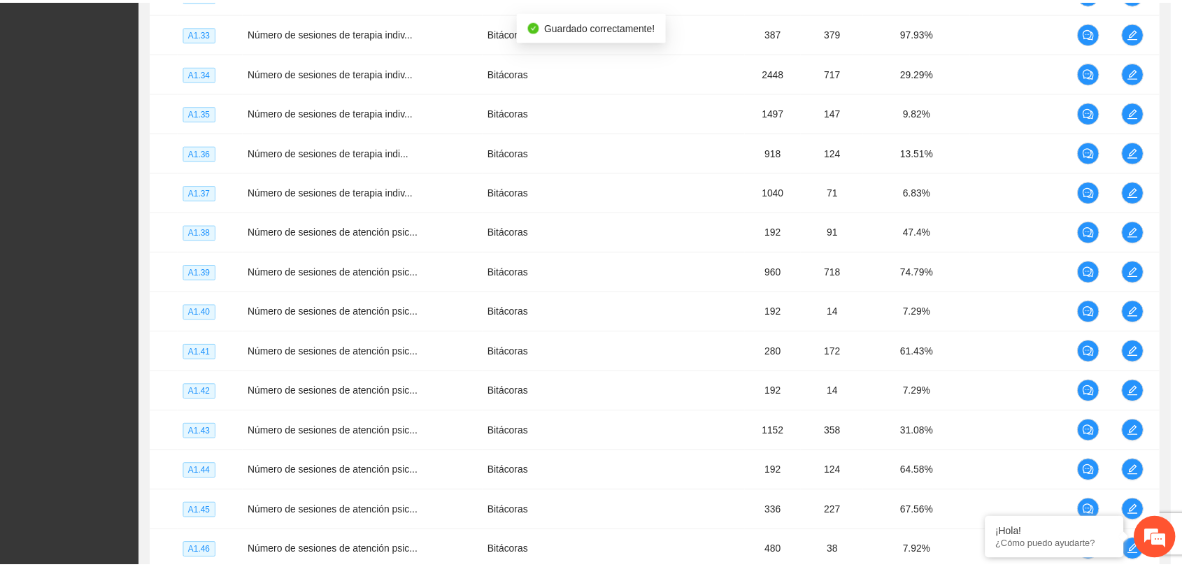
scroll to position [393, 0]
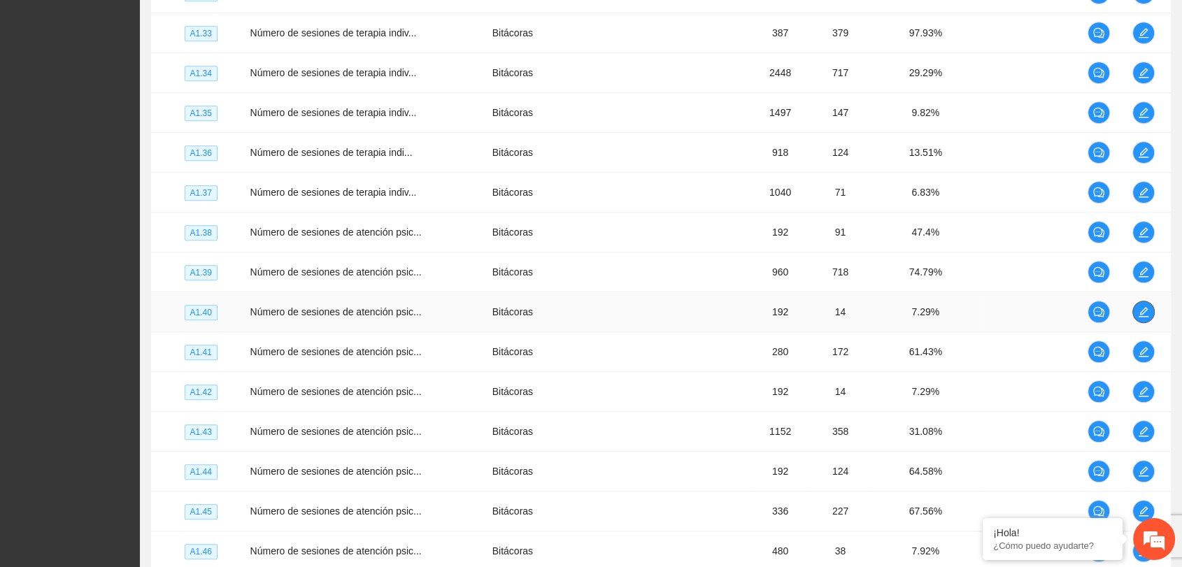
click at [1140, 306] on icon "edit" at bounding box center [1143, 311] width 11 height 11
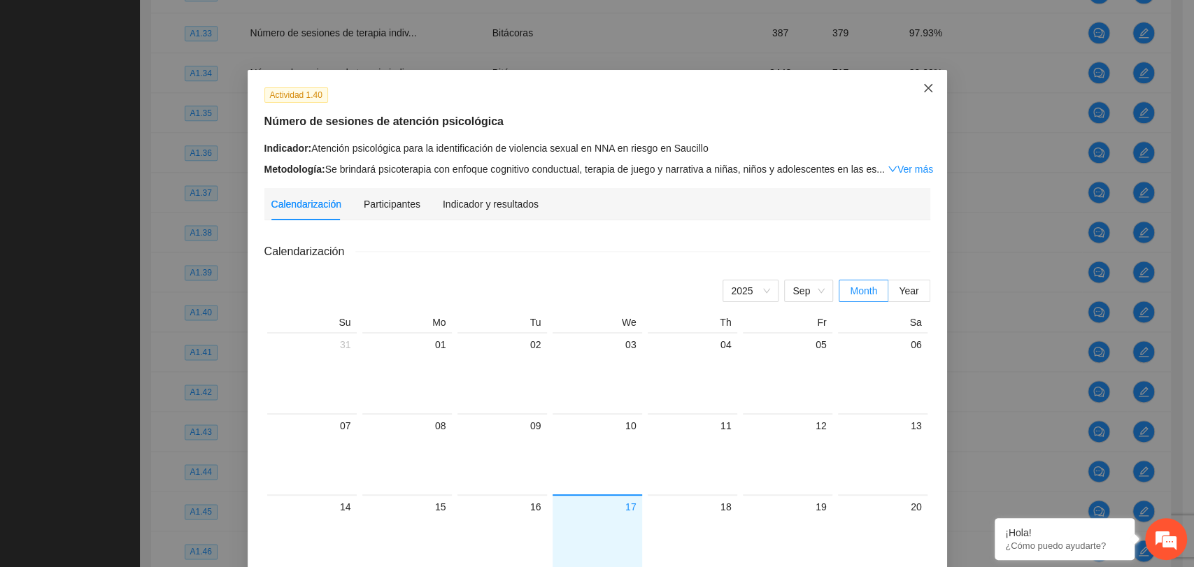
drag, startPoint x: 921, startPoint y: 80, endPoint x: 928, endPoint y: 145, distance: 64.7
click at [921, 81] on span "Close" at bounding box center [928, 89] width 38 height 38
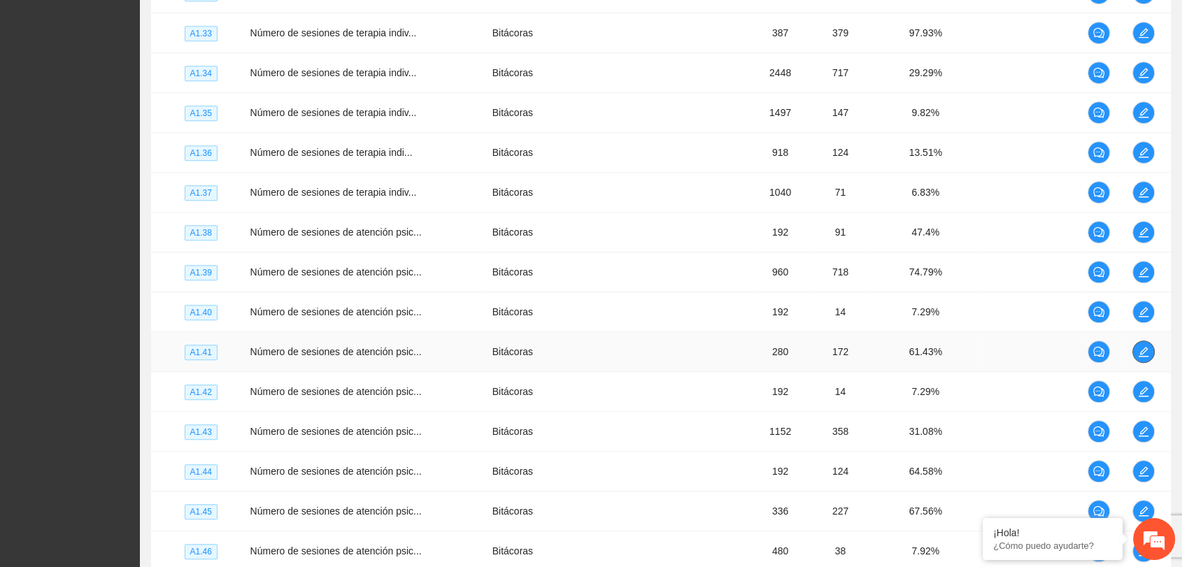
click at [1142, 350] on icon "edit" at bounding box center [1143, 351] width 11 height 11
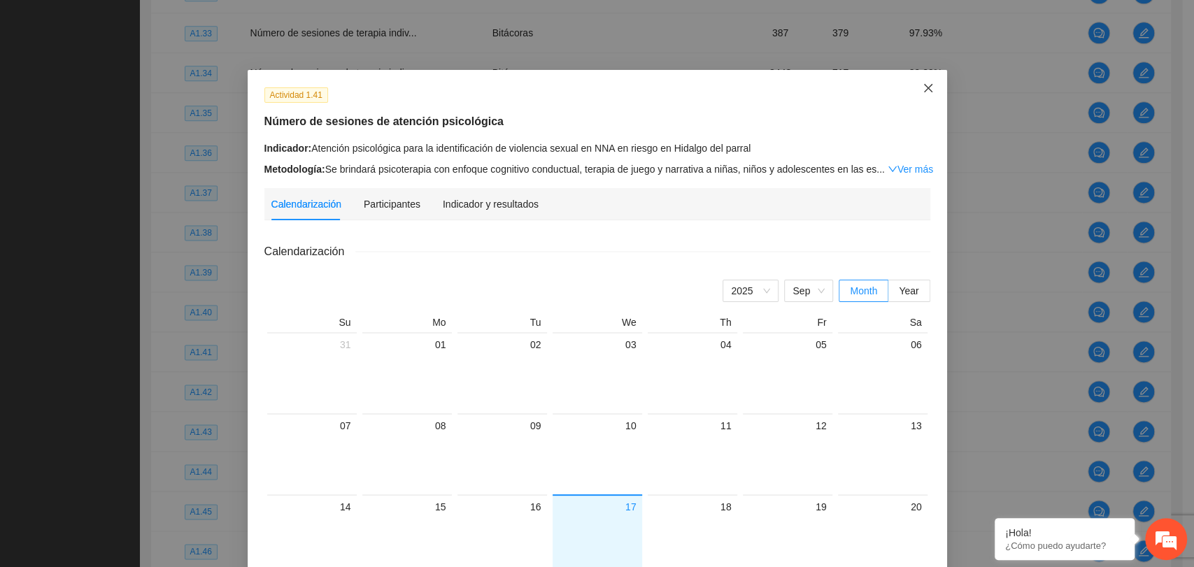
drag, startPoint x: 917, startPoint y: 83, endPoint x: 940, endPoint y: 141, distance: 62.8
click at [922, 83] on icon "close" at bounding box center [927, 88] width 11 height 11
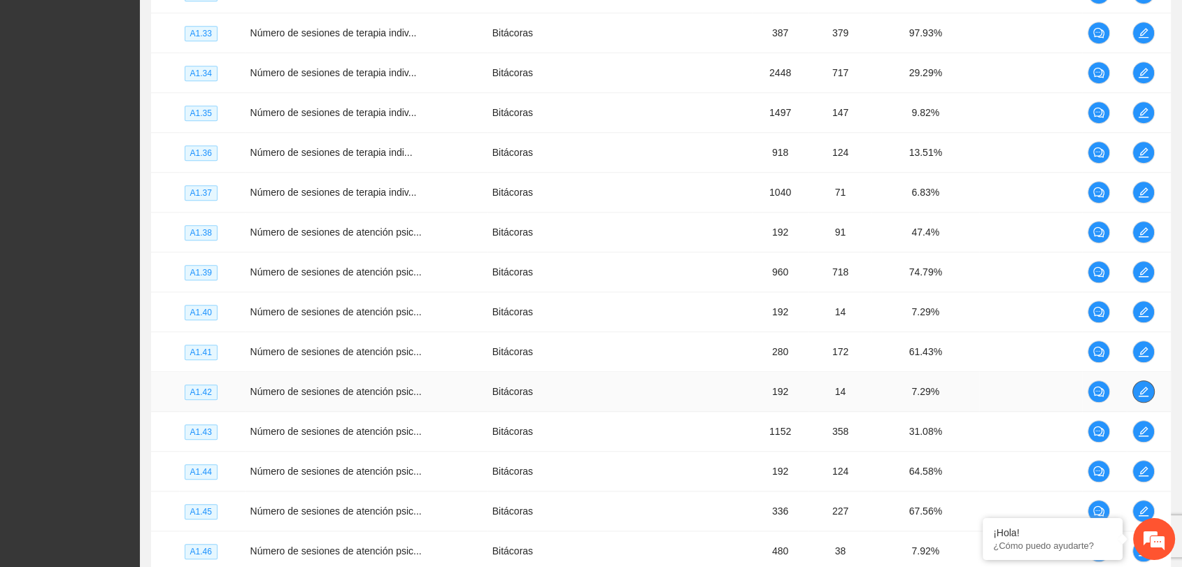
click at [1138, 387] on icon "edit" at bounding box center [1143, 391] width 11 height 11
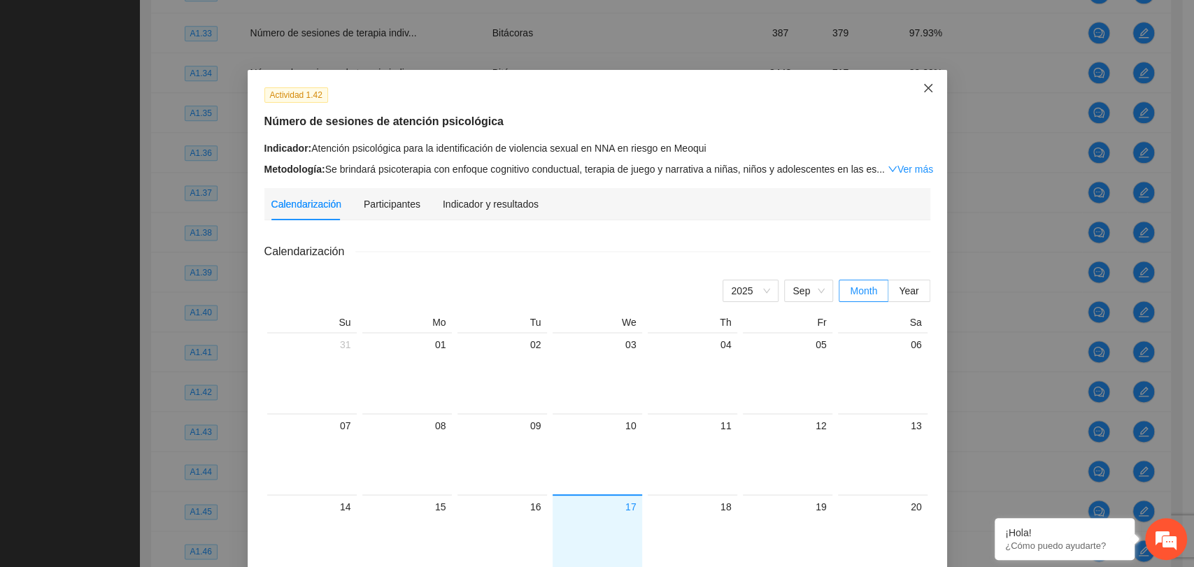
click at [922, 83] on icon "close" at bounding box center [927, 88] width 11 height 11
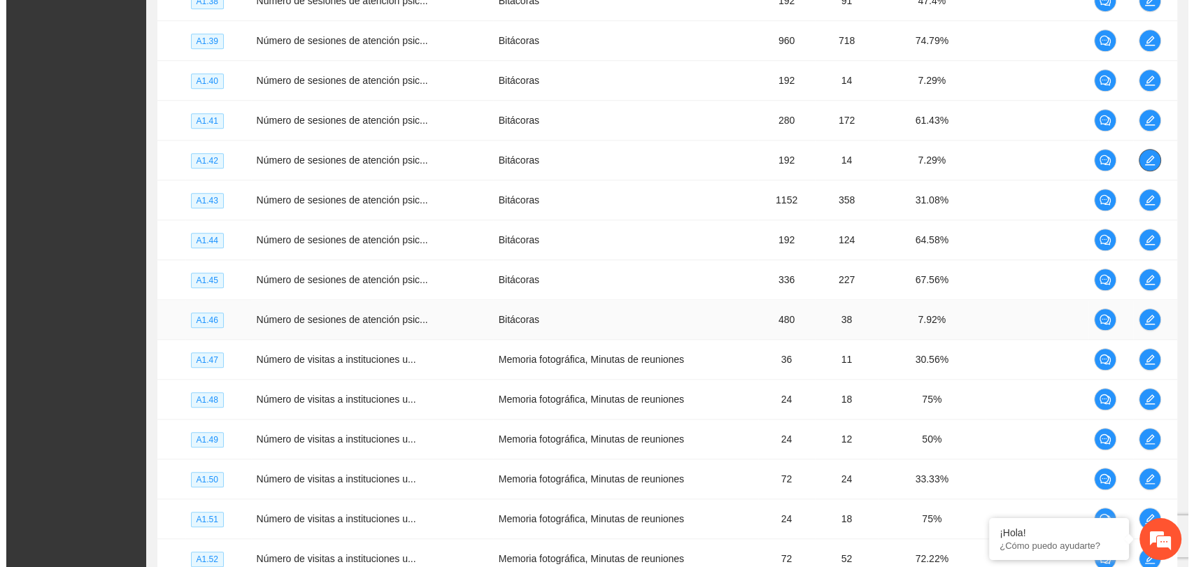
scroll to position [1398, 0]
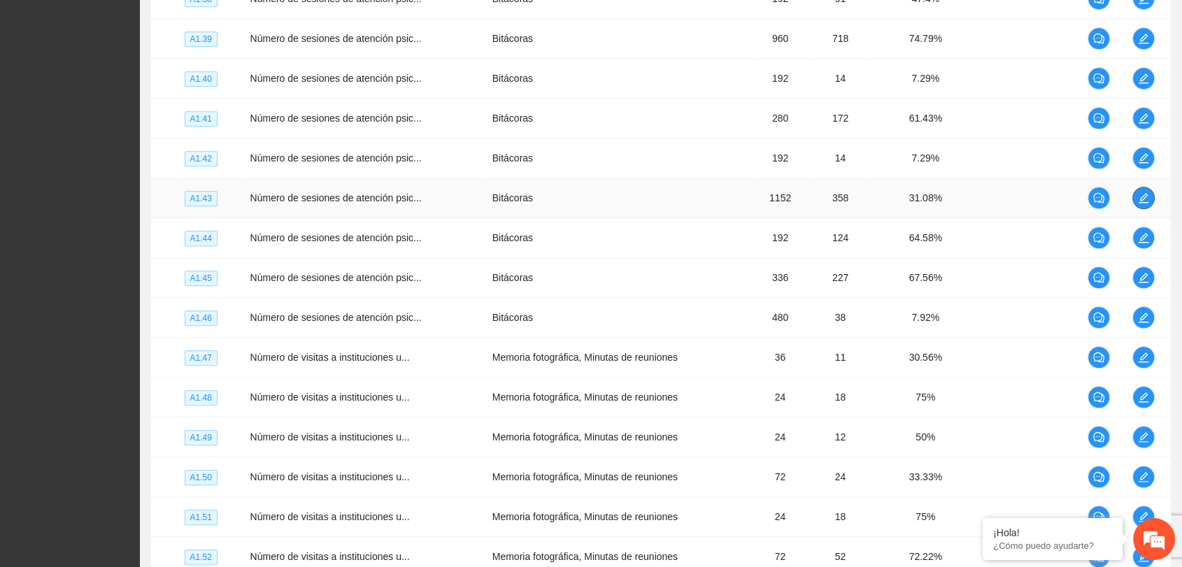
click at [1140, 201] on button "button" at bounding box center [1143, 198] width 22 height 22
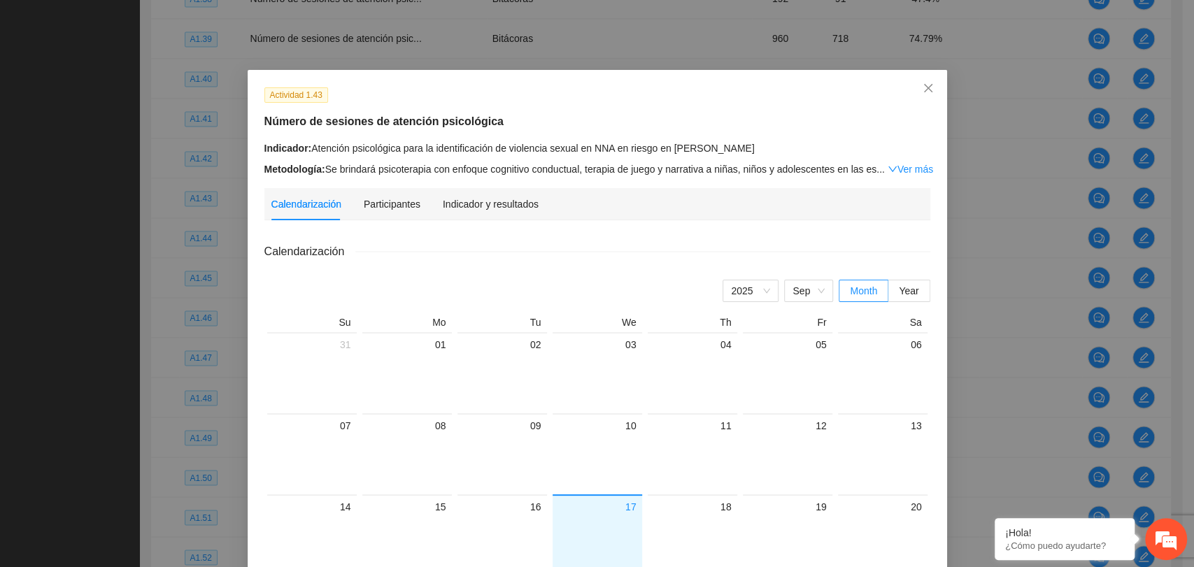
drag, startPoint x: 488, startPoint y: 187, endPoint x: 485, endPoint y: 197, distance: 10.2
click at [487, 188] on div "Indicador y resultados" at bounding box center [491, 204] width 96 height 32
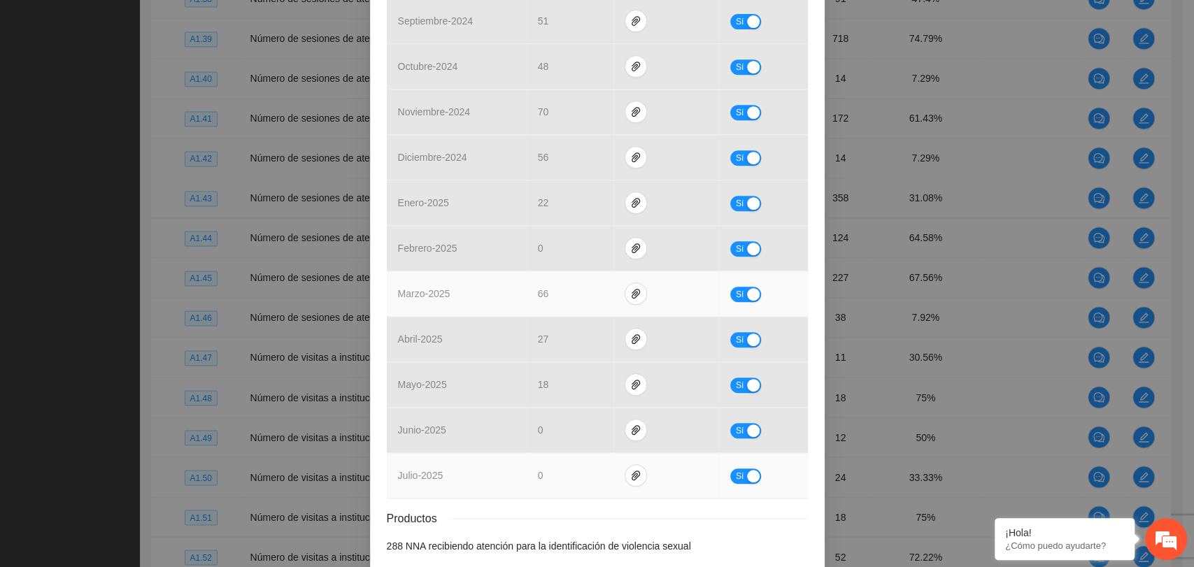
scroll to position [463, 0]
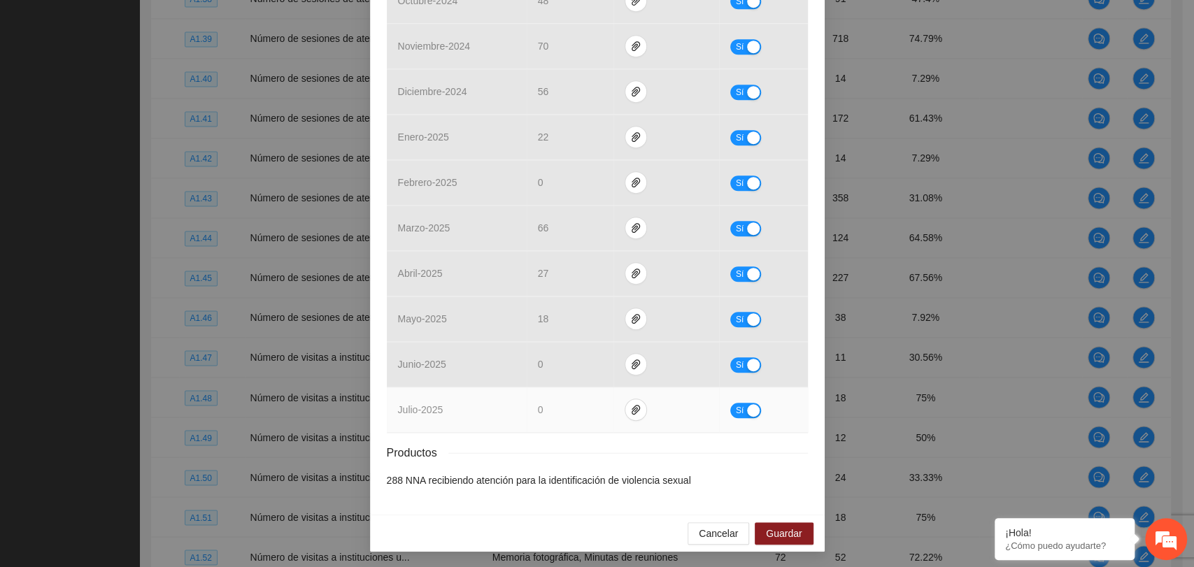
click at [750, 410] on div "button" at bounding box center [753, 410] width 13 height 13
click at [790, 529] on span "Guardar" at bounding box center [784, 533] width 36 height 15
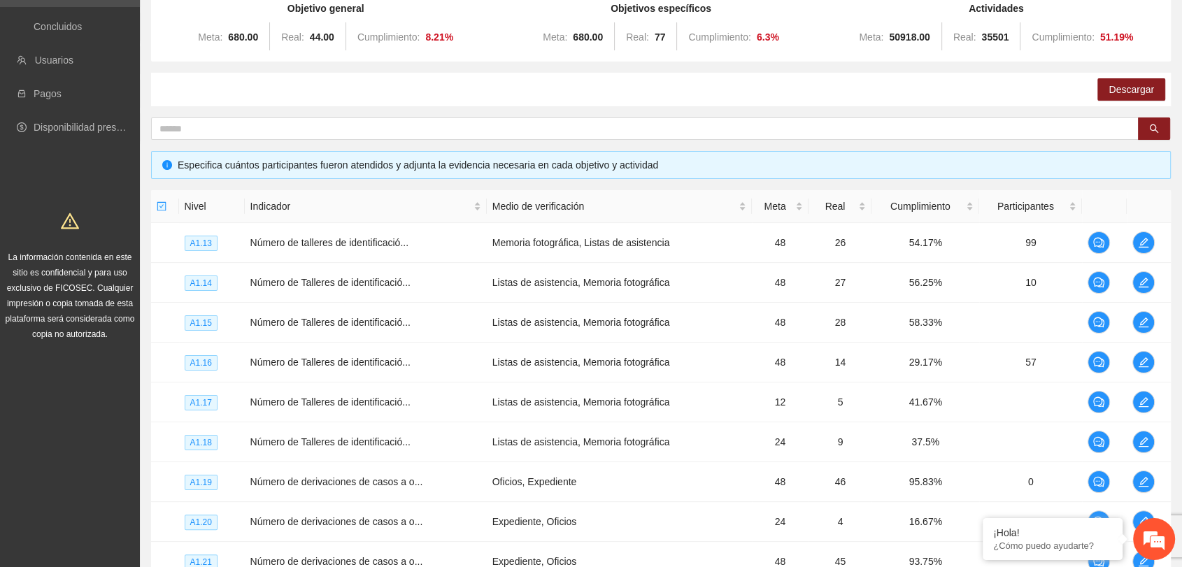
scroll to position [0, 0]
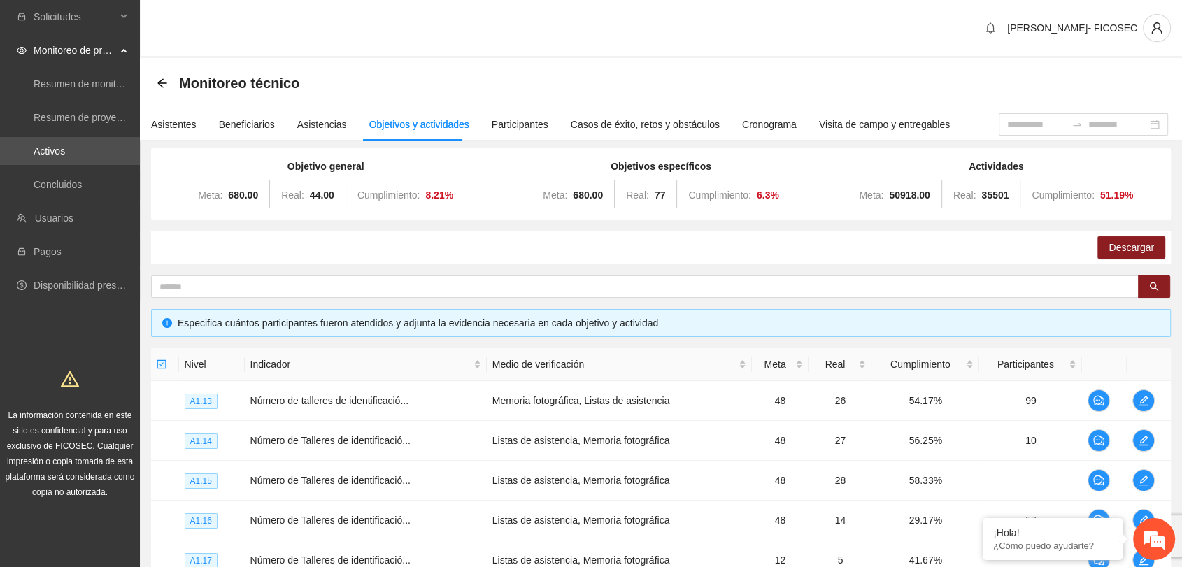
click at [649, 69] on div "Monitoreo técnico" at bounding box center [661, 83] width 1008 height 28
